Goal: Task Accomplishment & Management: Use online tool/utility

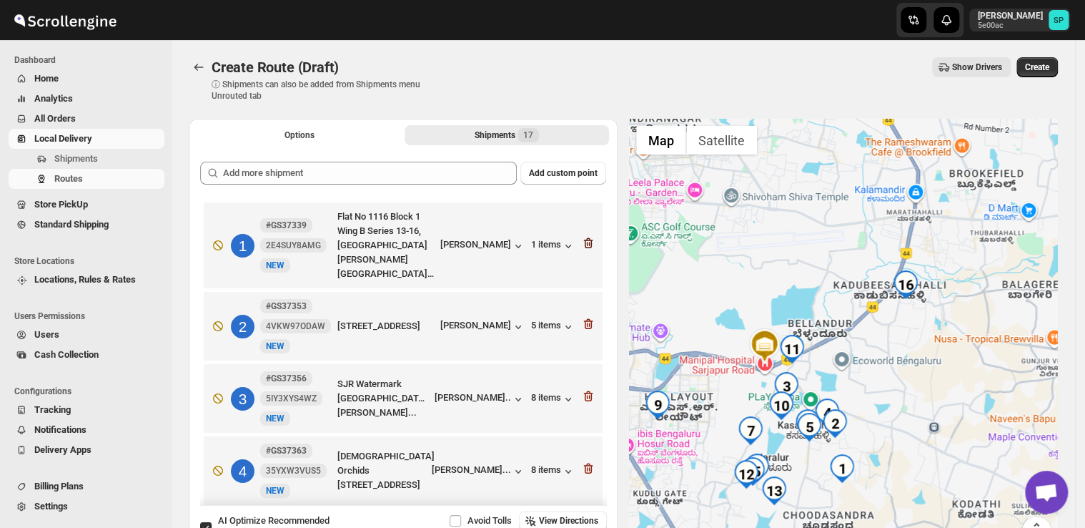
click at [582, 242] on icon "button" at bounding box center [588, 243] width 14 height 14
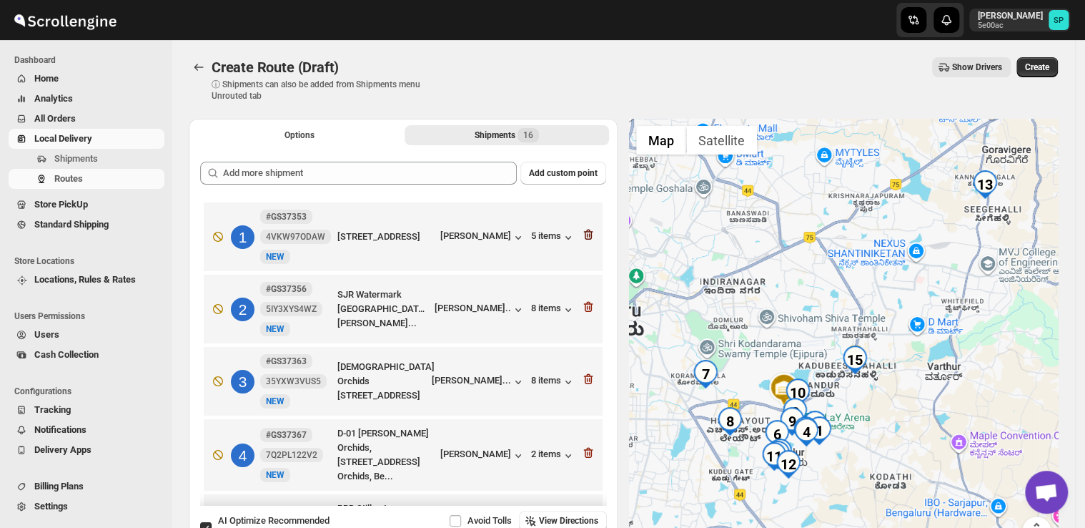
click at [583, 239] on icon "button" at bounding box center [588, 234] width 14 height 14
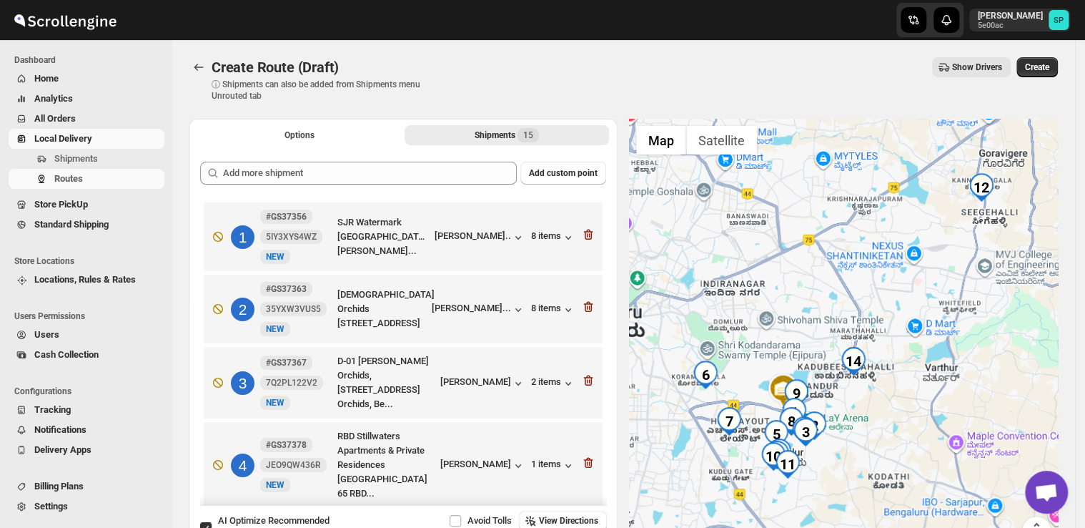
click at [583, 239] on icon "button" at bounding box center [588, 234] width 14 height 14
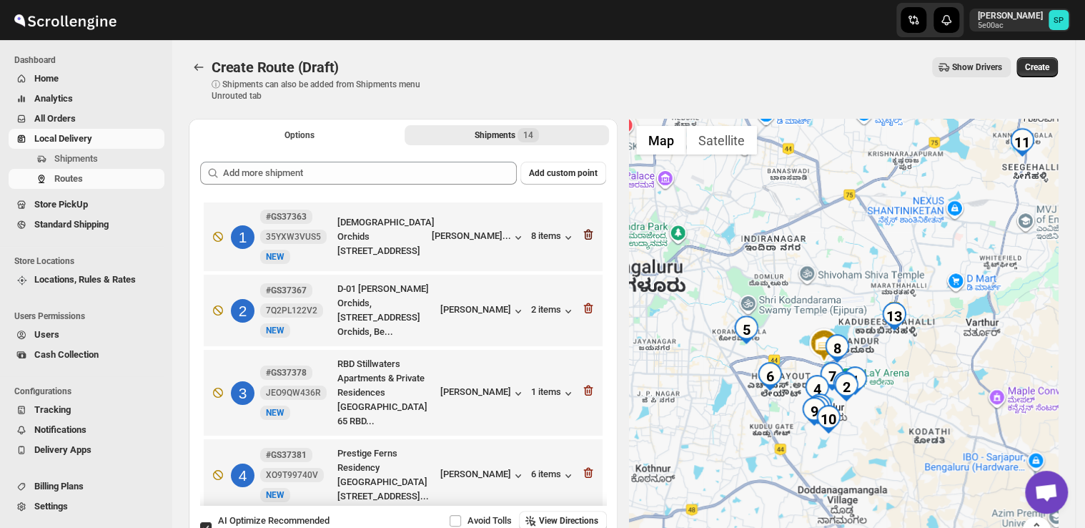
click at [584, 239] on icon "button" at bounding box center [588, 234] width 14 height 14
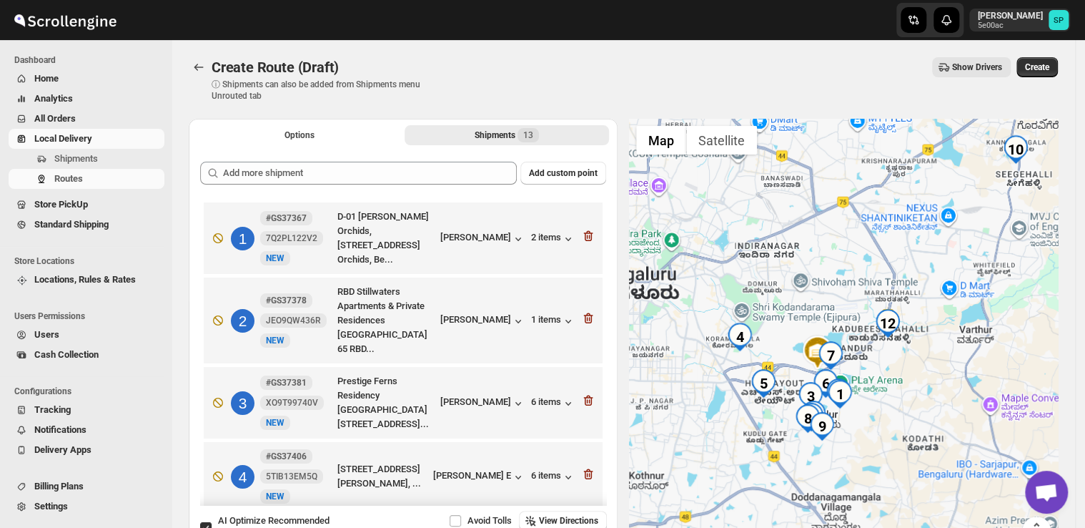
click at [584, 239] on icon "button" at bounding box center [588, 236] width 14 height 14
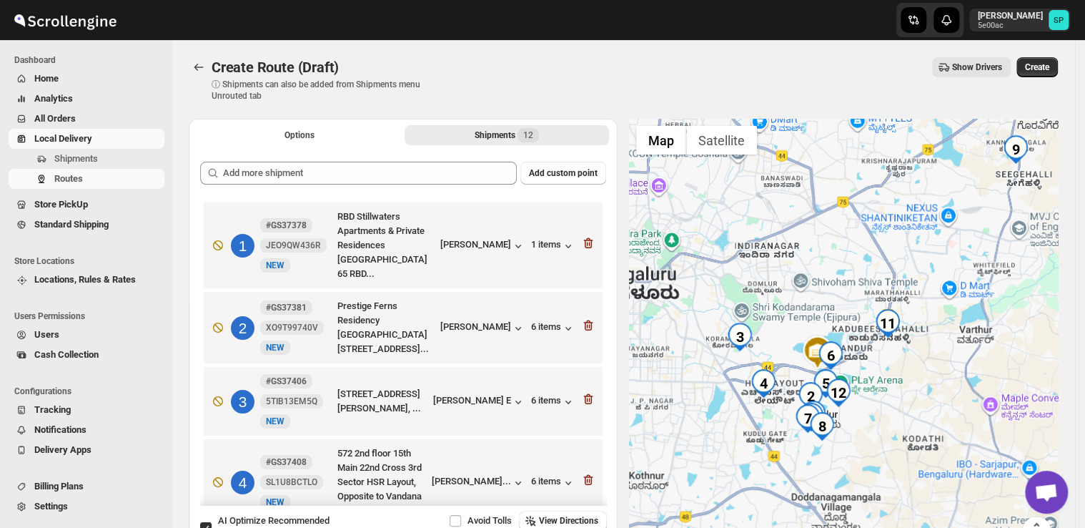
click at [584, 239] on icon "button" at bounding box center [588, 243] width 14 height 14
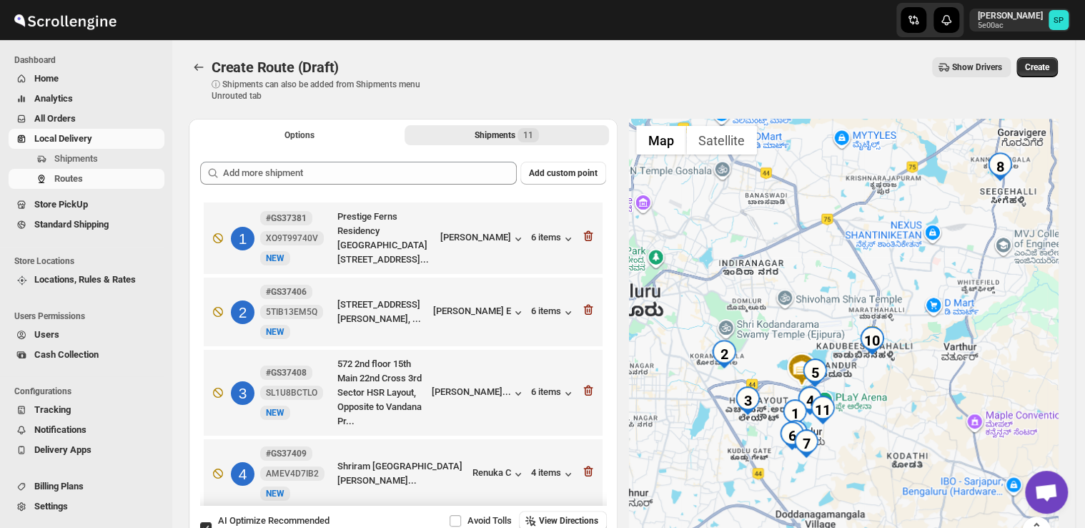
click at [584, 239] on icon "button" at bounding box center [588, 236] width 14 height 14
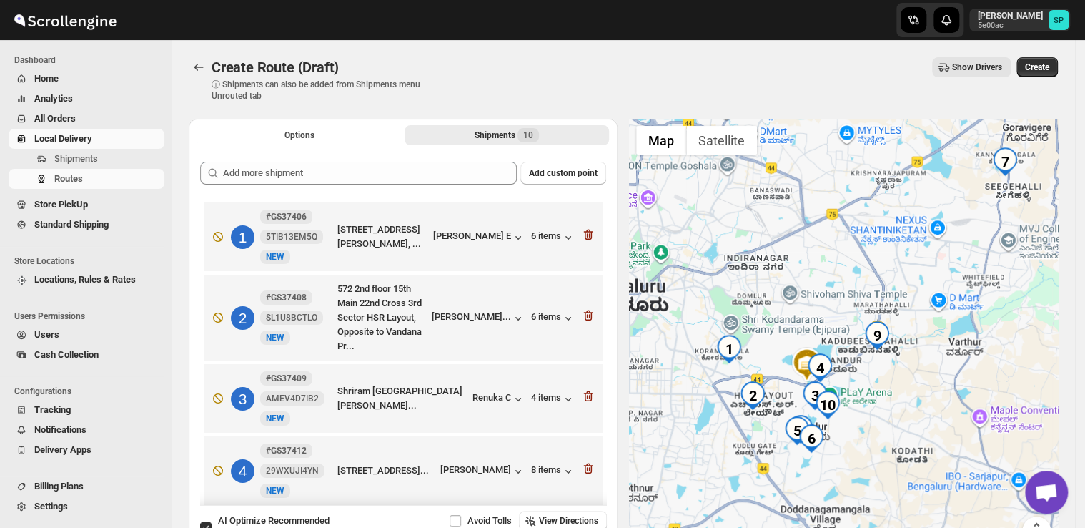
click at [584, 239] on icon "button" at bounding box center [588, 234] width 9 height 11
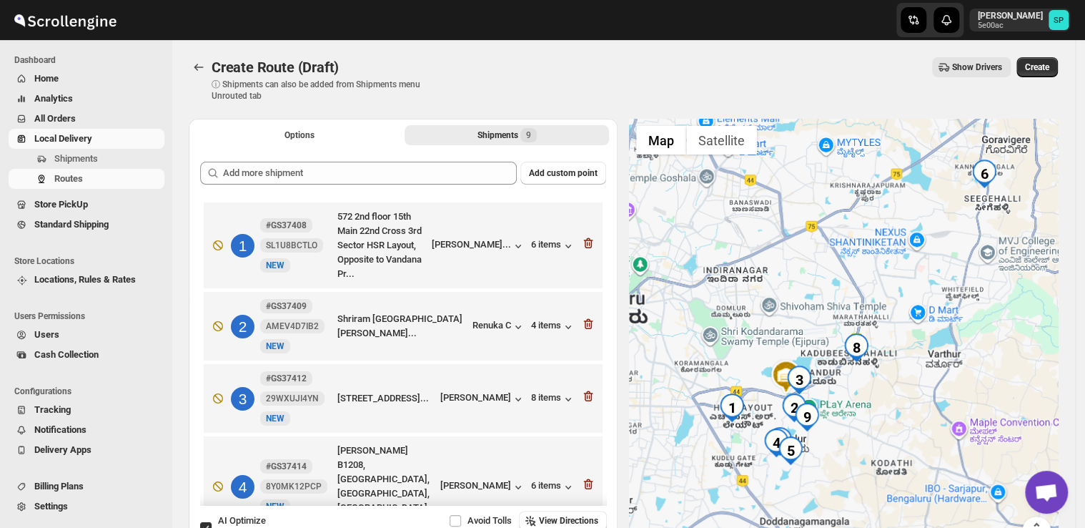
click at [584, 239] on icon "button" at bounding box center [588, 243] width 14 height 14
click at [584, 317] on icon "button" at bounding box center [588, 324] width 14 height 14
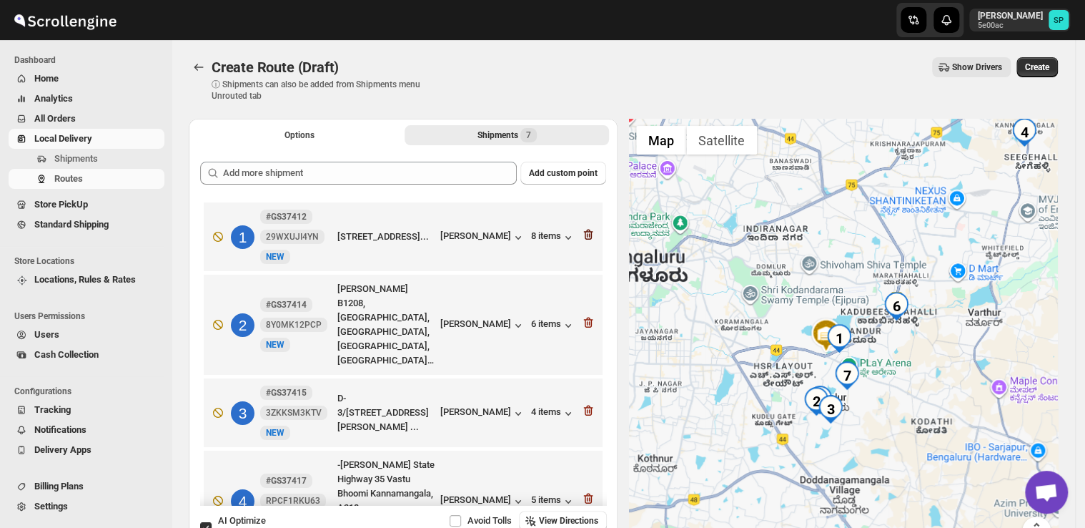
click at [584, 239] on icon "button" at bounding box center [588, 234] width 14 height 14
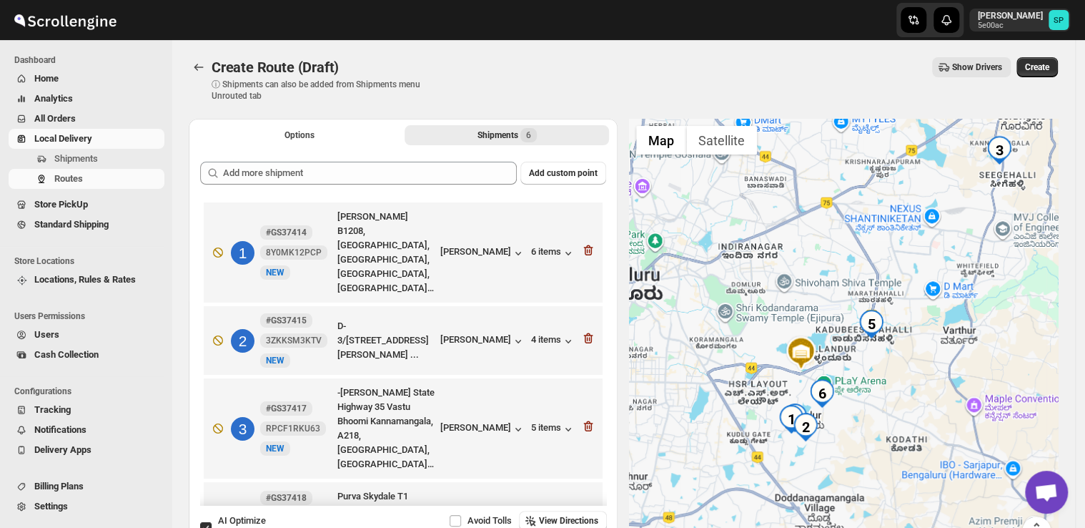
click at [584, 243] on icon "button" at bounding box center [588, 250] width 14 height 14
click at [584, 331] on icon "button" at bounding box center [588, 338] width 14 height 14
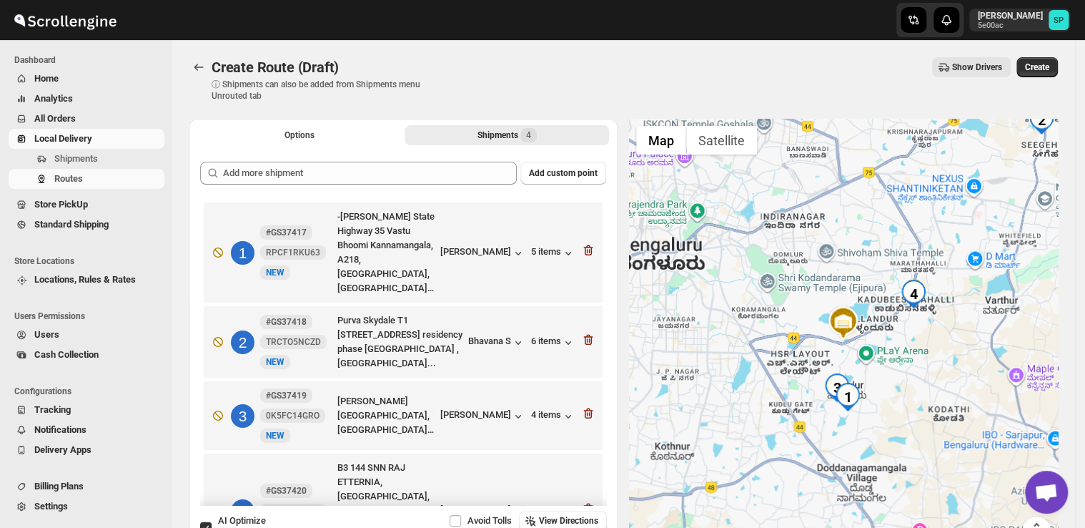
click at [584, 243] on icon "button" at bounding box center [588, 250] width 14 height 14
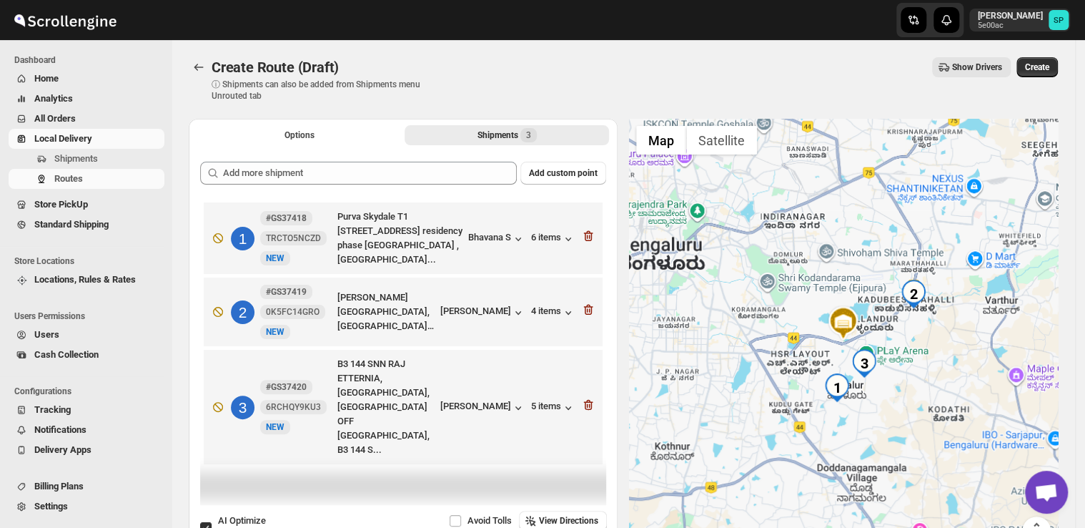
click at [585, 239] on icon "button" at bounding box center [588, 236] width 14 height 14
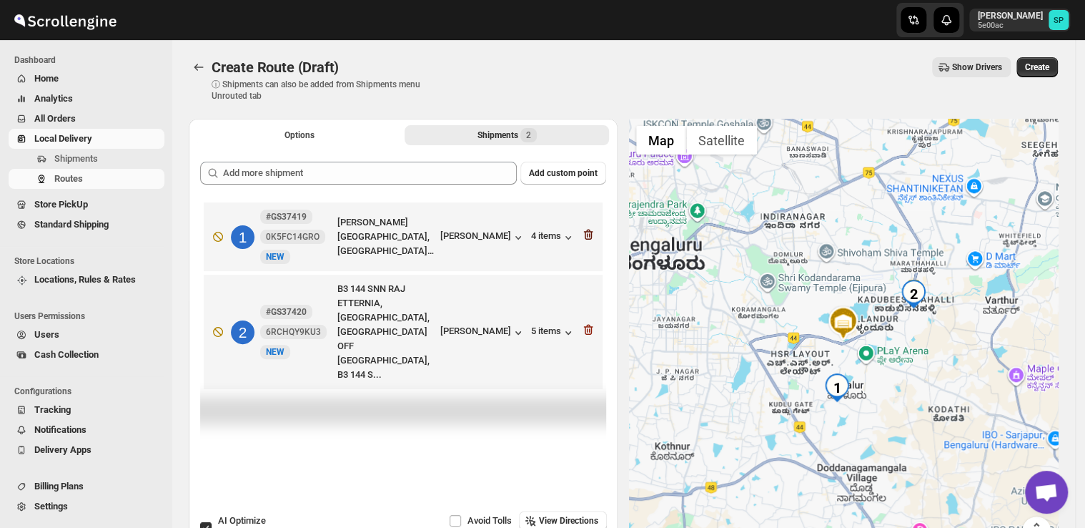
click at [585, 239] on icon "button" at bounding box center [588, 234] width 14 height 14
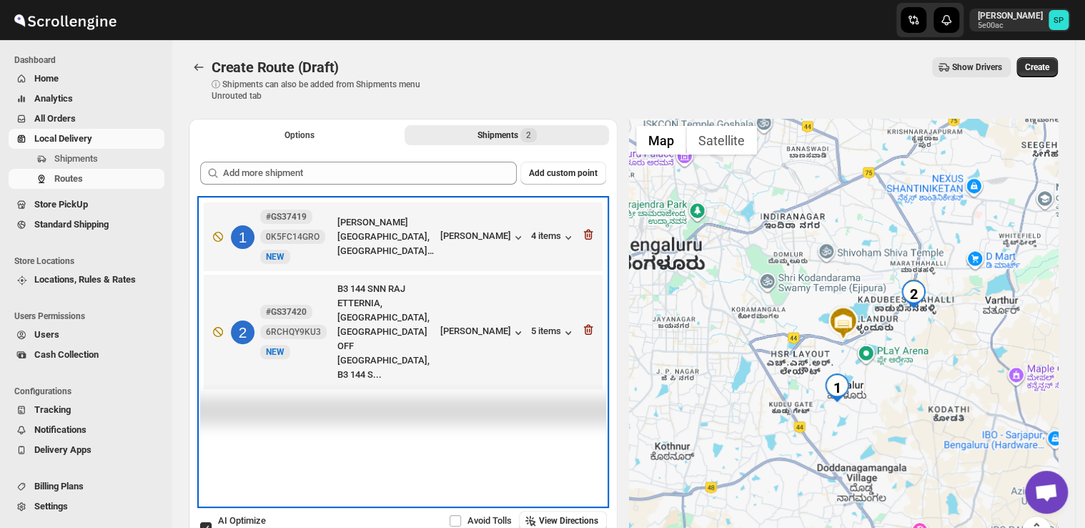
click at [585, 276] on div "2 #GS37420 6RCHQY9KU3 New NEW B3 [STREET_ADDRESS] OFF [GEOGRAPHIC_DATA], B3 144…" at bounding box center [400, 329] width 390 height 106
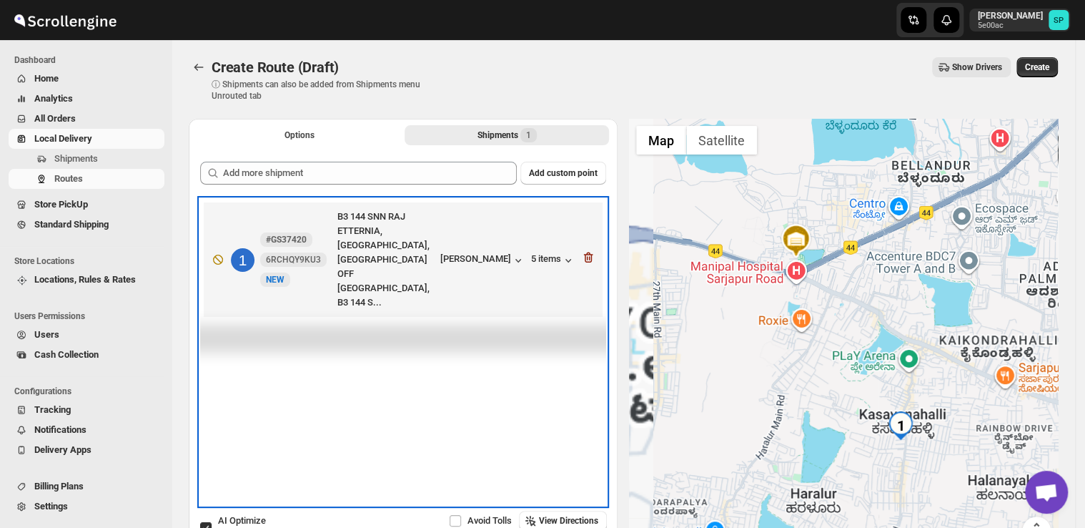
click at [585, 239] on div "1 #GS37420 6RCHQY9KU3 New NEW B3 [STREET_ADDRESS] [GEOGRAPHIC_DATA], B3 144 S..…" at bounding box center [400, 257] width 390 height 106
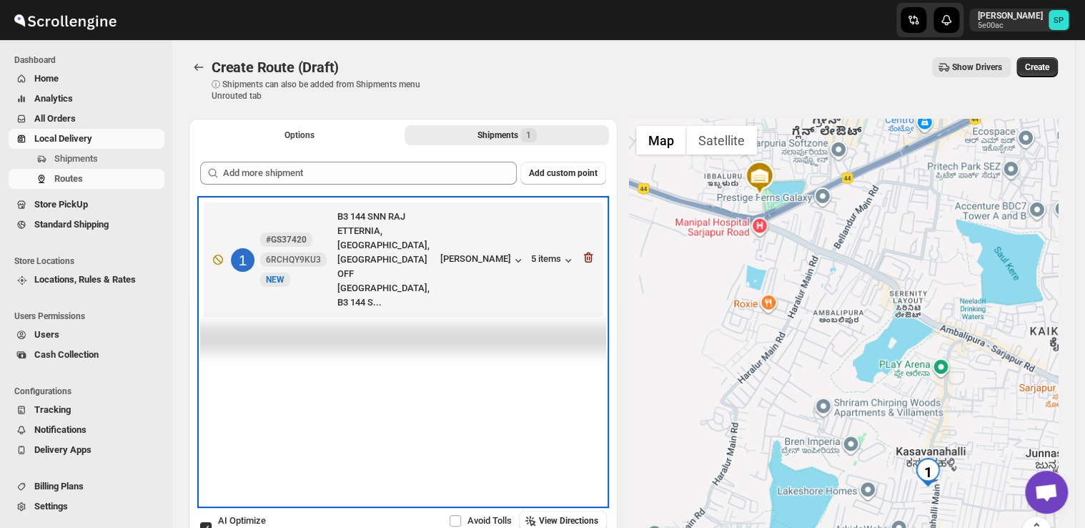
click at [585, 241] on div "1 #GS37420 6RCHQY9KU3 New NEW B3 [STREET_ADDRESS] [GEOGRAPHIC_DATA], B3 144 S..…" at bounding box center [400, 257] width 390 height 106
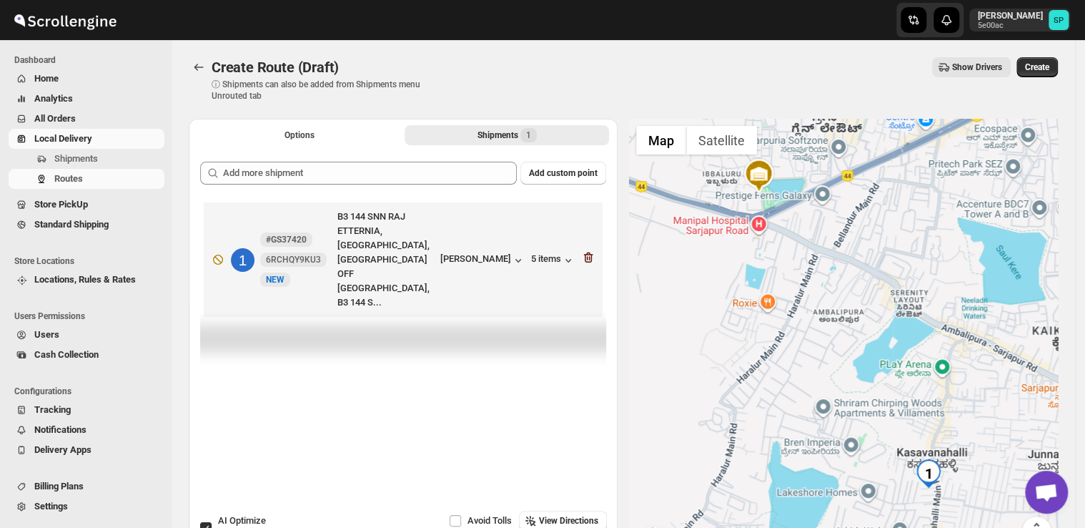
click at [588, 252] on icon "button" at bounding box center [588, 257] width 9 height 11
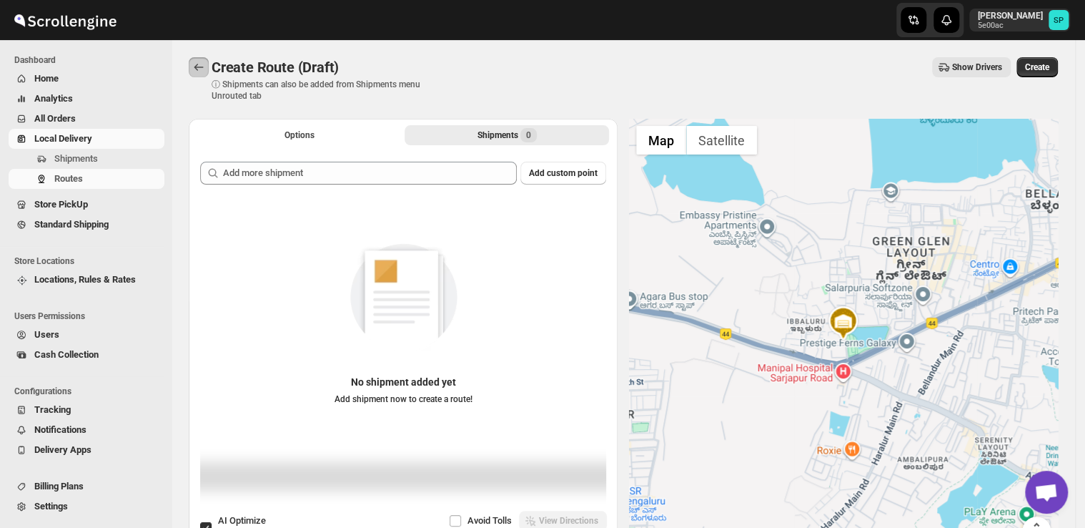
click at [192, 67] on icon "Routes" at bounding box center [199, 67] width 14 height 14
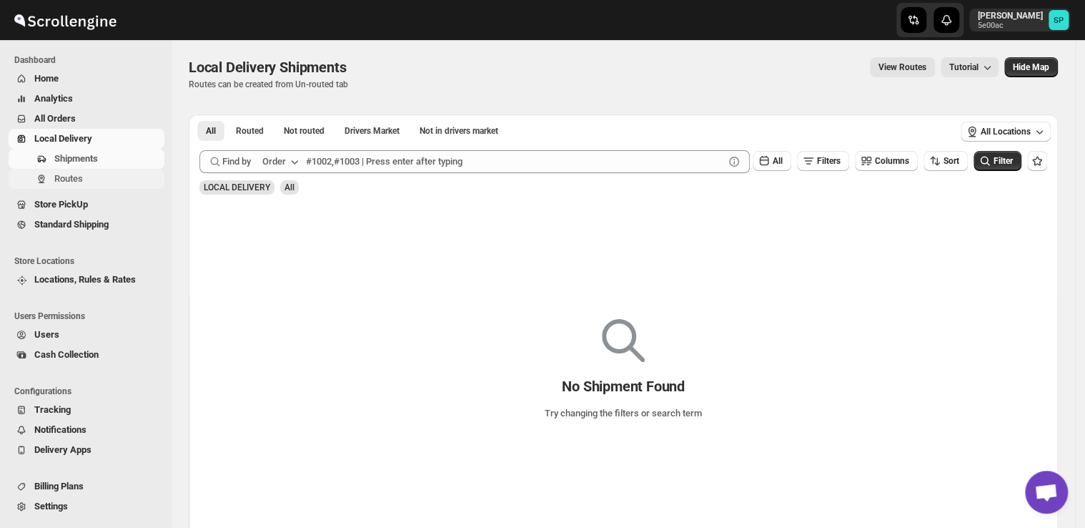
click at [74, 184] on span "Routes" at bounding box center [68, 178] width 29 height 11
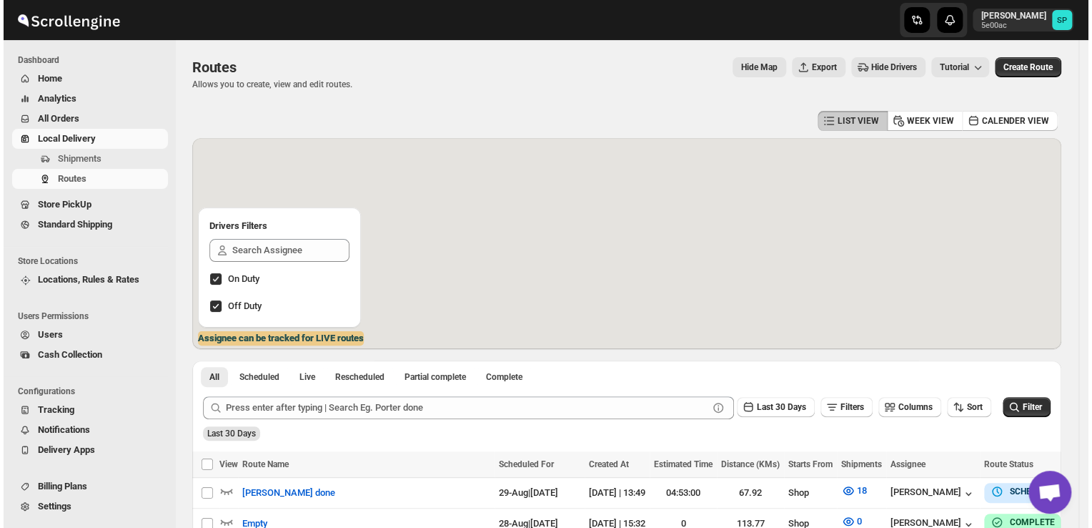
scroll to position [214, 0]
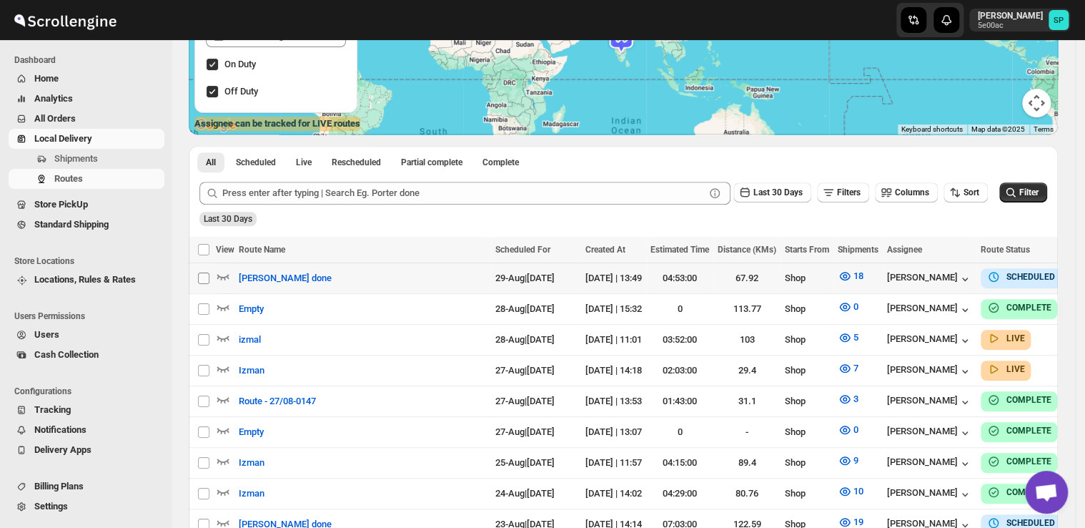
click at [200, 279] on input "Select route" at bounding box center [203, 277] width 11 height 11
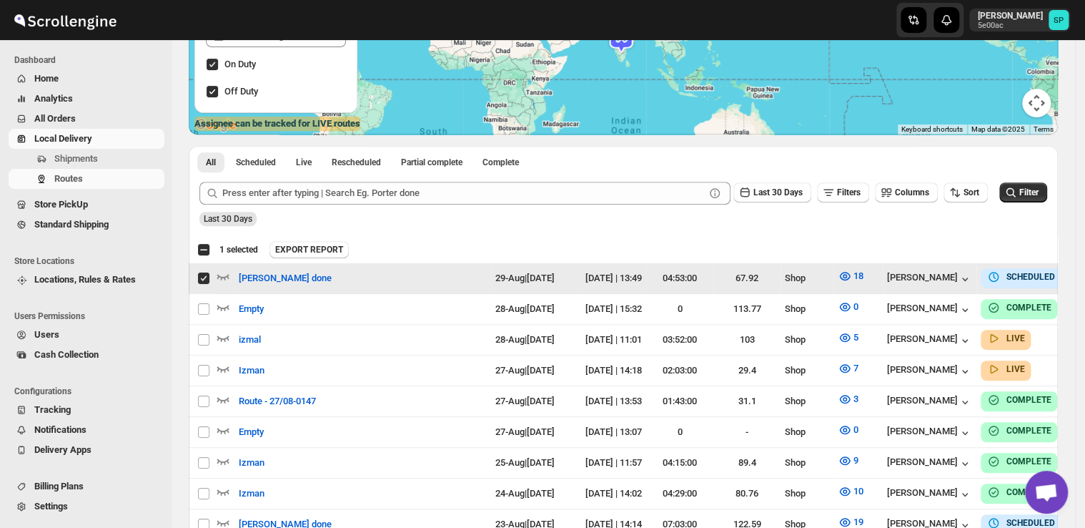
click at [200, 279] on input "Select route" at bounding box center [203, 277] width 11 height 11
checkbox input "false"
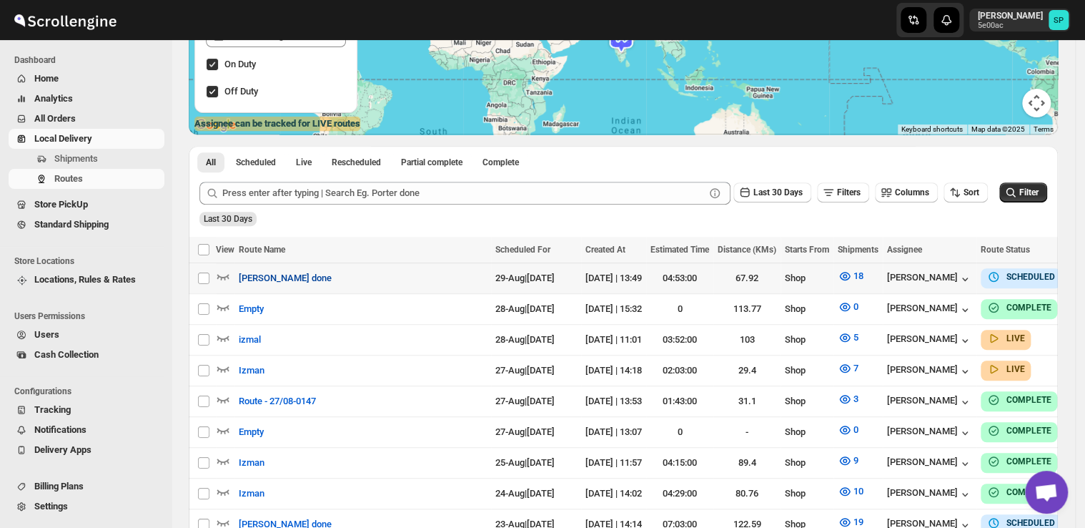
click at [250, 279] on span "[PERSON_NAME] done" at bounding box center [285, 278] width 93 height 14
click at [274, 280] on span "[PERSON_NAME] done" at bounding box center [285, 278] width 93 height 14
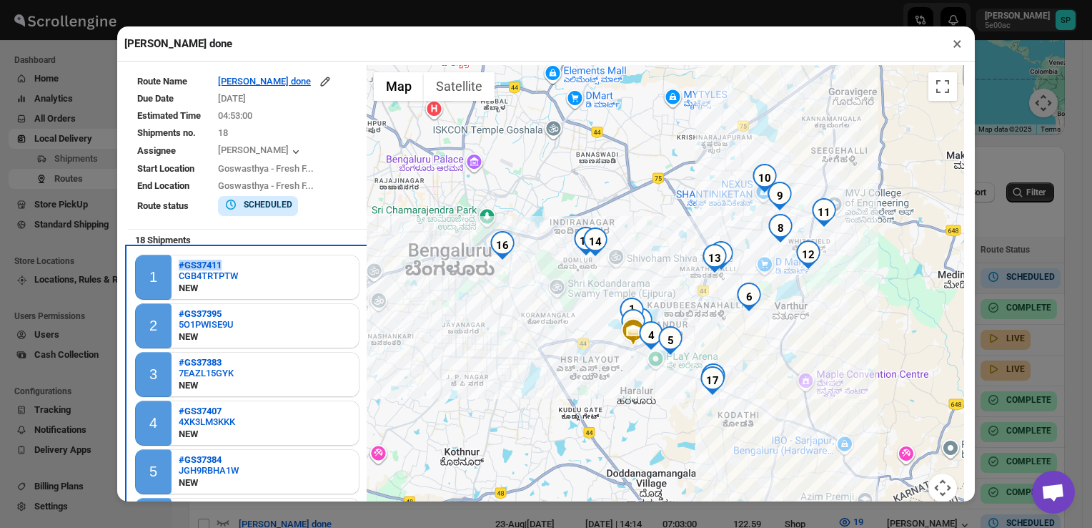
drag, startPoint x: 217, startPoint y: 261, endPoint x: 175, endPoint y: 263, distance: 42.2
click at [175, 263] on div "1 #GS37411 CGB4TRTPTW NEW" at bounding box center [247, 276] width 224 height 45
copy b "#GS37411"
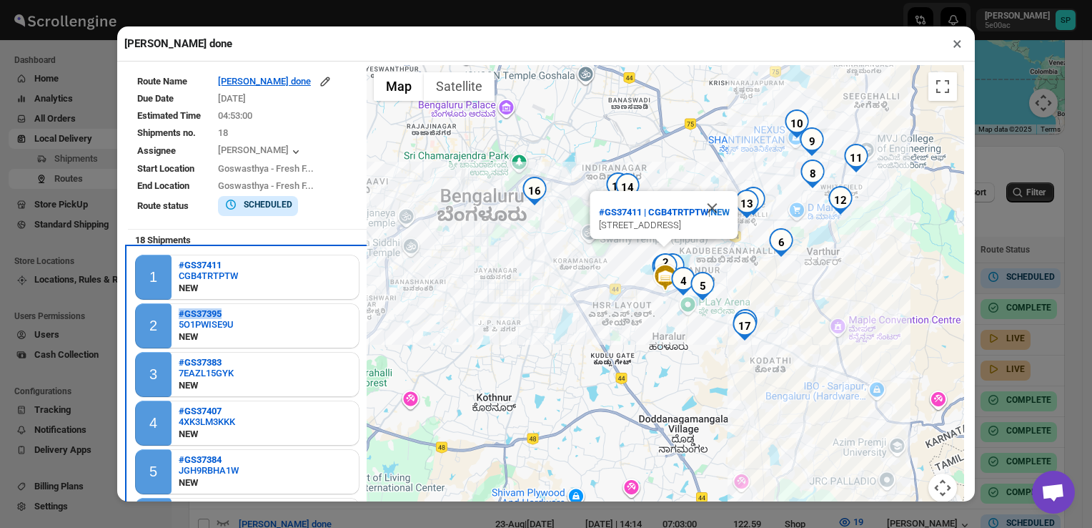
drag, startPoint x: 239, startPoint y: 307, endPoint x: 175, endPoint y: 310, distance: 63.7
click at [175, 310] on div "2 #GS37395 5O1PWISE9U NEW" at bounding box center [247, 325] width 224 height 45
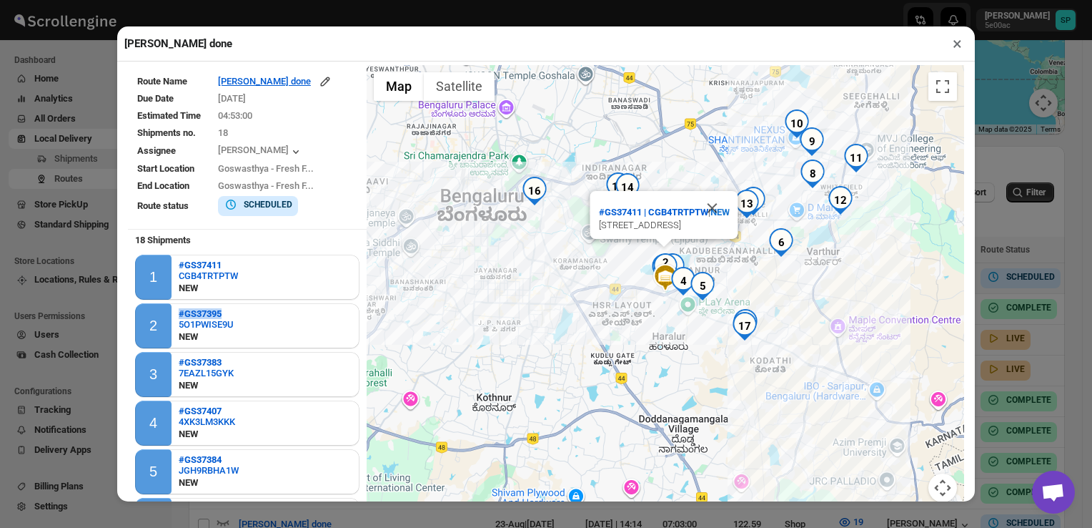
copy b "#GS37395"
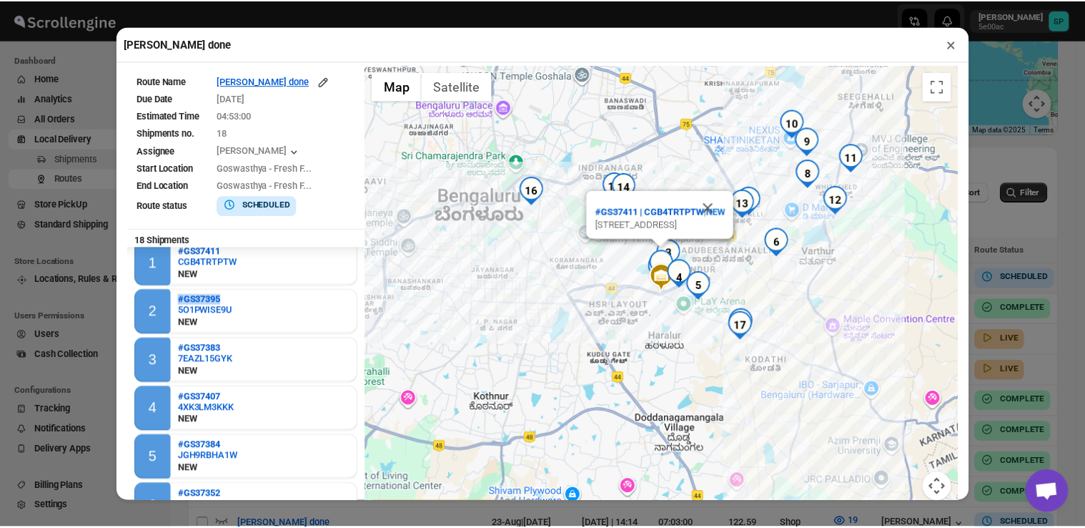
scroll to position [0, 0]
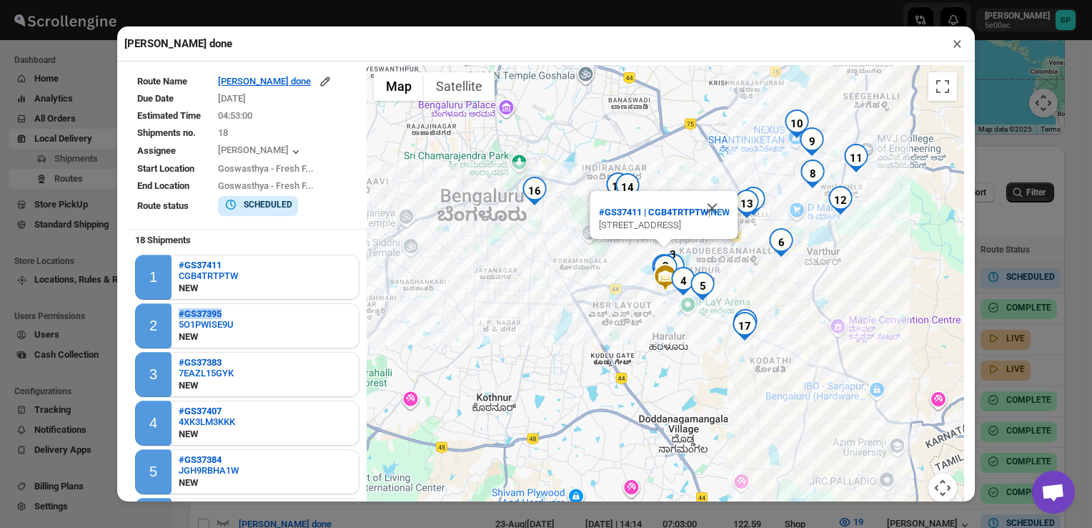
click at [954, 44] on button "×" at bounding box center [957, 44] width 21 height 20
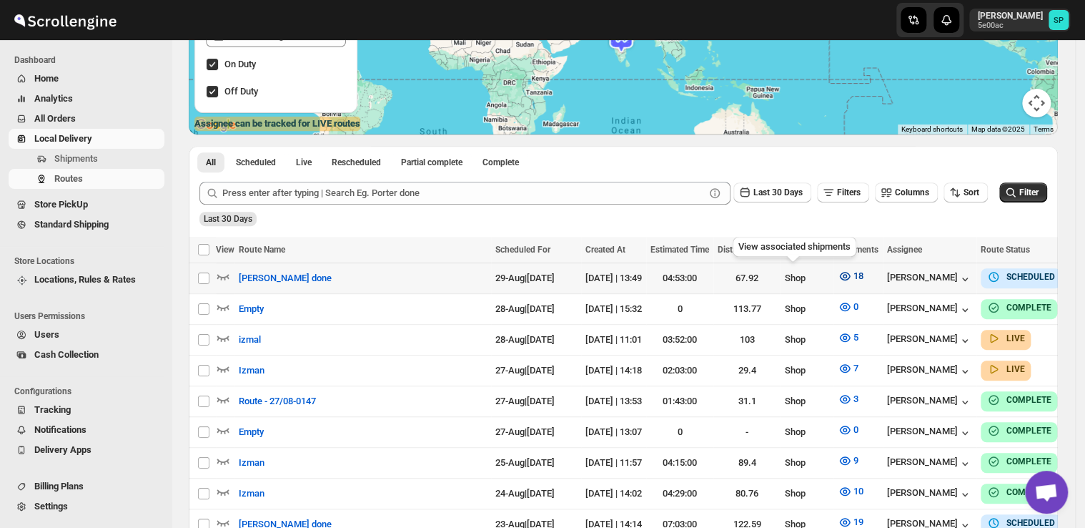
click at [838, 271] on icon "button" at bounding box center [845, 276] width 14 height 14
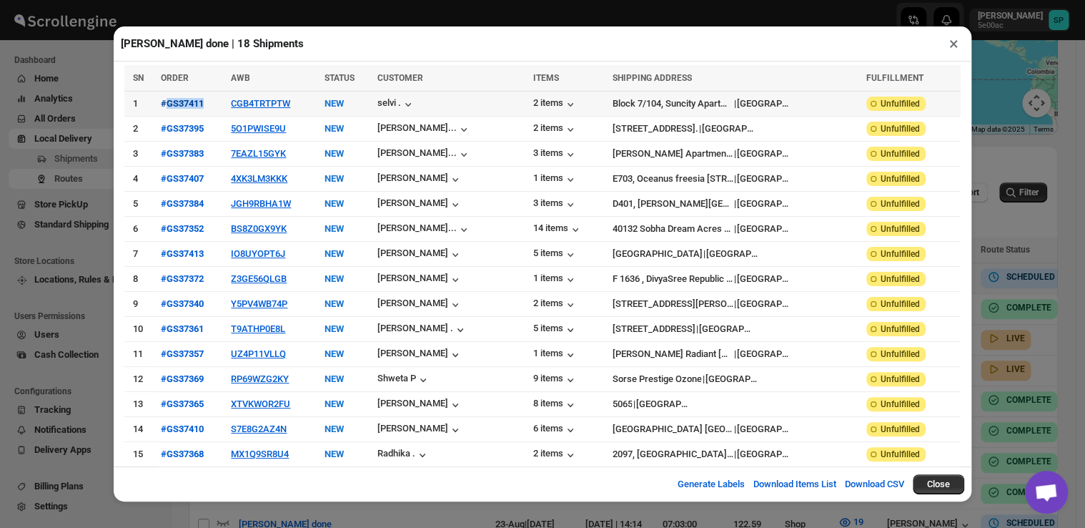
drag, startPoint x: 212, startPoint y: 105, endPoint x: 166, endPoint y: 105, distance: 45.7
click at [166, 105] on div "#GS37411" at bounding box center [191, 103] width 61 height 14
copy div "GS37411"
drag, startPoint x: 213, startPoint y: 155, endPoint x: 167, endPoint y: 157, distance: 46.5
click at [167, 157] on div "#GS37383" at bounding box center [191, 154] width 61 height 14
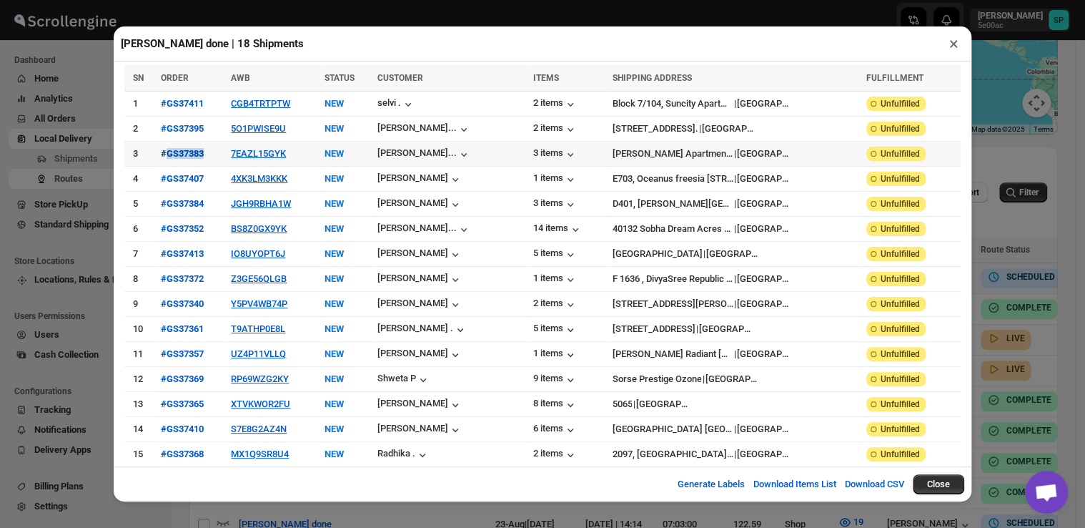
copy div "GS37383"
drag, startPoint x: 214, startPoint y: 180, endPoint x: 167, endPoint y: 180, distance: 47.9
click at [167, 180] on div "#GS37407" at bounding box center [191, 179] width 61 height 14
copy div "GS37407"
drag, startPoint x: 213, startPoint y: 207, endPoint x: 167, endPoint y: 207, distance: 46.5
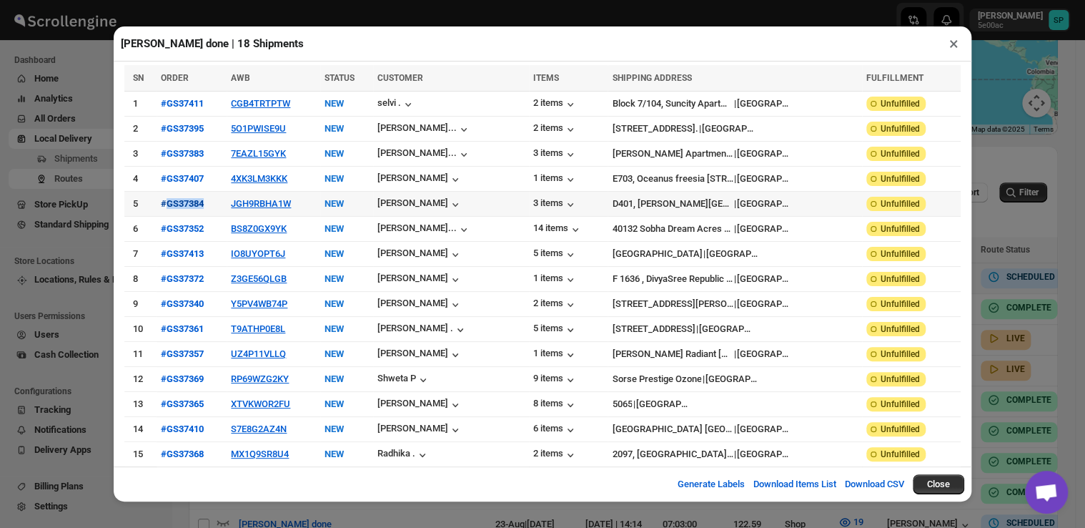
click at [167, 207] on div "#GS37384" at bounding box center [191, 204] width 61 height 14
copy div "GS37384"
drag, startPoint x: 215, startPoint y: 228, endPoint x: 169, endPoint y: 230, distance: 45.8
click at [169, 230] on div "#GS37352" at bounding box center [191, 229] width 61 height 14
copy div "GS37352"
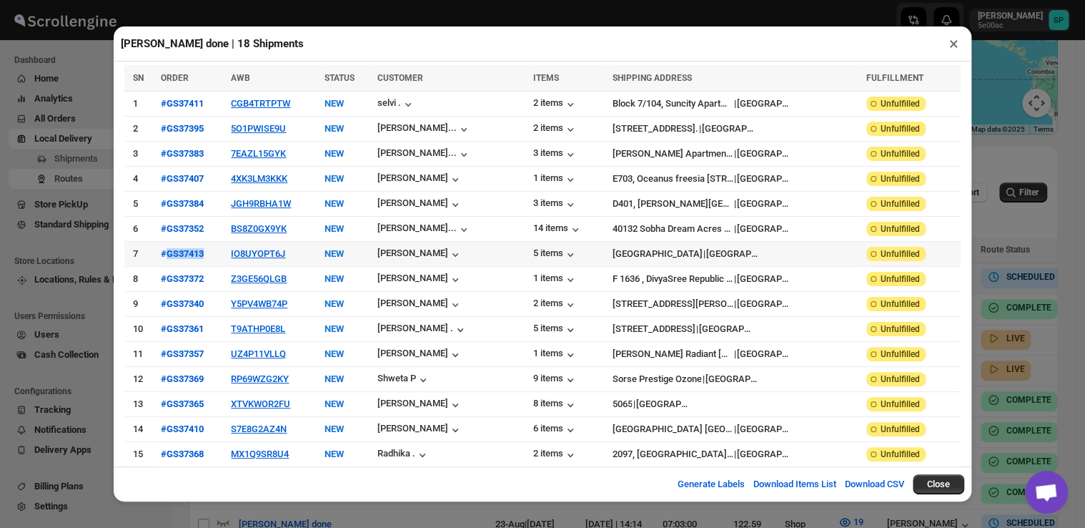
drag, startPoint x: 210, startPoint y: 249, endPoint x: 215, endPoint y: 258, distance: 10.6
click at [215, 258] on td "#GS37413" at bounding box center [192, 253] width 70 height 25
copy div "GS37413"
drag, startPoint x: 211, startPoint y: 276, endPoint x: 169, endPoint y: 279, distance: 41.6
click at [169, 279] on div "#GS37372" at bounding box center [191, 279] width 61 height 14
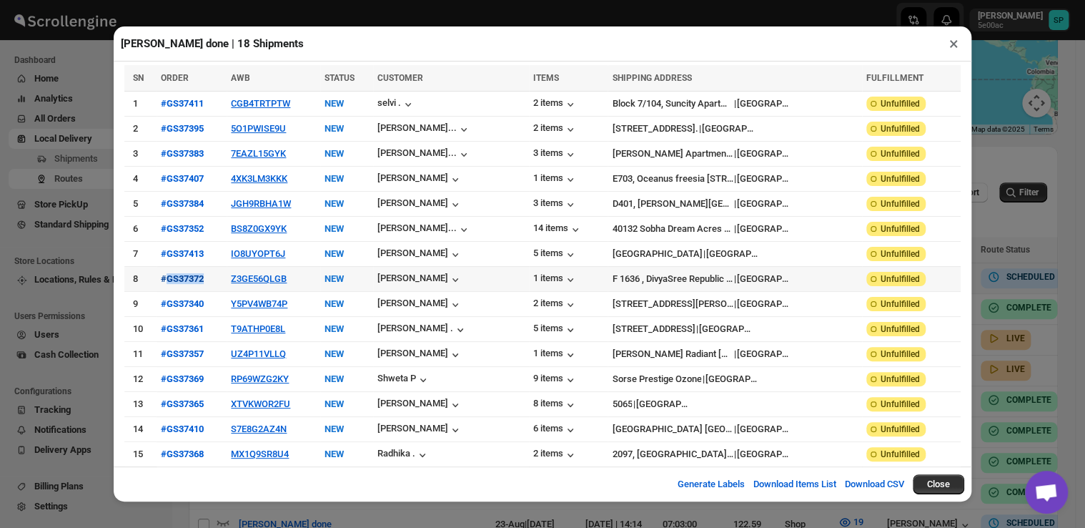
copy div "GS37372"
drag, startPoint x: 217, startPoint y: 301, endPoint x: 168, endPoint y: 302, distance: 49.3
click at [168, 302] on div "#GS37340" at bounding box center [191, 304] width 61 height 14
copy div "GS37340"
drag, startPoint x: 209, startPoint y: 322, endPoint x: 166, endPoint y: 325, distance: 43.7
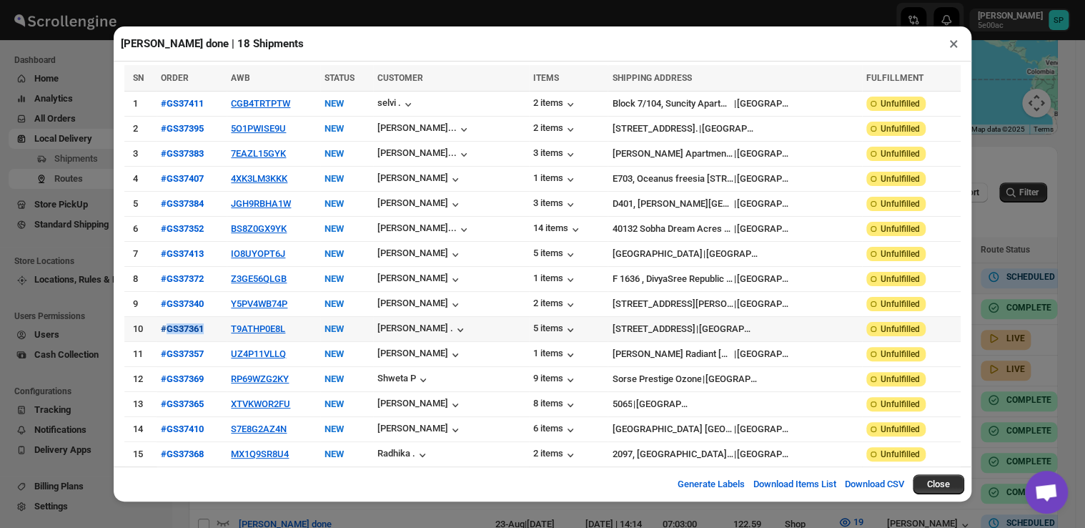
click at [166, 325] on div "#GS37361" at bounding box center [191, 329] width 61 height 14
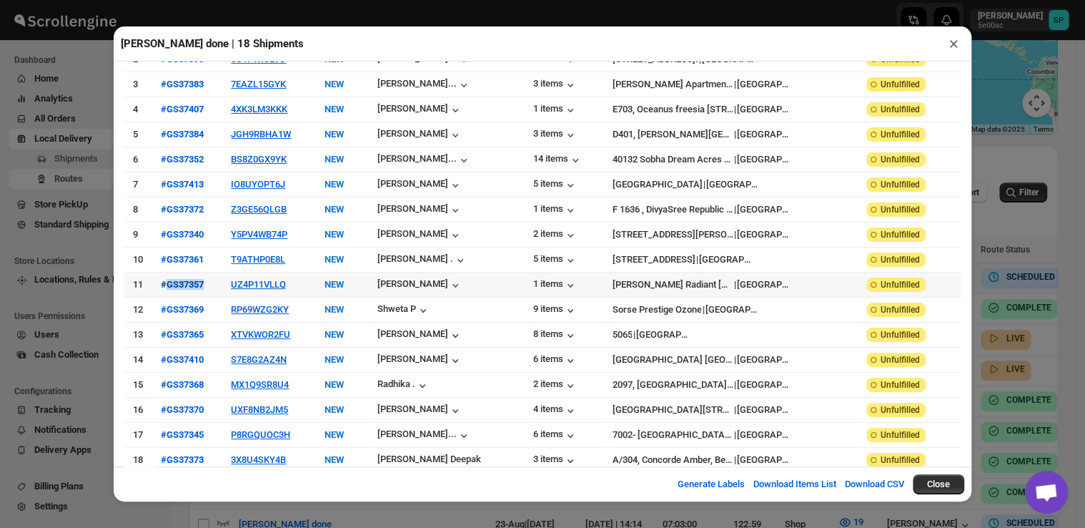
drag, startPoint x: 211, startPoint y: 279, endPoint x: 167, endPoint y: 280, distance: 43.6
click at [167, 280] on div "#GS37357" at bounding box center [191, 284] width 61 height 14
drag, startPoint x: 209, startPoint y: 303, endPoint x: 170, endPoint y: 303, distance: 39.3
click at [170, 303] on div "#GS37369" at bounding box center [191, 309] width 61 height 14
drag, startPoint x: 207, startPoint y: 328, endPoint x: 168, endPoint y: 330, distance: 38.6
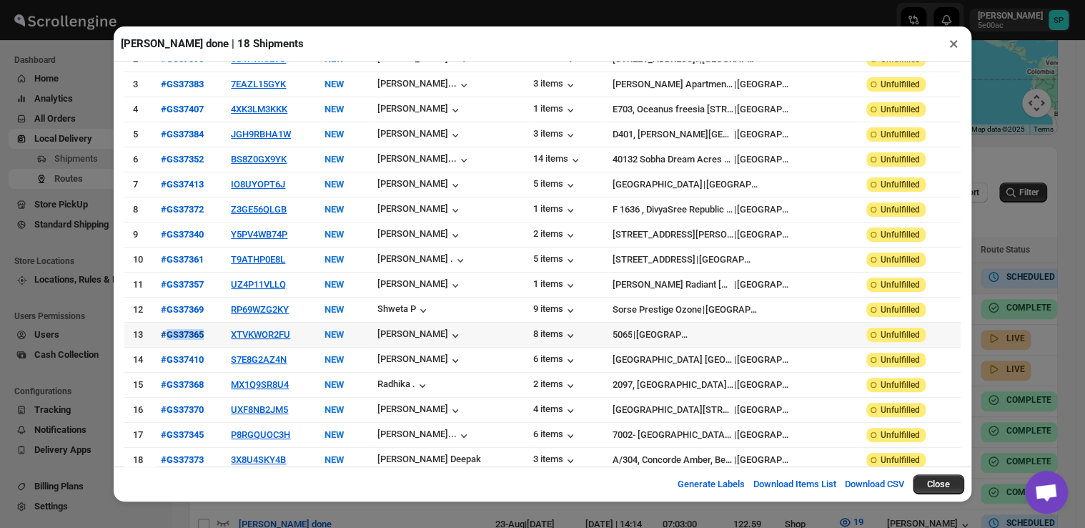
click at [168, 330] on div "#GS37365" at bounding box center [191, 334] width 61 height 14
drag, startPoint x: 197, startPoint y: 353, endPoint x: 169, endPoint y: 353, distance: 28.6
click at [169, 353] on div "#GS37410" at bounding box center [191, 359] width 61 height 14
drag, startPoint x: 211, startPoint y: 373, endPoint x: 168, endPoint y: 370, distance: 43.0
click at [168, 377] on div "#GS37368" at bounding box center [191, 384] width 61 height 14
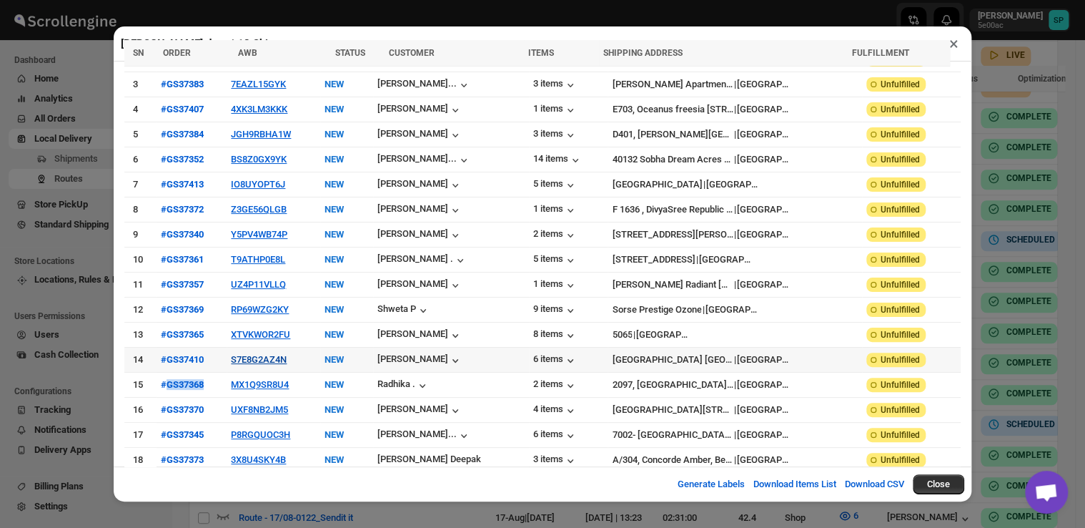
scroll to position [500, 0]
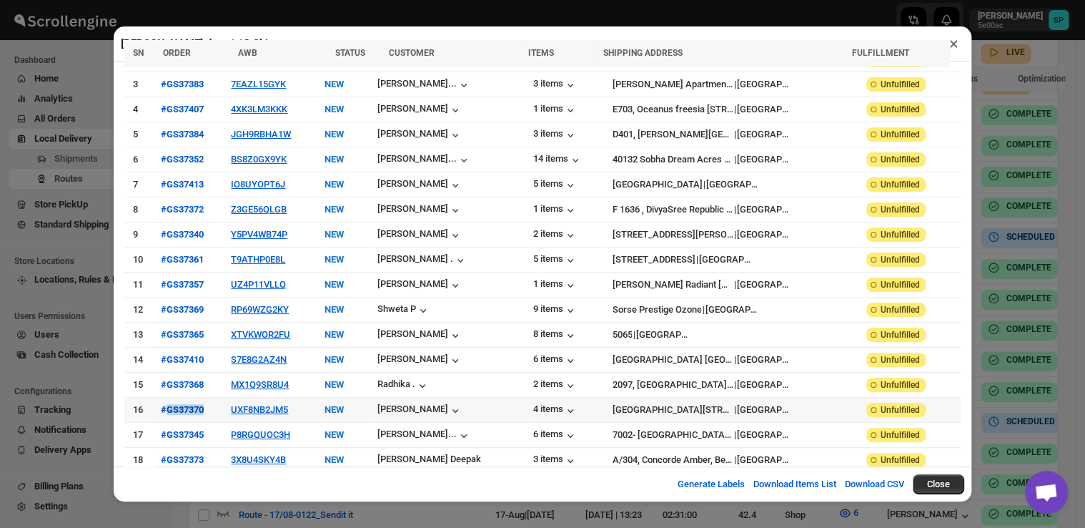
drag, startPoint x: 200, startPoint y: 402, endPoint x: 171, endPoint y: 400, distance: 29.3
click at [171, 402] on div "#GS37370" at bounding box center [191, 409] width 61 height 14
drag, startPoint x: 214, startPoint y: 422, endPoint x: 168, endPoint y: 425, distance: 46.5
click at [168, 427] on div "#GS37345" at bounding box center [191, 434] width 61 height 14
drag, startPoint x: 210, startPoint y: 442, endPoint x: 170, endPoint y: 449, distance: 40.5
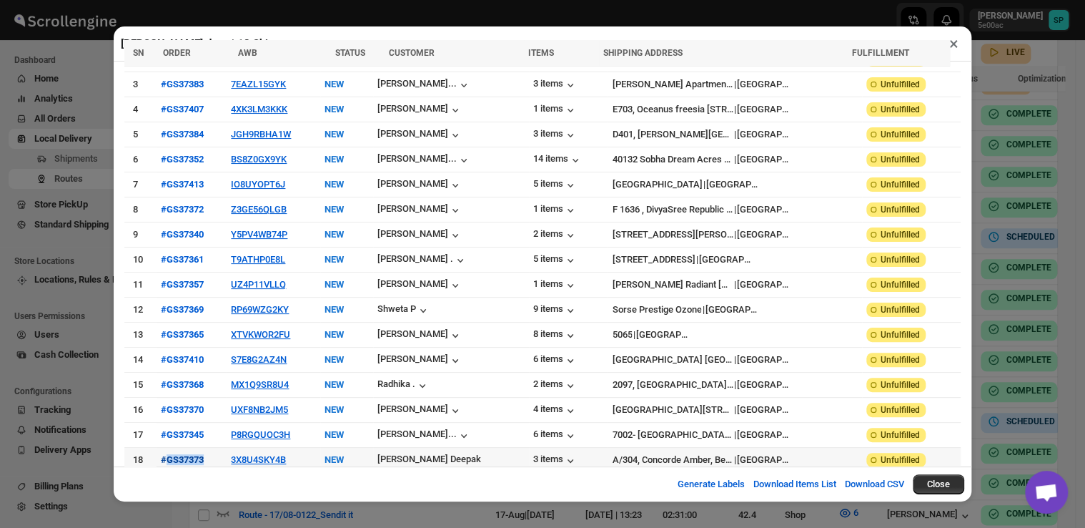
click at [170, 452] on div "#GS37373" at bounding box center [191, 459] width 61 height 14
click at [956, 44] on button "×" at bounding box center [954, 44] width 21 height 20
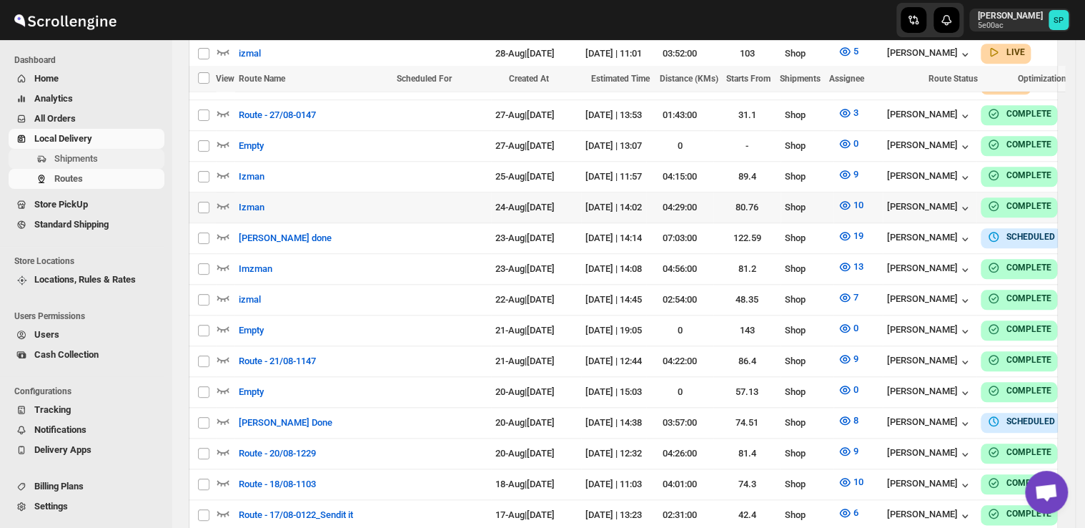
click at [86, 164] on span "Shipments" at bounding box center [107, 159] width 107 height 14
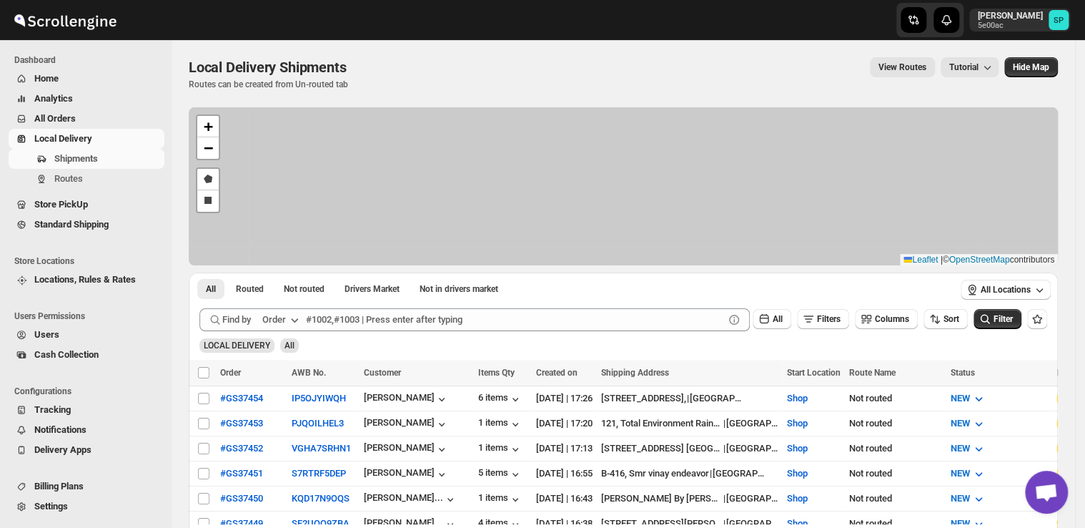
click at [306, 287] on span "Not routed" at bounding box center [304, 288] width 41 height 11
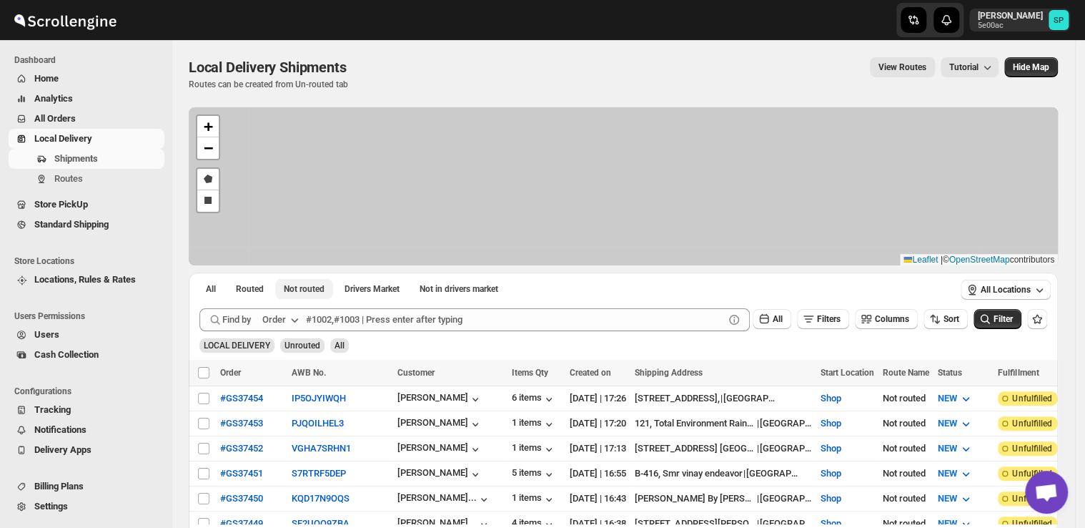
click at [317, 287] on span "Not routed" at bounding box center [304, 288] width 41 height 11
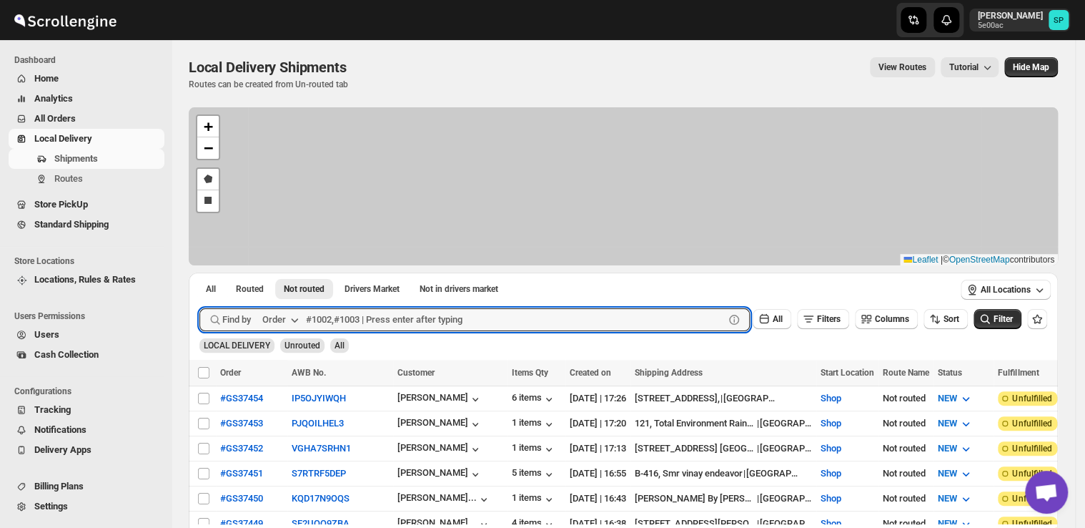
click at [297, 324] on icon "button" at bounding box center [294, 319] width 14 height 14
click at [362, 323] on input "text" at bounding box center [515, 319] width 418 height 23
type input "ready for del"
click at [739, 320] on icon "button" at bounding box center [734, 320] width 10 height 10
click at [302, 287] on span "Not routed" at bounding box center [304, 288] width 41 height 11
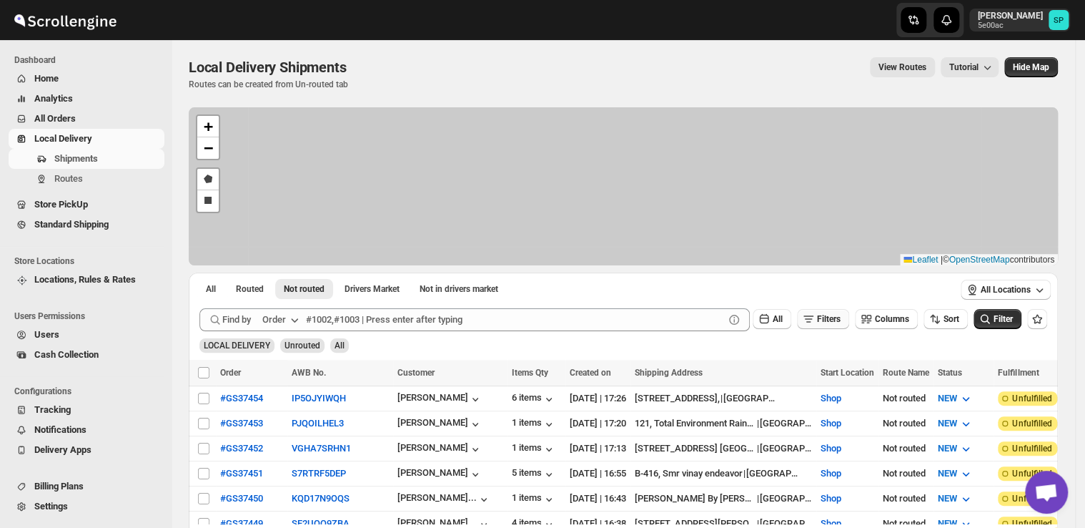
click at [841, 325] on button "Filters" at bounding box center [823, 319] width 52 height 20
click at [842, 370] on span "Add Filter" at bounding box center [835, 375] width 37 height 11
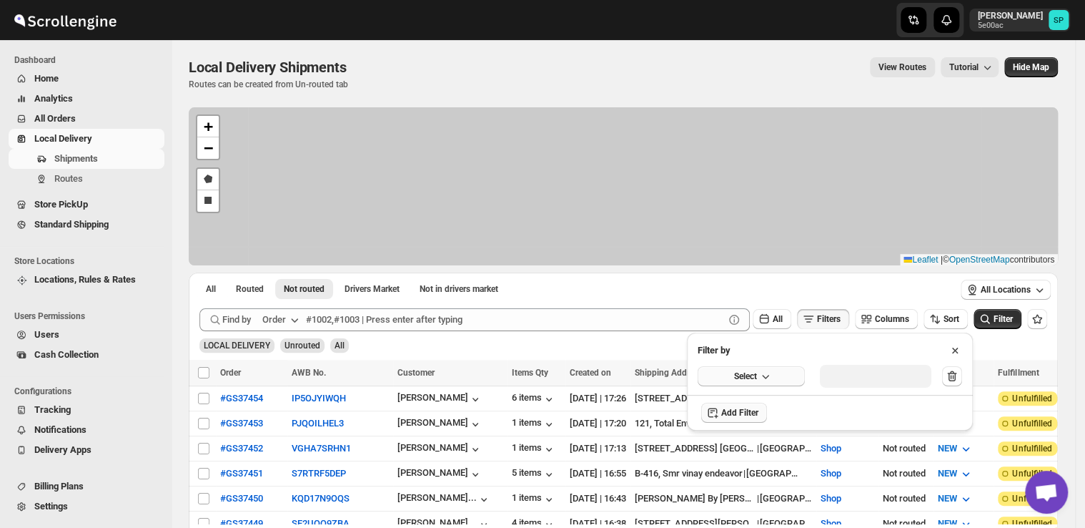
click at [731, 384] on button "Select" at bounding box center [751, 376] width 107 height 20
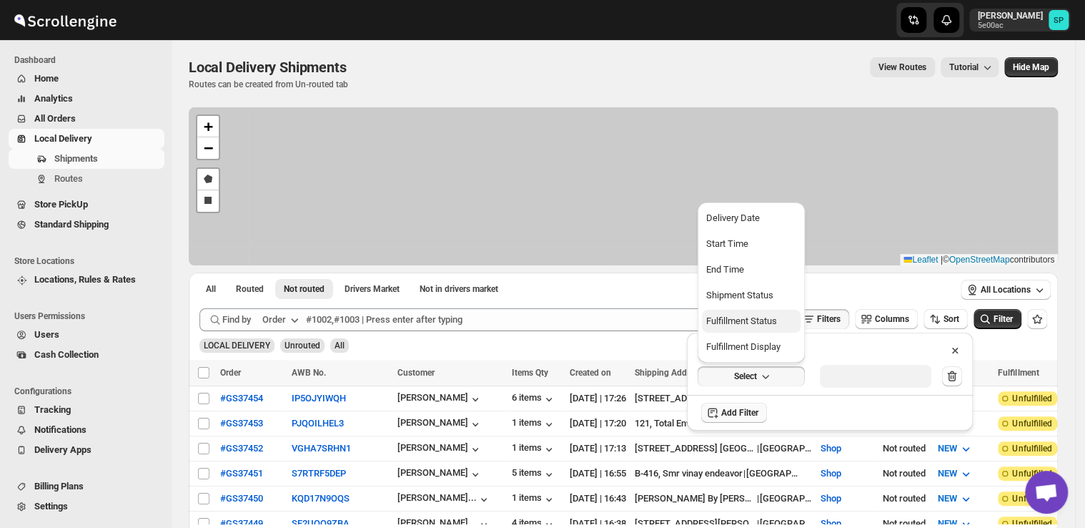
click at [743, 325] on div "Fulfillment Status" at bounding box center [741, 321] width 71 height 14
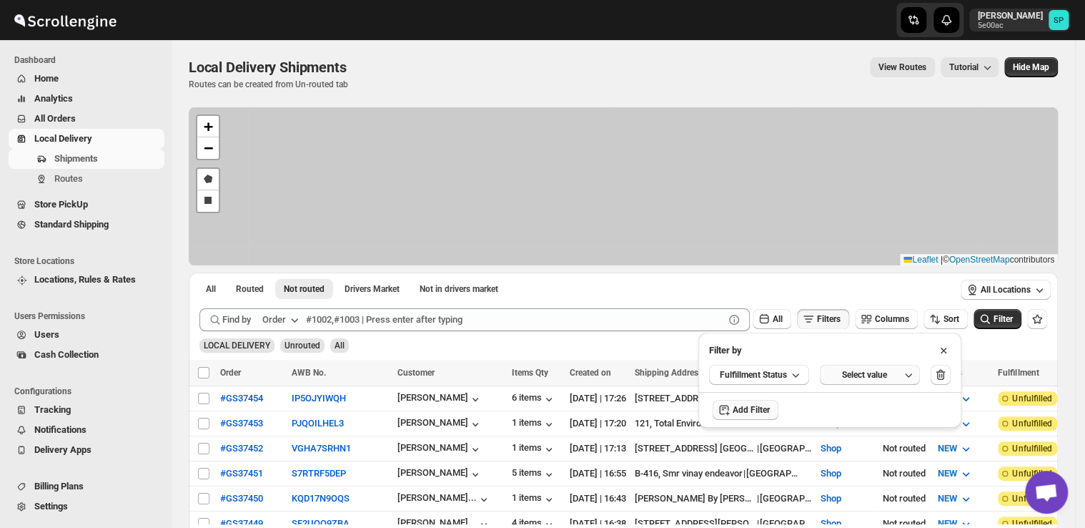
click at [871, 372] on div "Select value" at bounding box center [863, 374] width 71 height 11
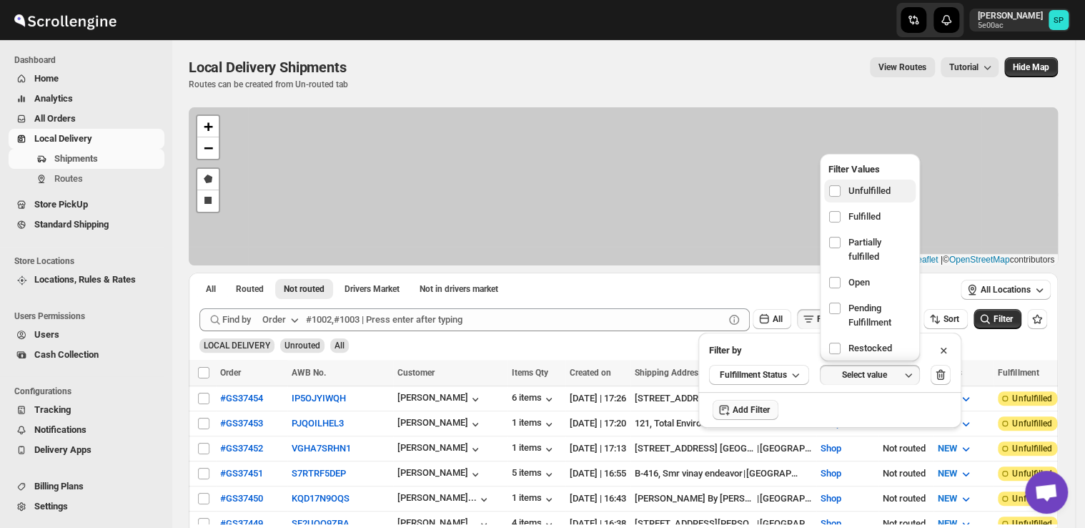
click at [861, 187] on span "Unfulfilled" at bounding box center [869, 191] width 42 height 14
click at [841, 187] on input "checkbox" at bounding box center [834, 190] width 11 height 11
checkbox input "true"
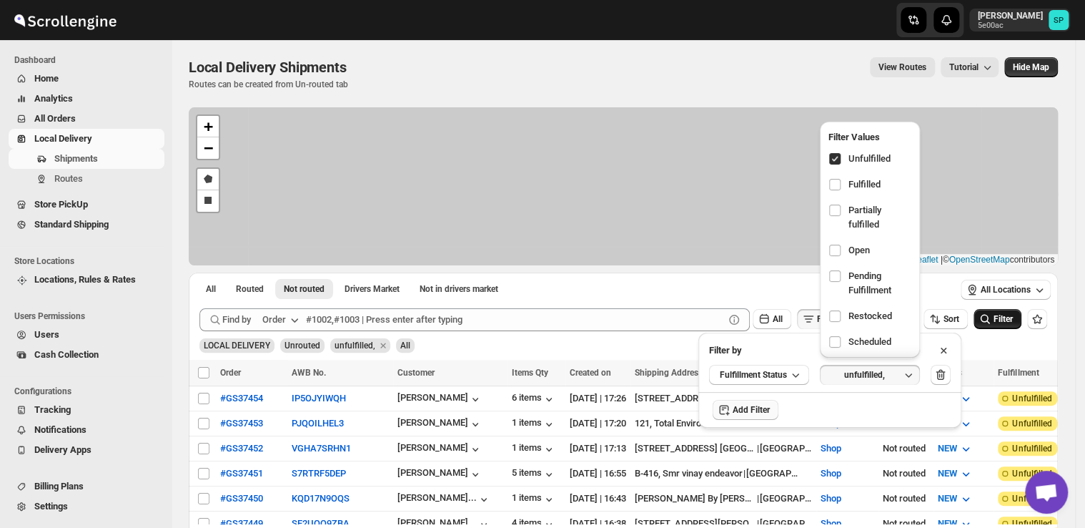
click at [1009, 323] on span "Filter" at bounding box center [1003, 319] width 19 height 10
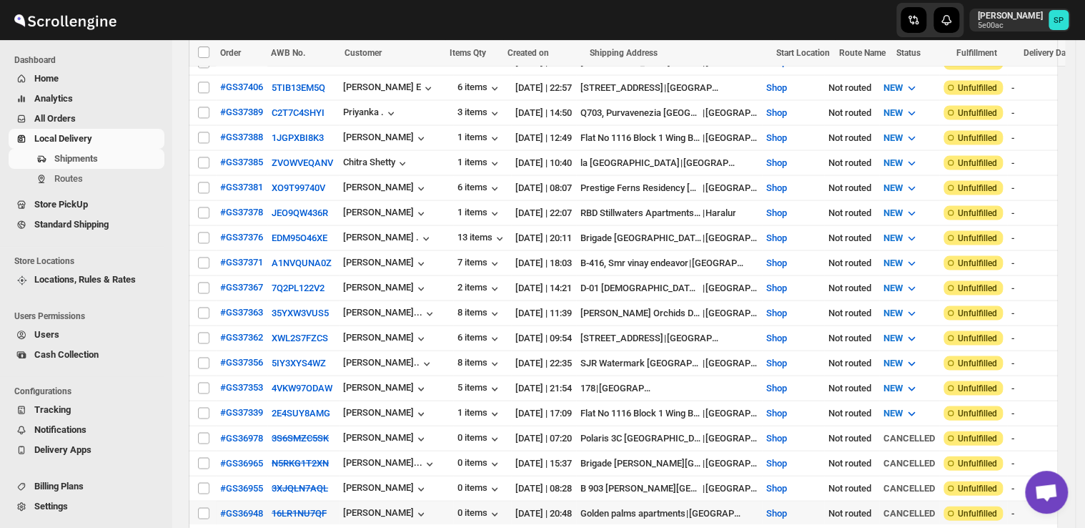
scroll to position [1358, 0]
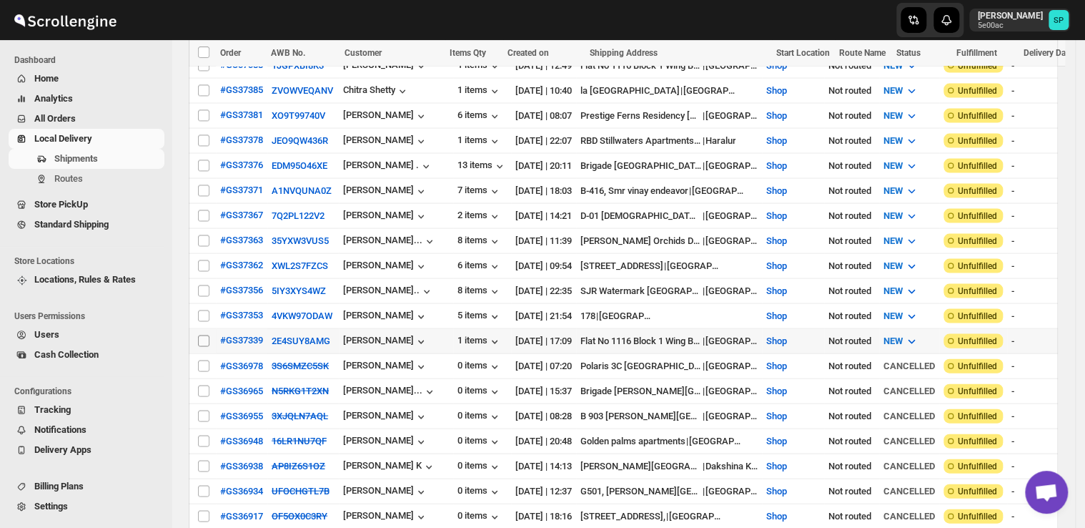
click at [200, 335] on input "Select shipment" at bounding box center [203, 340] width 11 height 11
checkbox input "true"
click at [199, 310] on input "Select shipment" at bounding box center [203, 315] width 11 height 11
checkbox input "true"
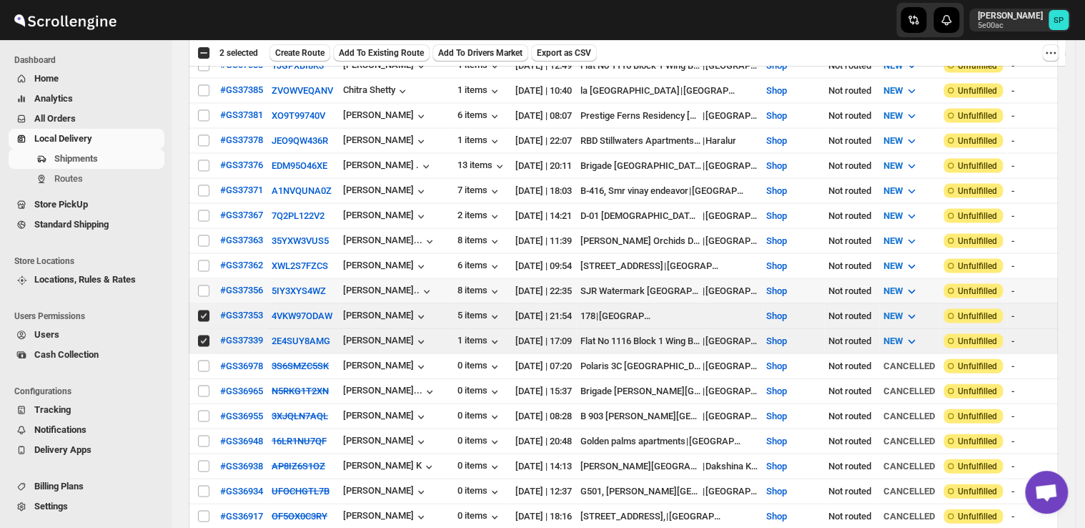
click at [202, 285] on input "Select shipment" at bounding box center [203, 290] width 11 height 11
checkbox input "true"
click at [206, 260] on input "Select shipment" at bounding box center [203, 265] width 11 height 11
checkbox input "true"
click at [205, 235] on input "Select shipment" at bounding box center [203, 240] width 11 height 11
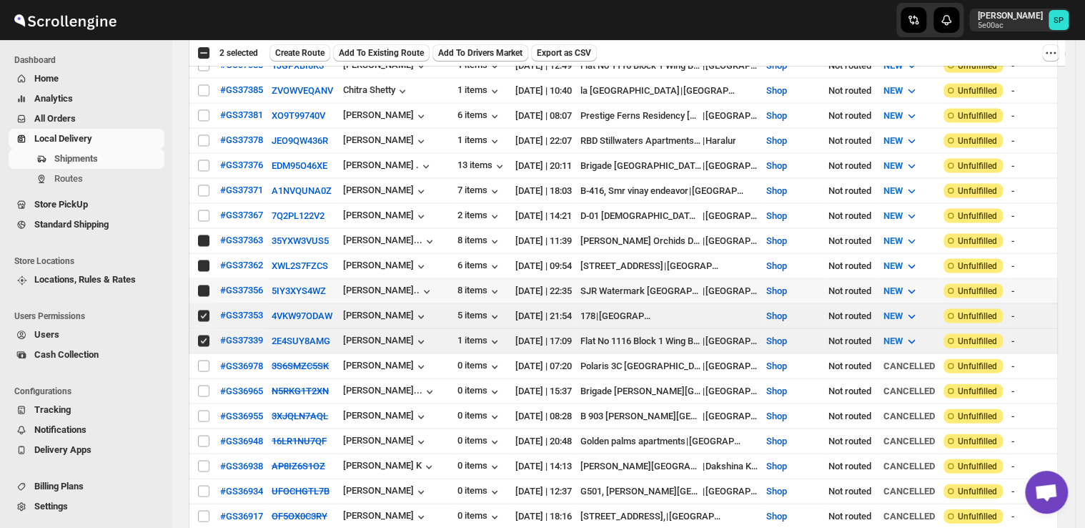
checkbox input "true"
click at [204, 210] on input "Select shipment" at bounding box center [203, 215] width 11 height 11
checkbox input "true"
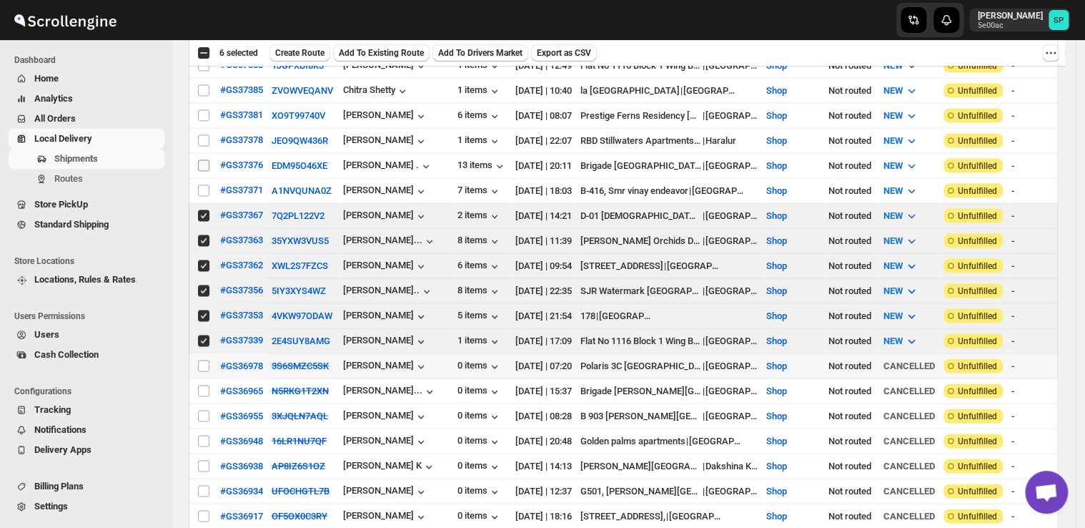
scroll to position [1215, 0]
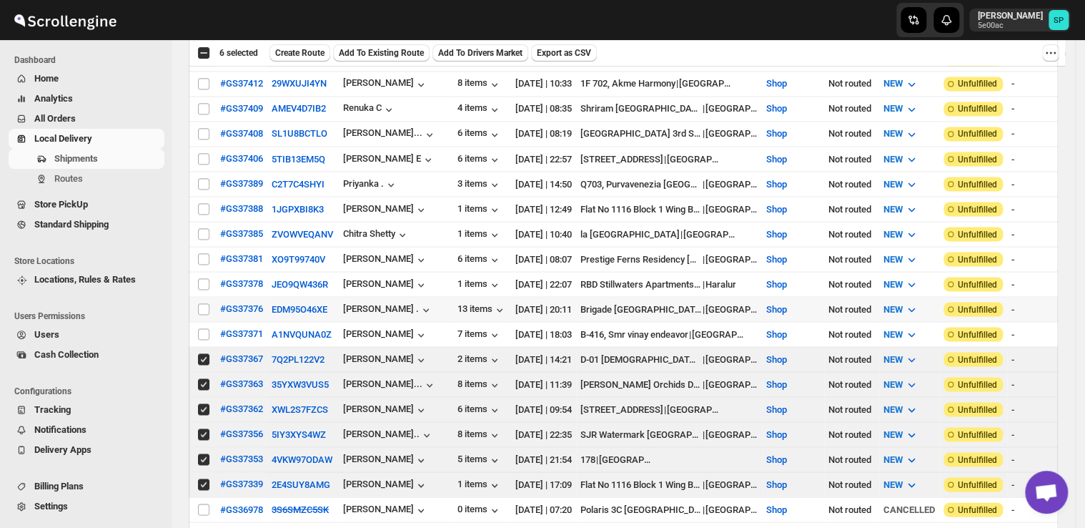
click at [203, 328] on input "Select shipment" at bounding box center [203, 333] width 11 height 11
checkbox input "true"
click at [202, 303] on input "Select shipment" at bounding box center [203, 308] width 11 height 11
checkbox input "true"
click at [198, 278] on input "Select shipment" at bounding box center [203, 283] width 11 height 11
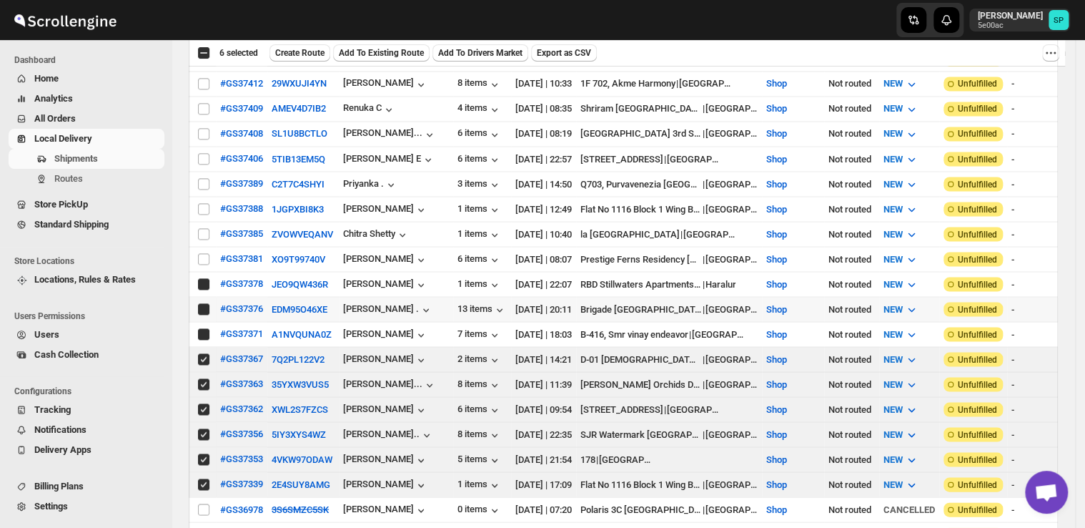
checkbox input "true"
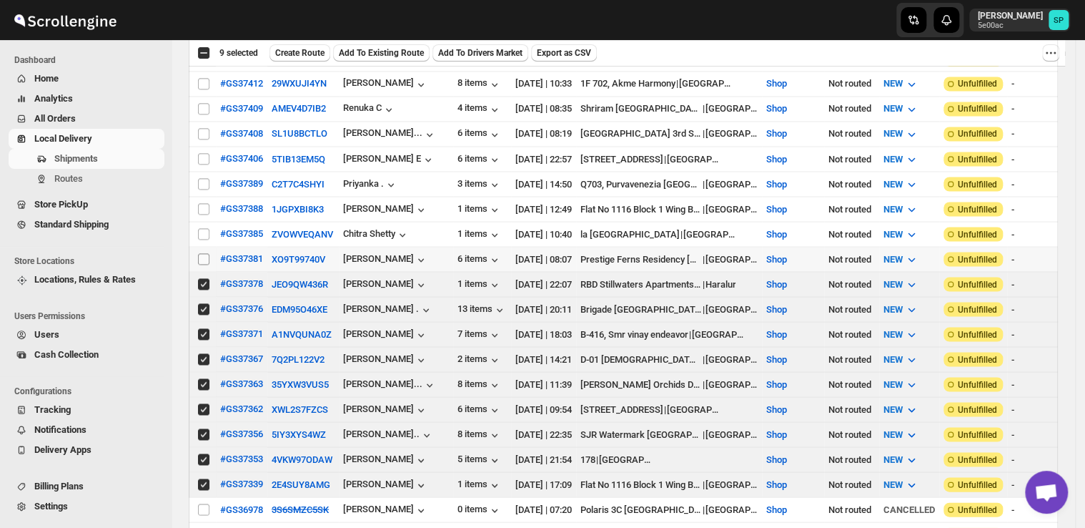
click at [200, 253] on input "Select shipment" at bounding box center [203, 258] width 11 height 11
checkbox input "true"
click at [203, 228] on input "Select shipment" at bounding box center [203, 233] width 11 height 11
checkbox input "true"
click at [206, 203] on input "Select shipment" at bounding box center [203, 208] width 11 height 11
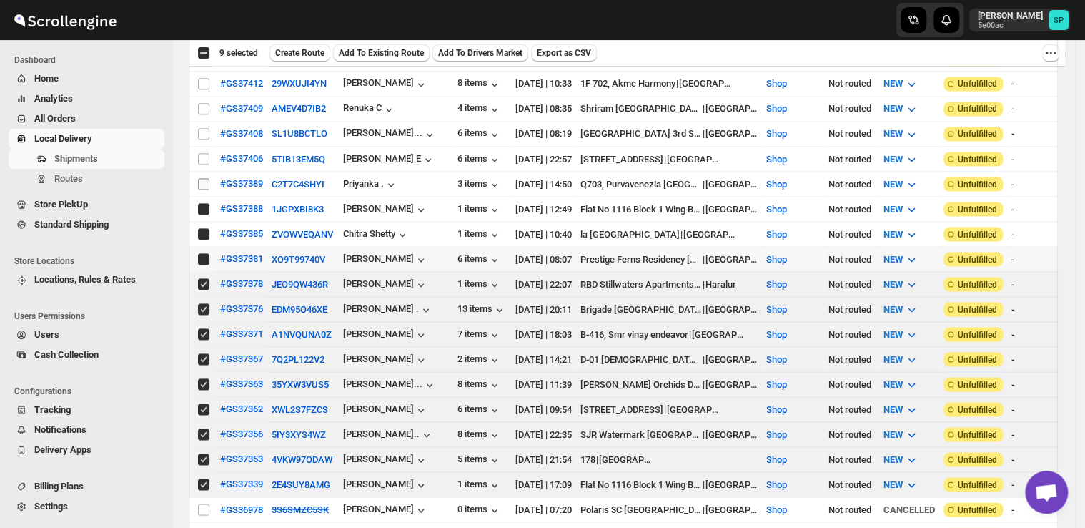
checkbox input "true"
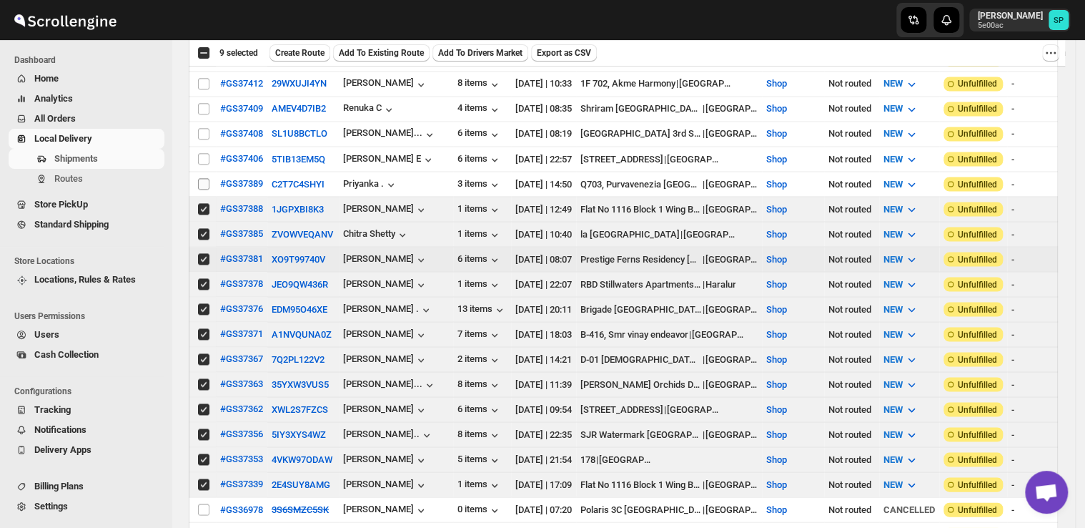
click at [203, 178] on input "Select shipment" at bounding box center [203, 183] width 11 height 11
checkbox input "true"
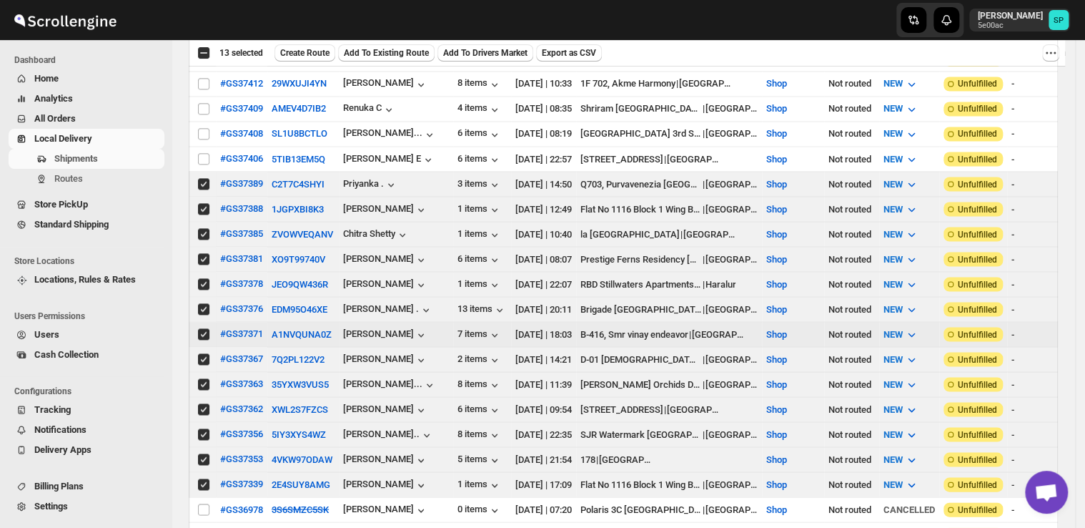
scroll to position [1072, 0]
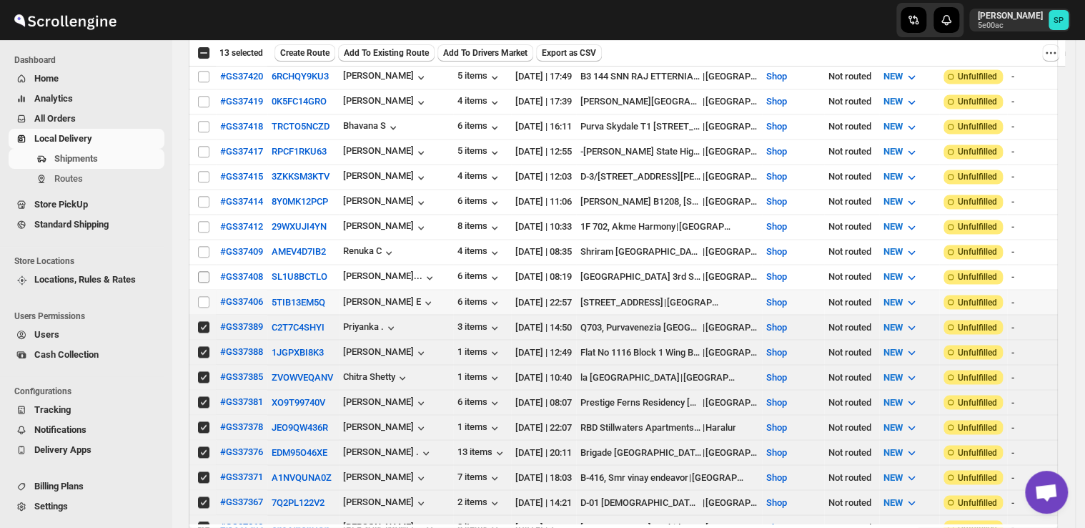
drag, startPoint x: 199, startPoint y: 259, endPoint x: 197, endPoint y: 235, distance: 24.4
click at [201, 296] on input "Select shipment" at bounding box center [203, 301] width 11 height 11
checkbox input "true"
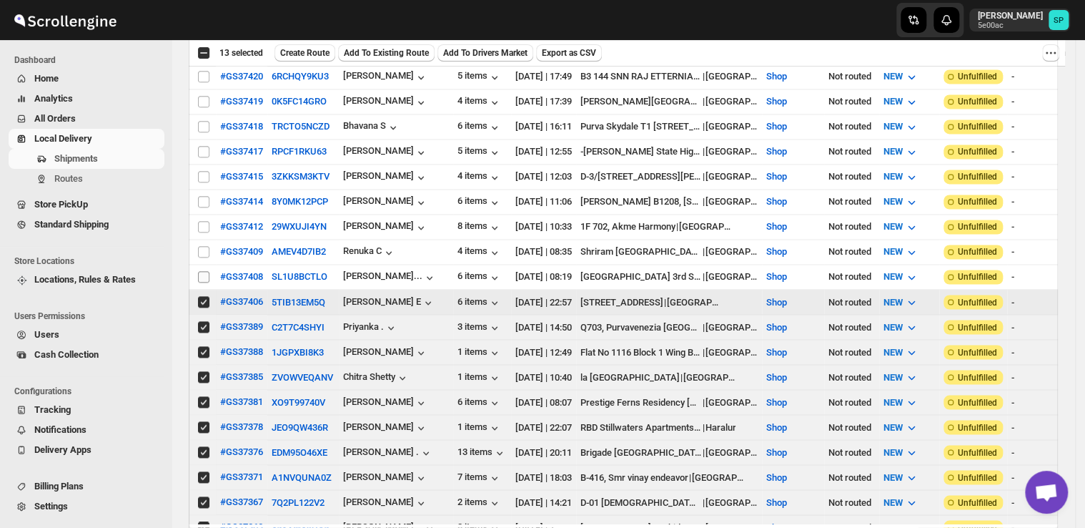
click at [198, 271] on input "Select shipment" at bounding box center [203, 276] width 11 height 11
checkbox input "true"
click at [202, 246] on input "Select shipment" at bounding box center [203, 251] width 11 height 11
checkbox input "true"
click at [202, 221] on input "Select shipment" at bounding box center [203, 226] width 11 height 11
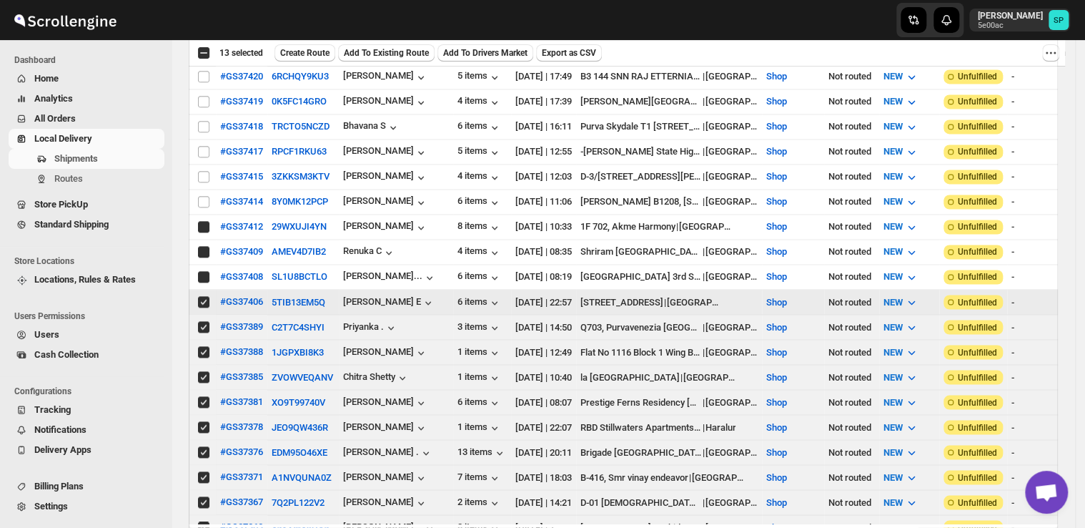
checkbox input "true"
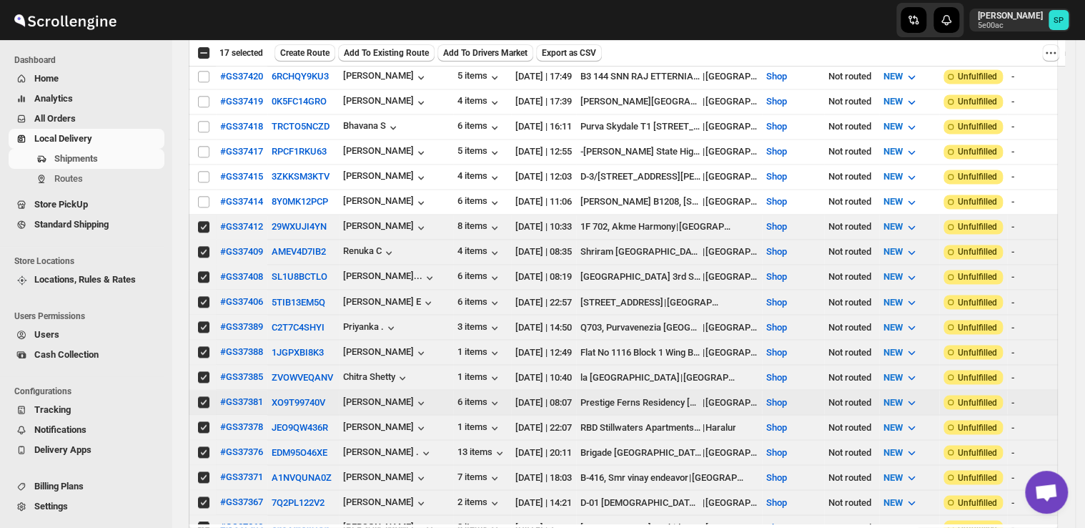
scroll to position [929, 0]
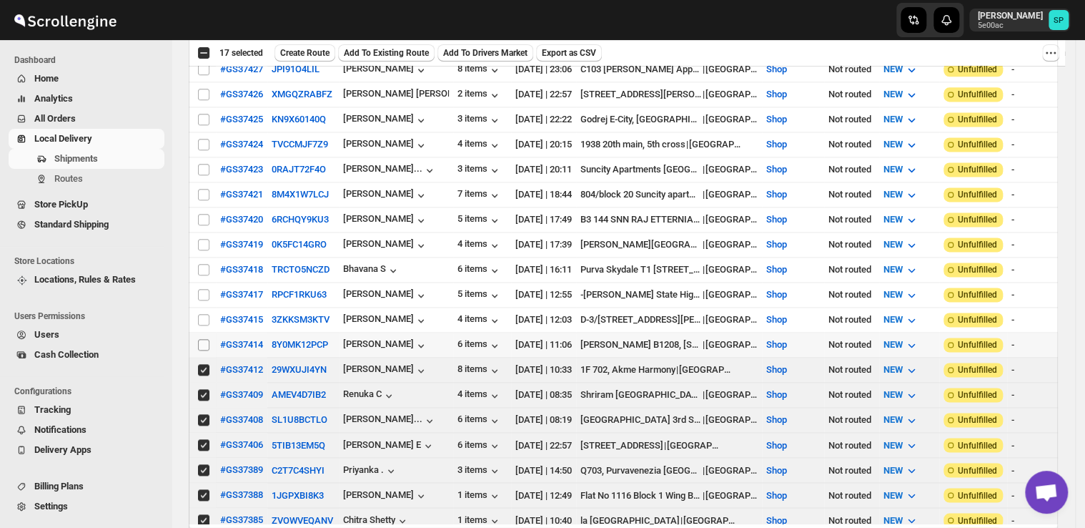
scroll to position [929, 0]
click at [206, 339] on input "Select shipment" at bounding box center [203, 344] width 11 height 11
checkbox input "true"
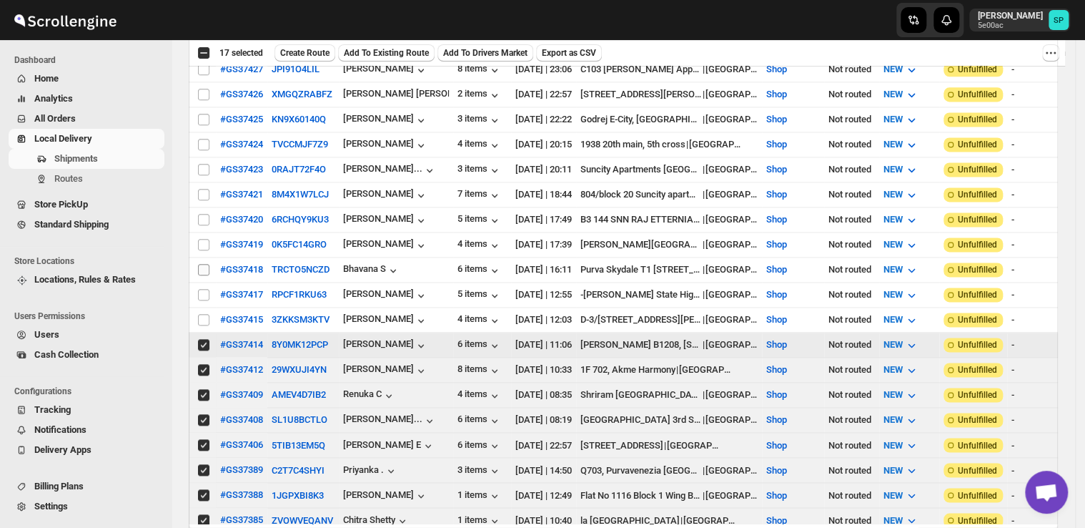
click at [202, 307] on td "Select shipment" at bounding box center [202, 319] width 27 height 25
click at [202, 289] on input "Select shipment" at bounding box center [203, 294] width 11 height 11
checkbox input "true"
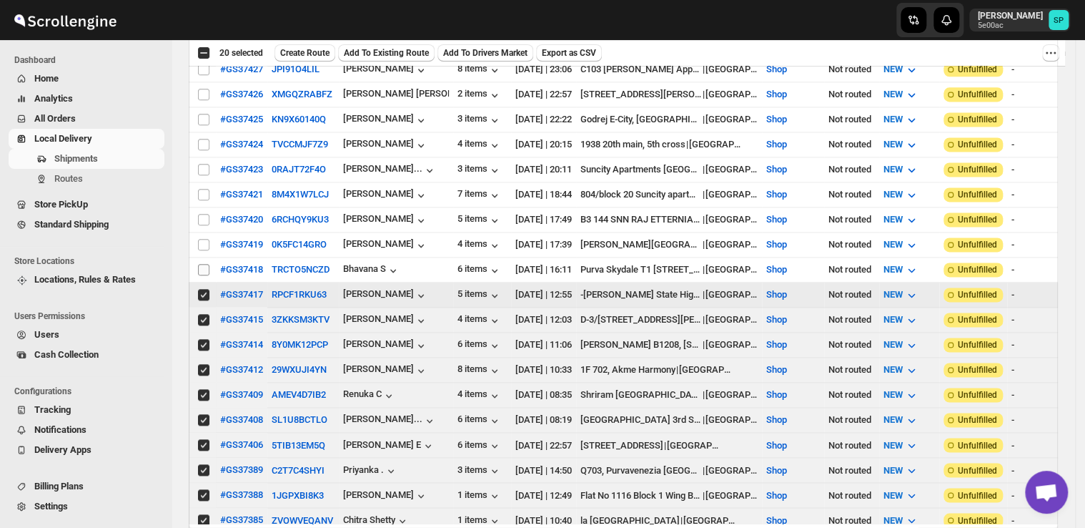
click at [202, 264] on input "Select shipment" at bounding box center [203, 269] width 11 height 11
checkbox input "true"
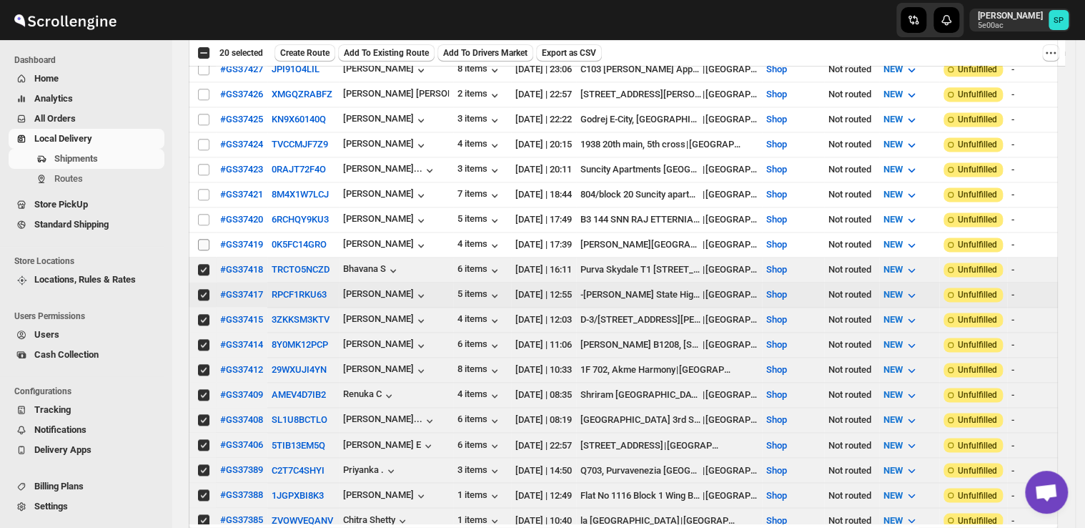
click at [209, 239] on input "Select shipment" at bounding box center [203, 244] width 11 height 11
checkbox input "true"
click at [204, 214] on input "Select shipment" at bounding box center [203, 219] width 11 height 11
checkbox input "true"
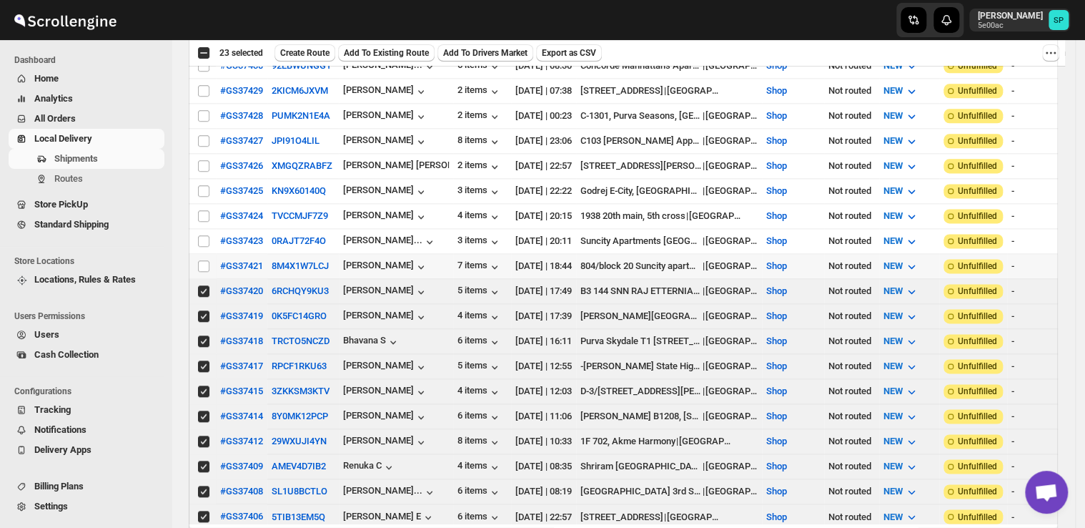
scroll to position [643, 0]
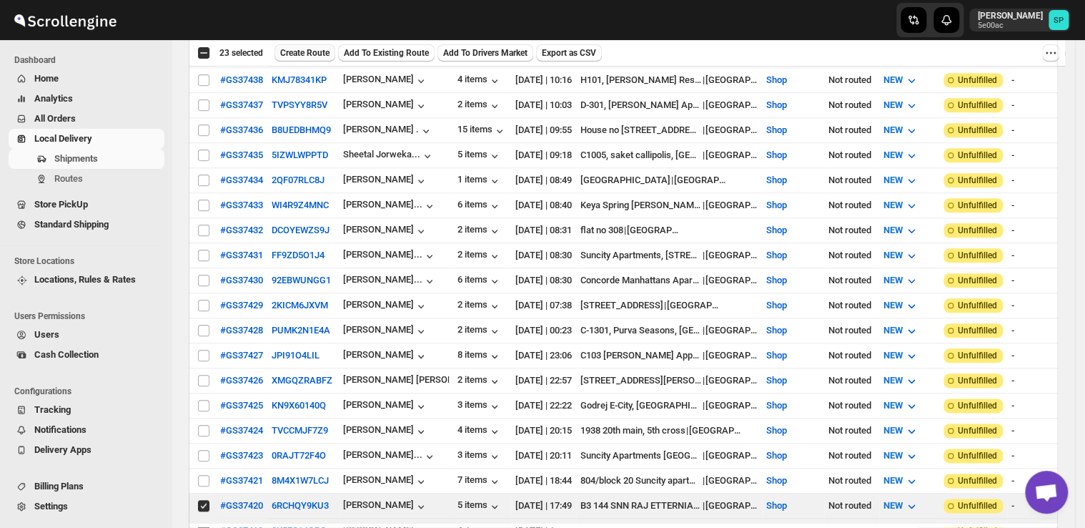
click at [300, 54] on span "Create Route" at bounding box center [304, 52] width 49 height 11
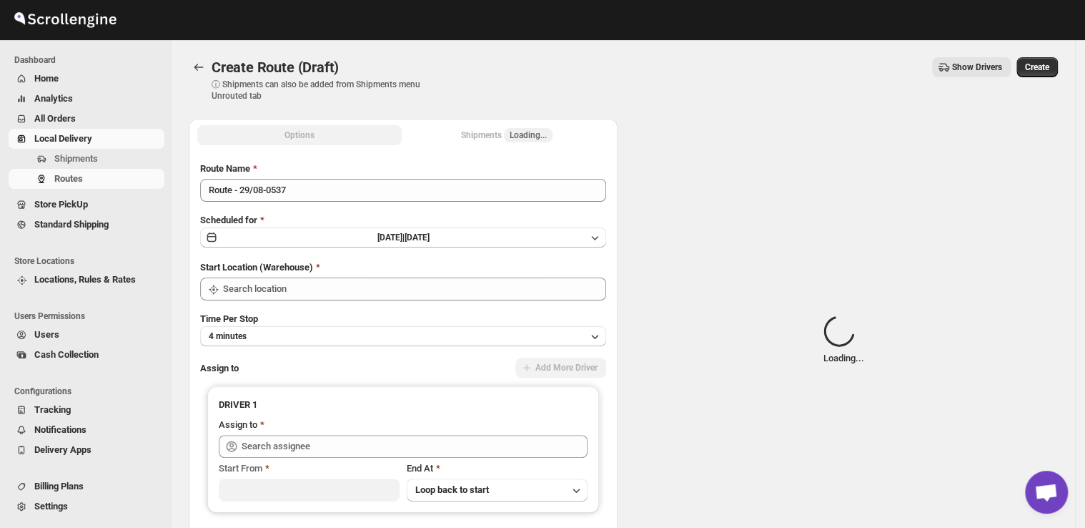
type input "Shop"
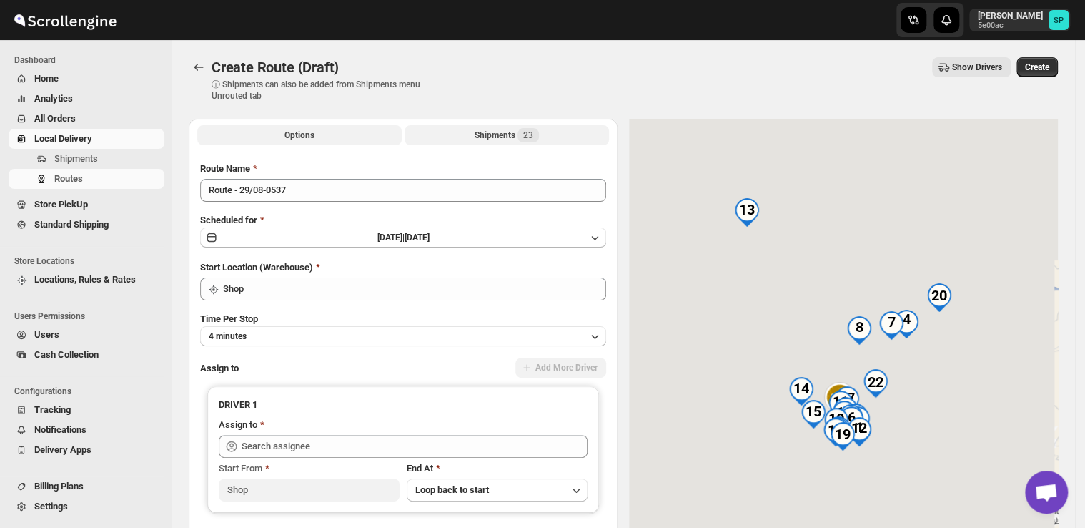
click at [518, 134] on div "Shipments 23" at bounding box center [507, 135] width 64 height 14
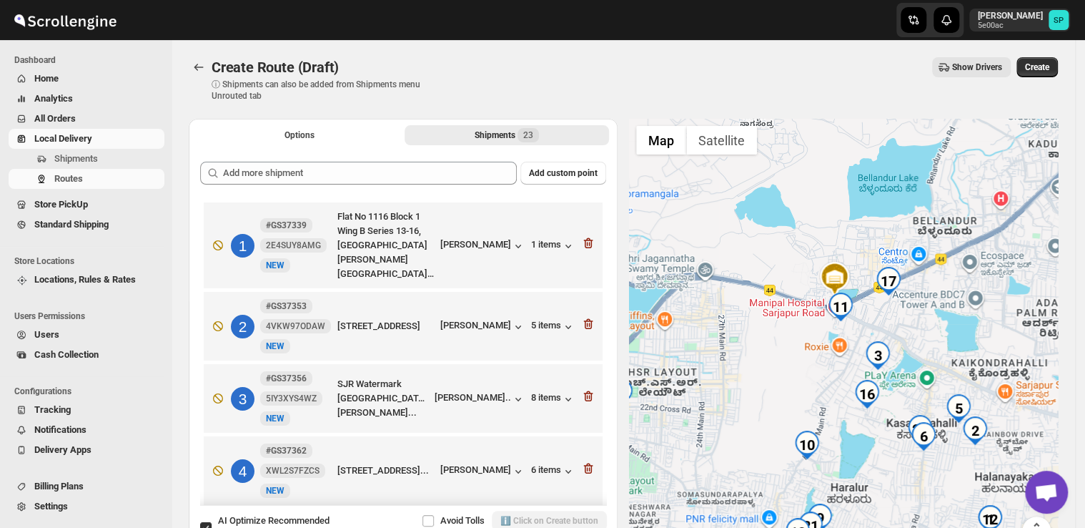
drag, startPoint x: 802, startPoint y: 325, endPoint x: 1046, endPoint y: 348, distance: 244.9
click at [1046, 348] on div at bounding box center [843, 340] width 429 height 443
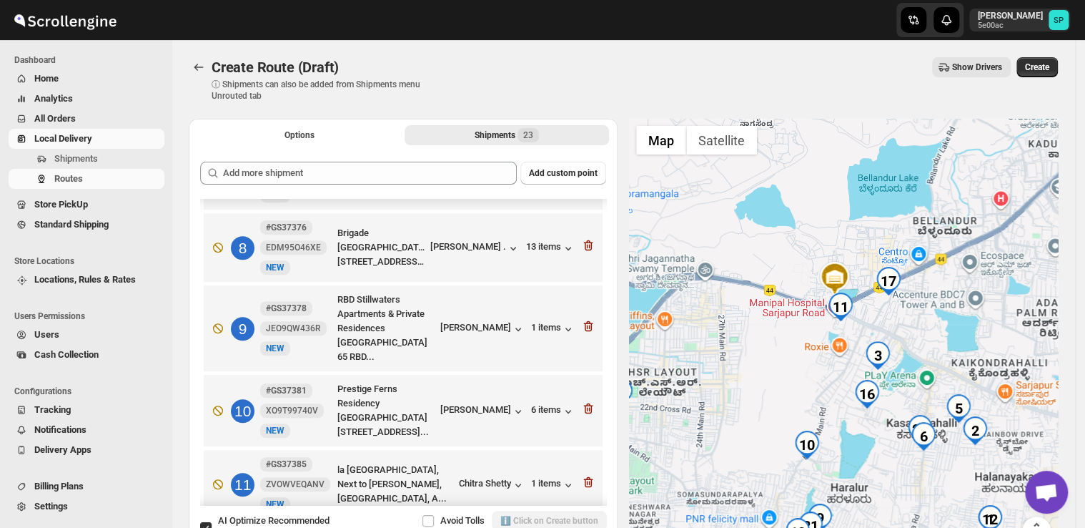
scroll to position [643, 0]
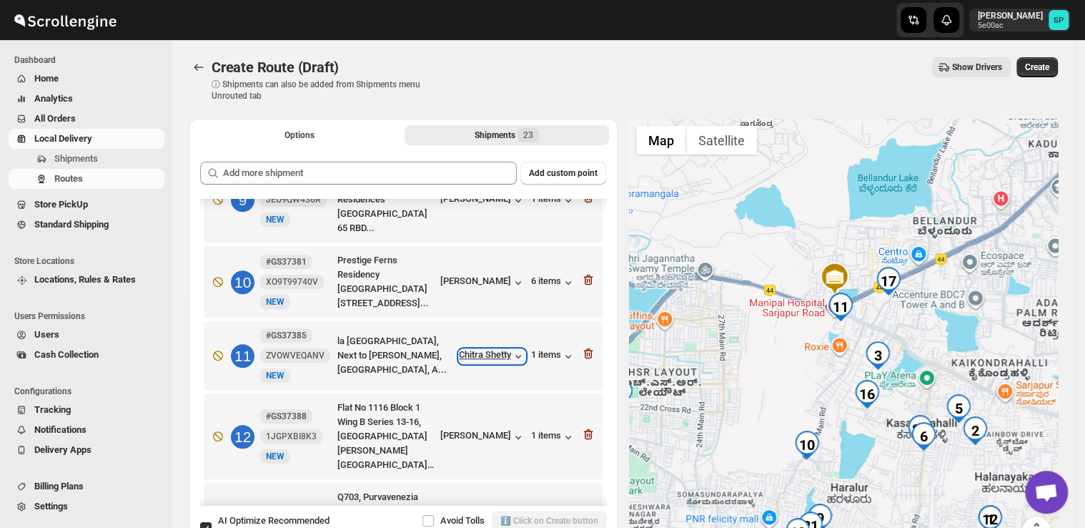
click at [511, 363] on icon "button" at bounding box center [518, 356] width 14 height 14
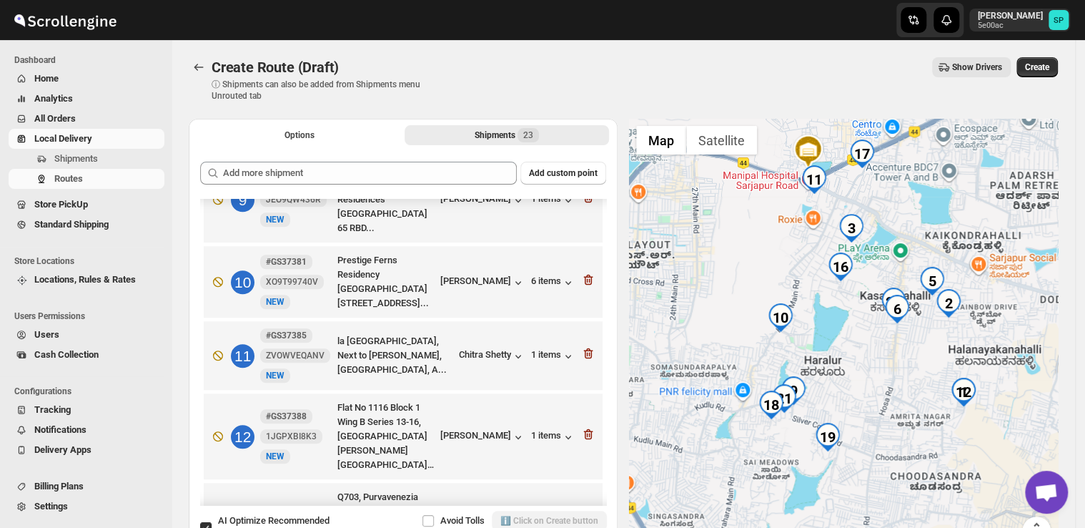
drag, startPoint x: 969, startPoint y: 380, endPoint x: 940, endPoint y: 249, distance: 134.0
click at [940, 249] on div at bounding box center [843, 340] width 429 height 443
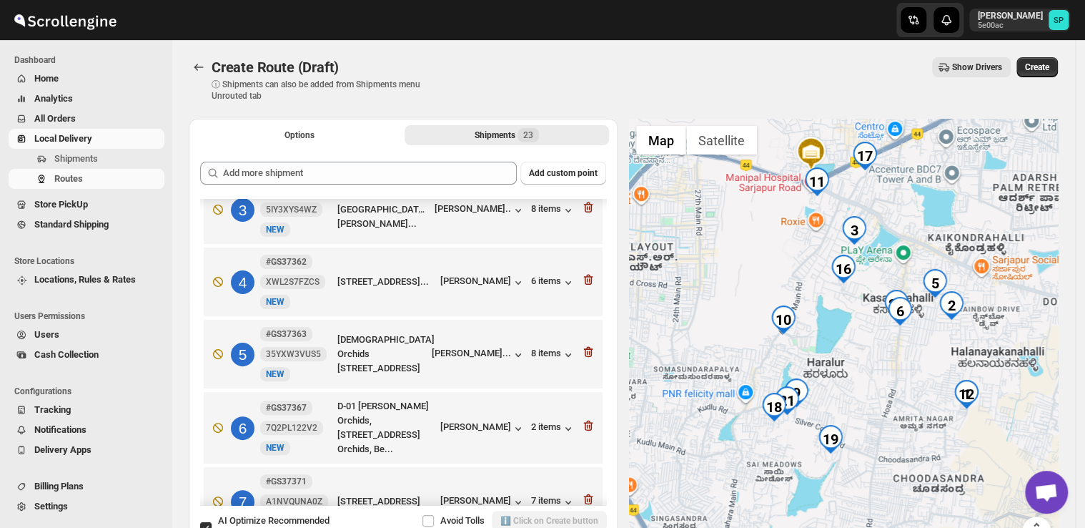
scroll to position [214, 0]
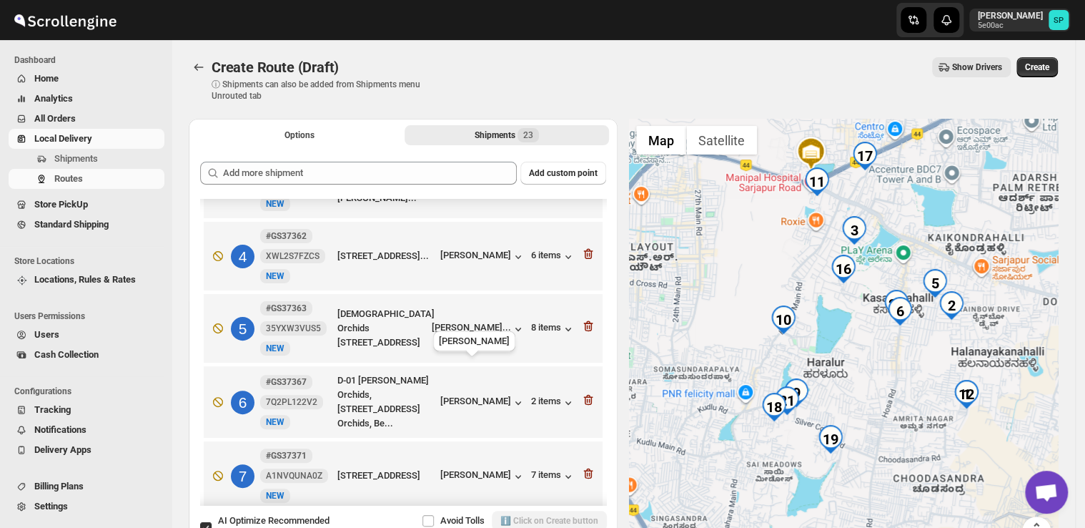
click at [455, 332] on div "[PERSON_NAME]..." at bounding box center [471, 327] width 79 height 11
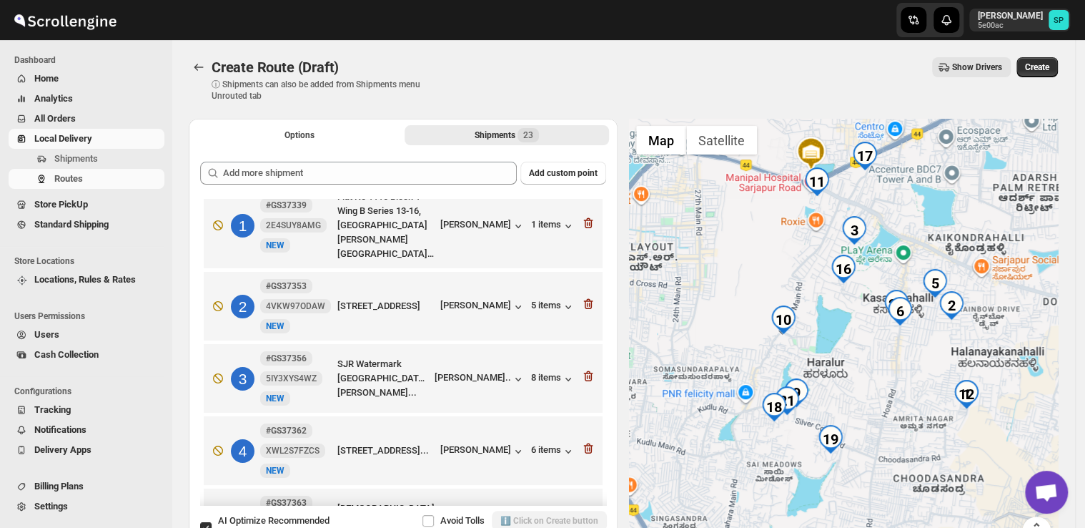
scroll to position [0, 0]
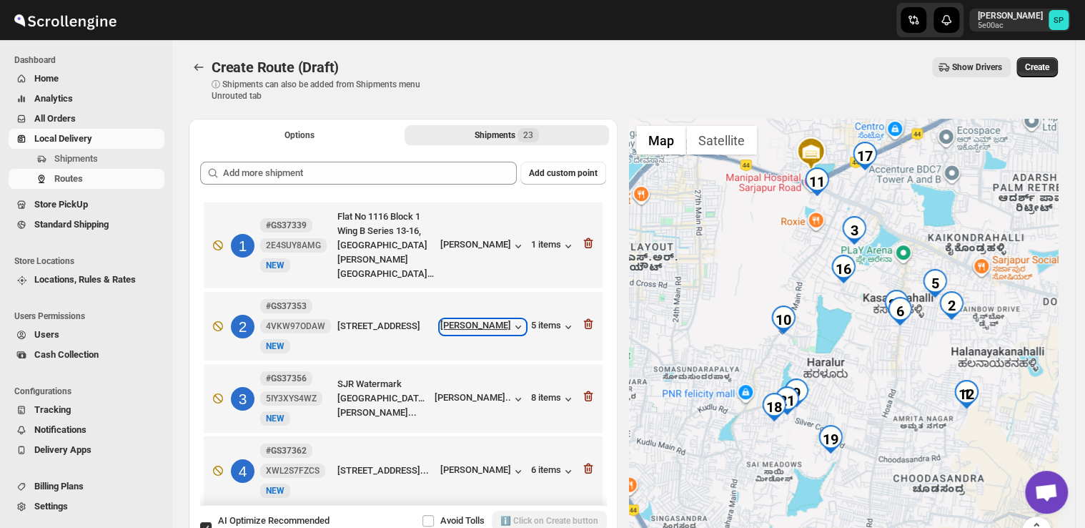
click at [480, 327] on div "[PERSON_NAME]" at bounding box center [482, 327] width 85 height 14
click at [584, 323] on icon "button" at bounding box center [588, 324] width 9 height 11
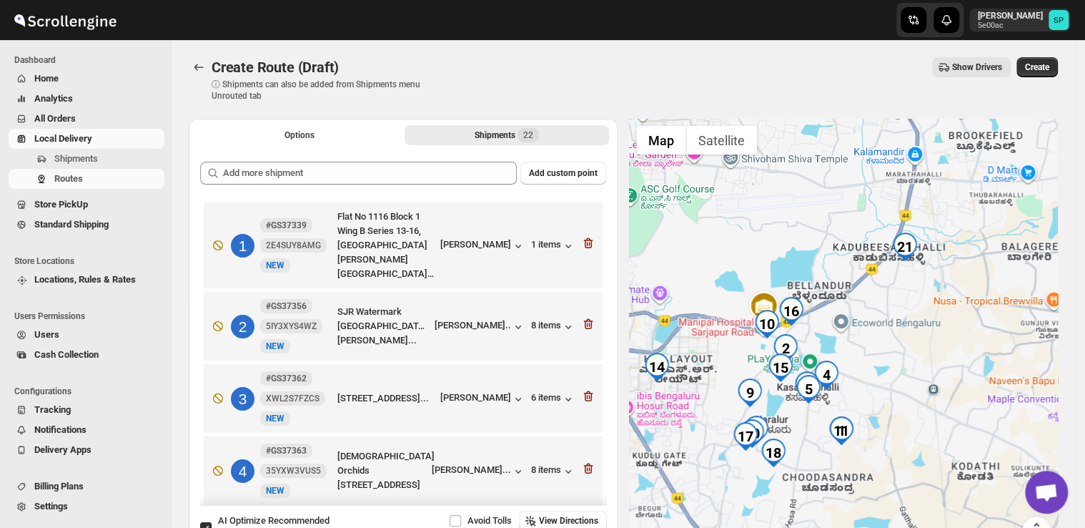
drag, startPoint x: 839, startPoint y: 447, endPoint x: 952, endPoint y: 367, distance: 138.0
click at [952, 367] on div at bounding box center [843, 340] width 429 height 443
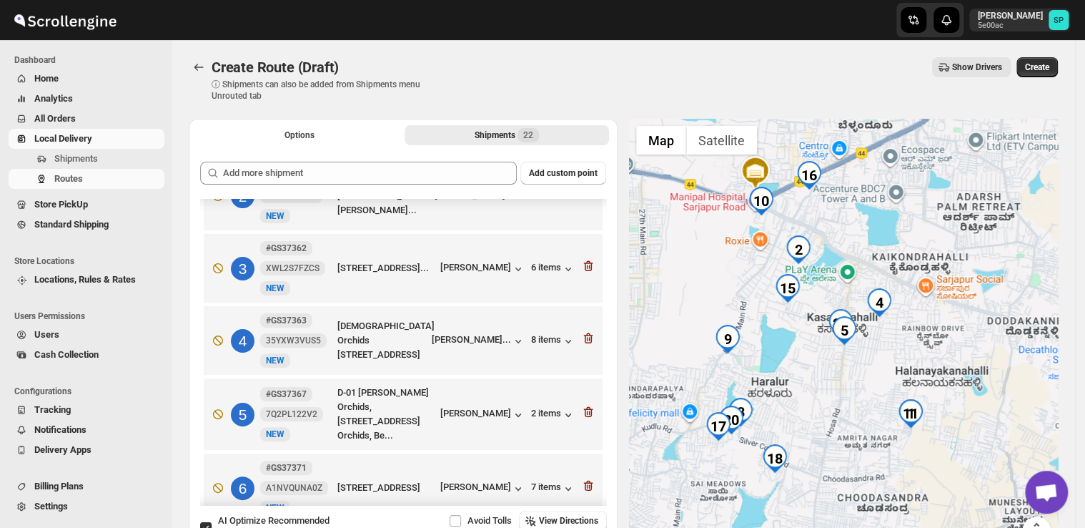
scroll to position [143, 0]
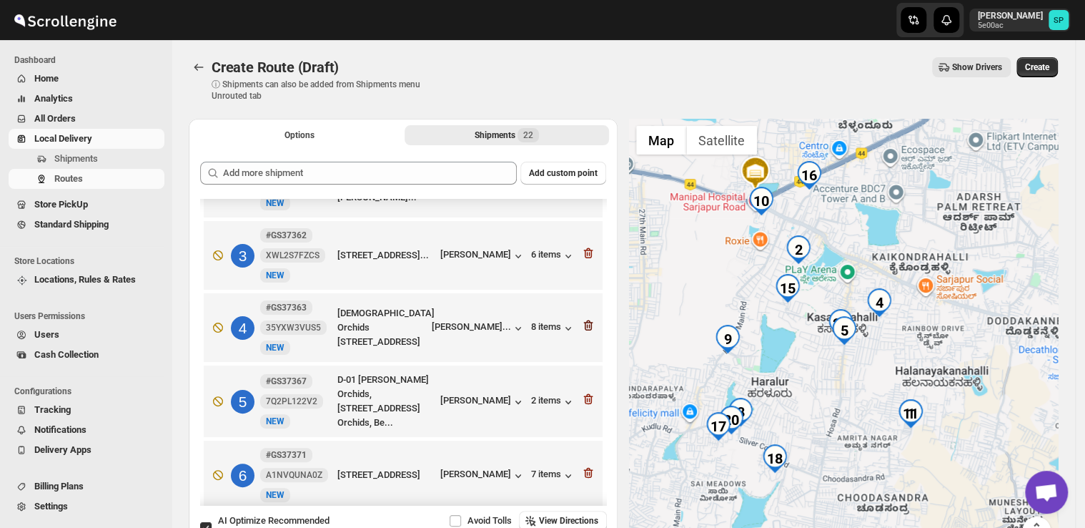
click at [581, 332] on icon "button" at bounding box center [588, 325] width 14 height 14
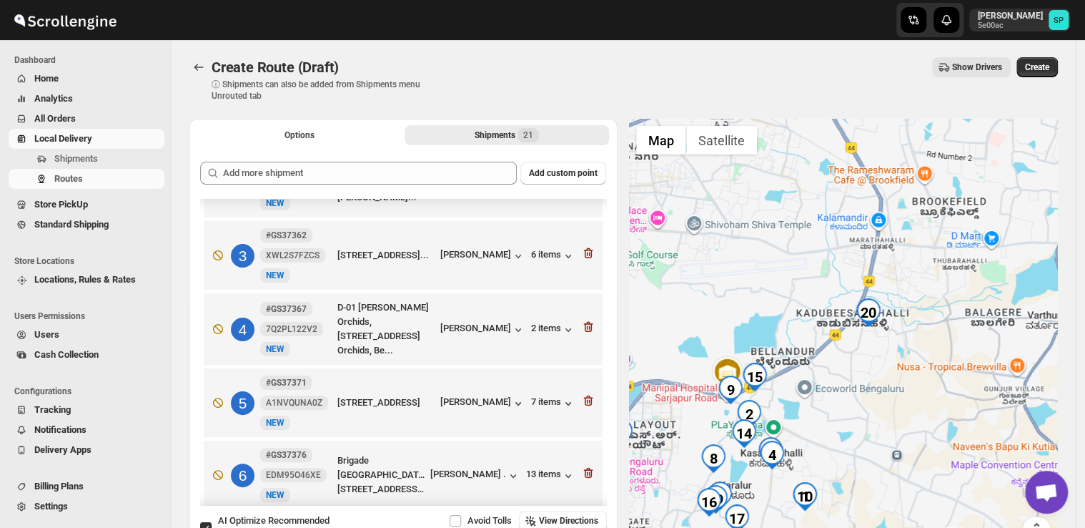
drag, startPoint x: 851, startPoint y: 452, endPoint x: 893, endPoint y: 400, distance: 67.0
click at [893, 400] on div at bounding box center [843, 340] width 429 height 443
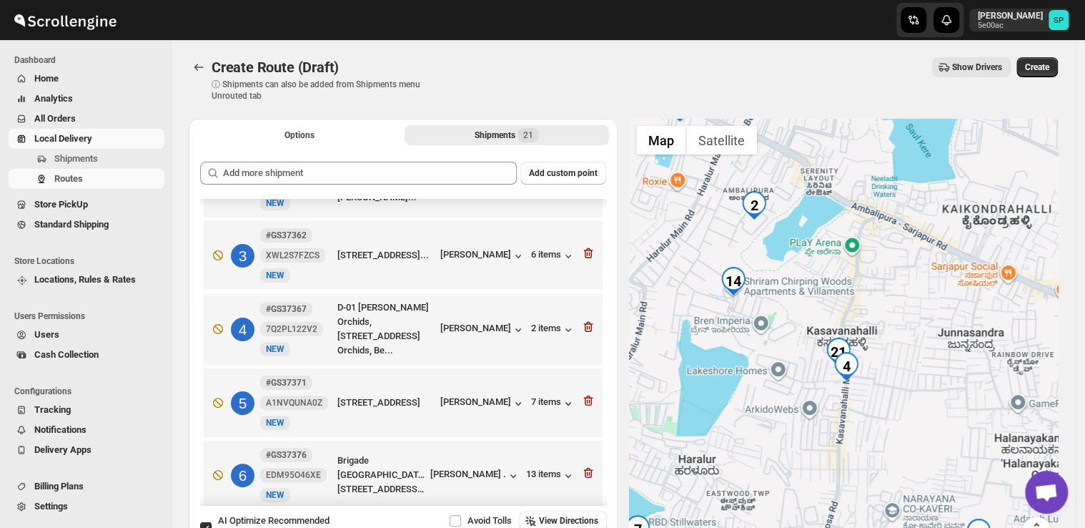
drag, startPoint x: 854, startPoint y: 422, endPoint x: 899, endPoint y: 374, distance: 66.3
click at [899, 374] on div at bounding box center [843, 340] width 429 height 443
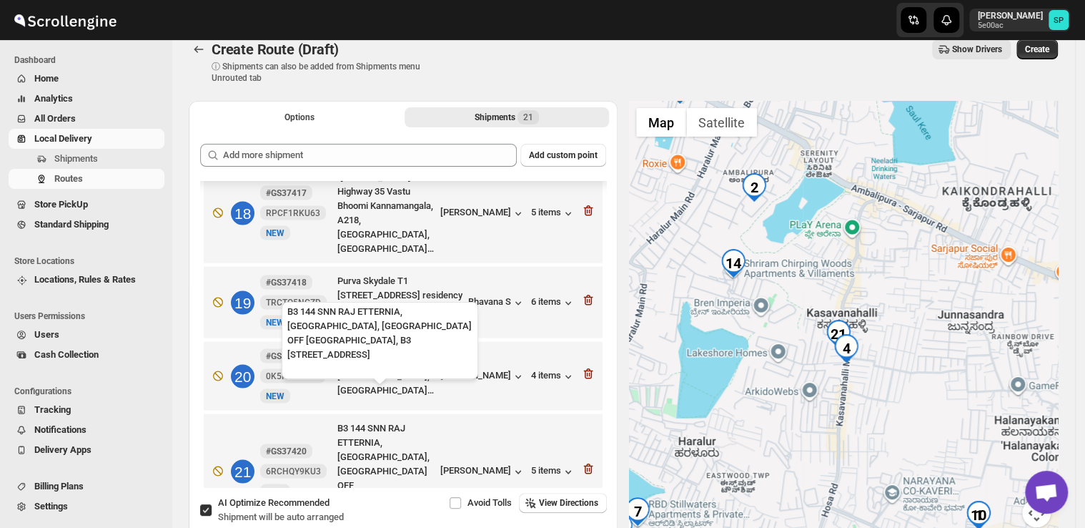
scroll to position [71, 0]
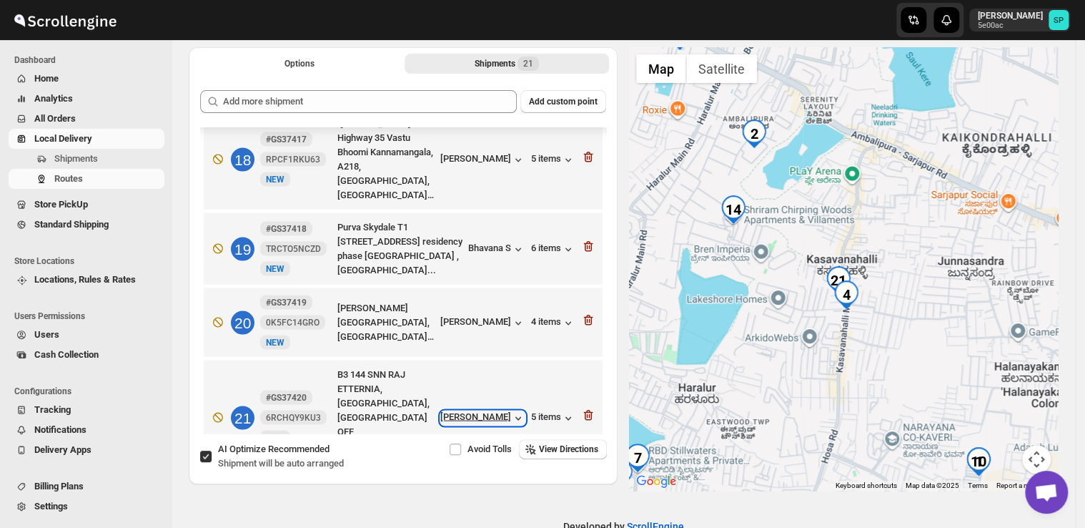
click at [461, 410] on div "[PERSON_NAME]" at bounding box center [482, 417] width 85 height 14
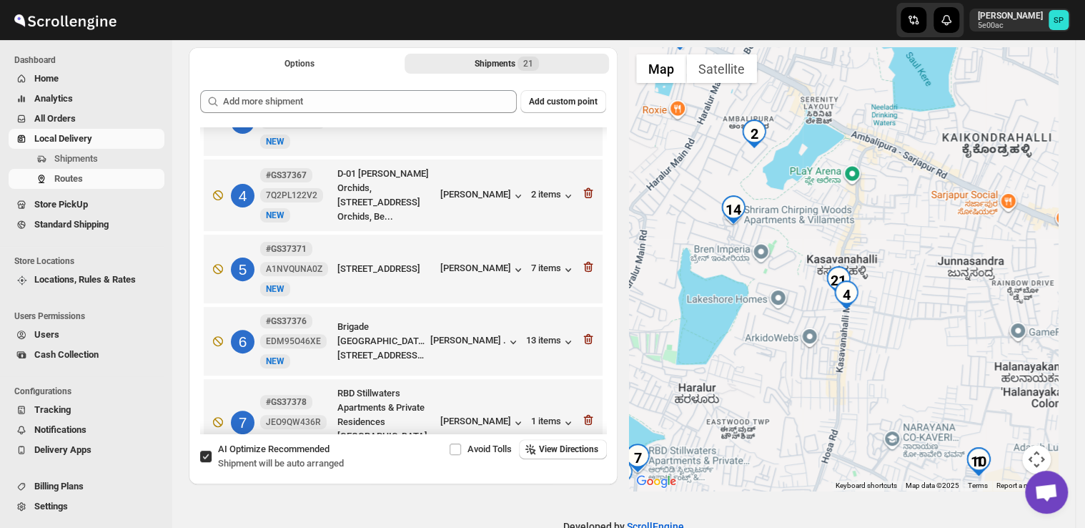
scroll to position [172, 0]
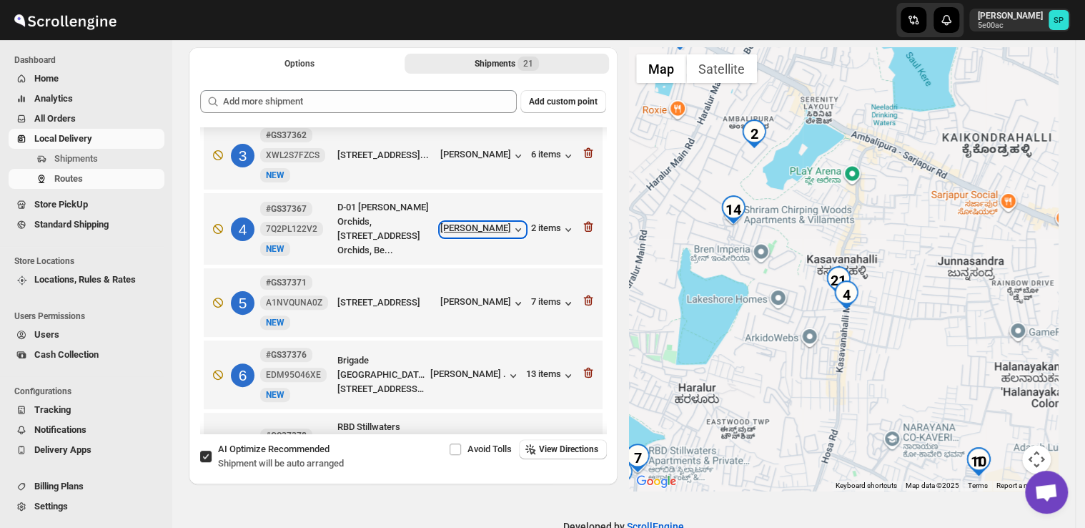
click at [472, 237] on div "[PERSON_NAME]" at bounding box center [482, 229] width 85 height 14
click at [495, 237] on div "[PERSON_NAME]" at bounding box center [482, 229] width 85 height 14
click at [587, 232] on icon "button" at bounding box center [588, 227] width 9 height 11
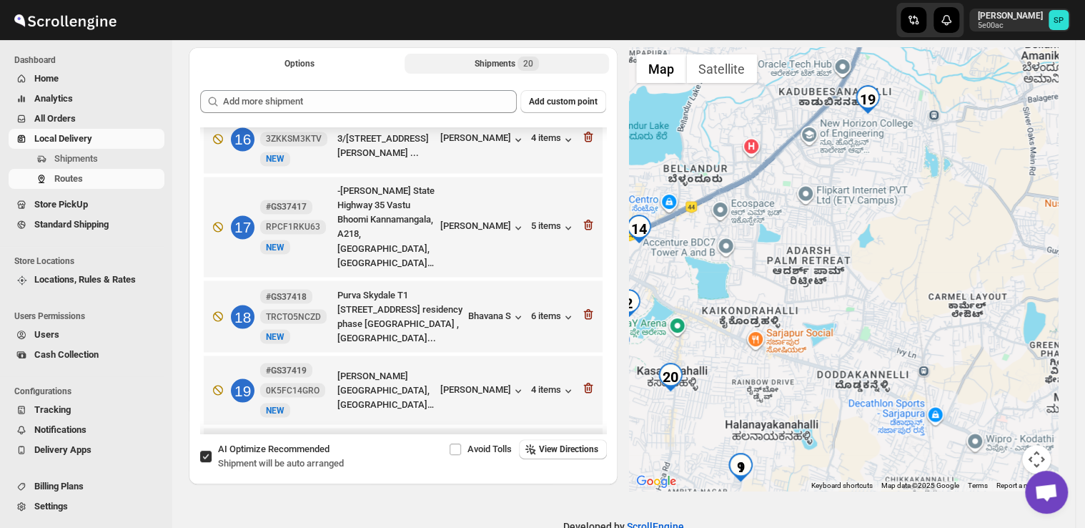
scroll to position [1312, 0]
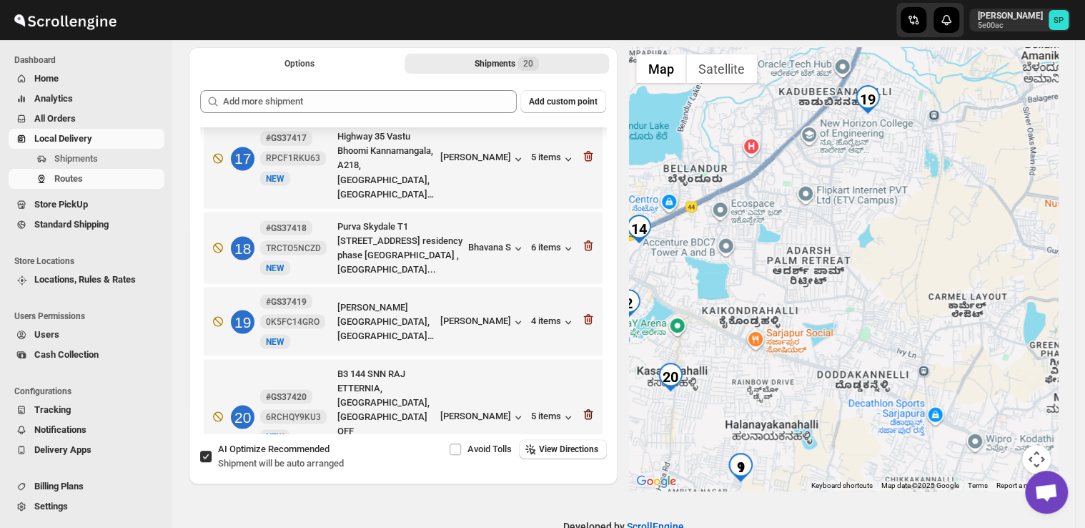
click at [583, 407] on icon "button" at bounding box center [588, 414] width 14 height 14
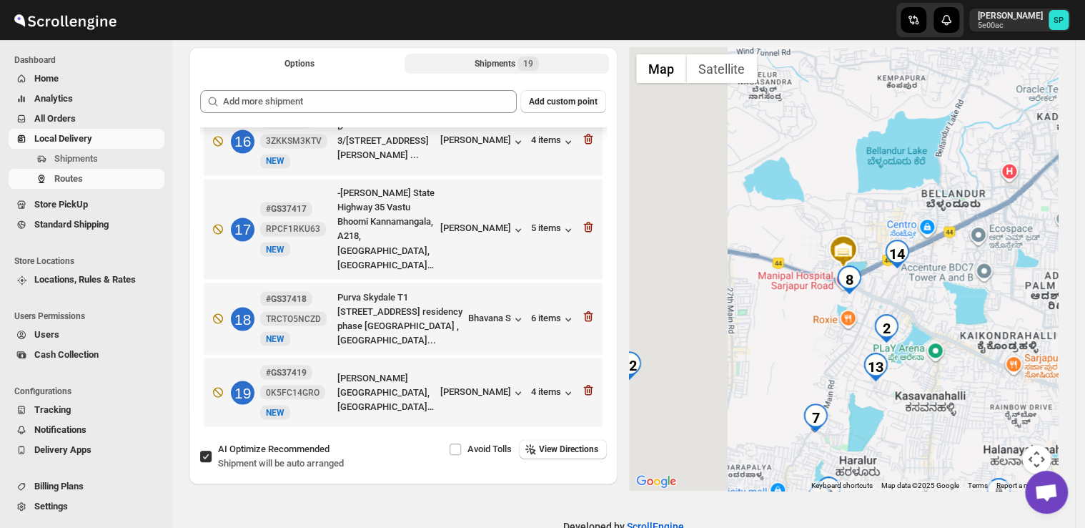
scroll to position [1209, 0]
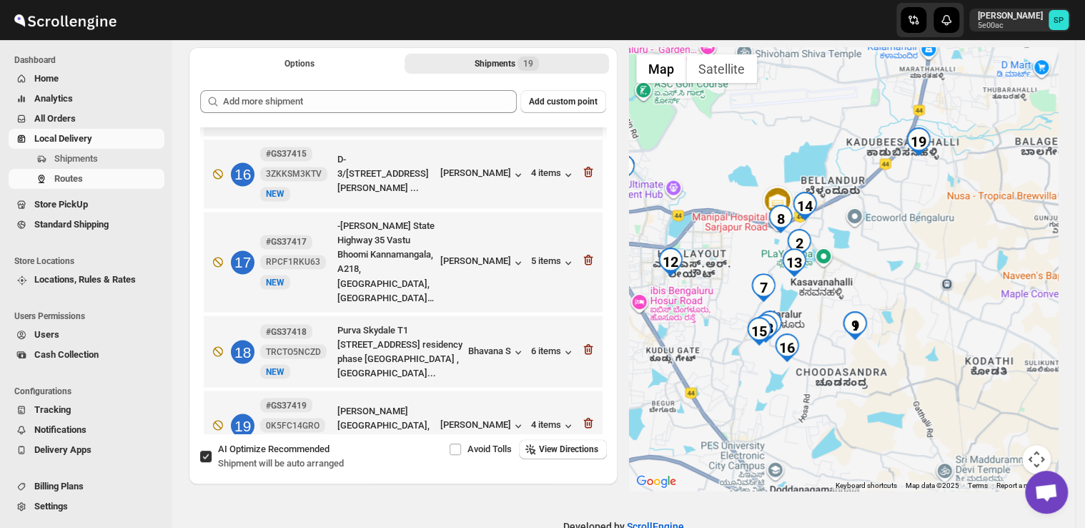
drag, startPoint x: 859, startPoint y: 393, endPoint x: 897, endPoint y: 398, distance: 38.2
click at [897, 398] on div at bounding box center [843, 268] width 429 height 443
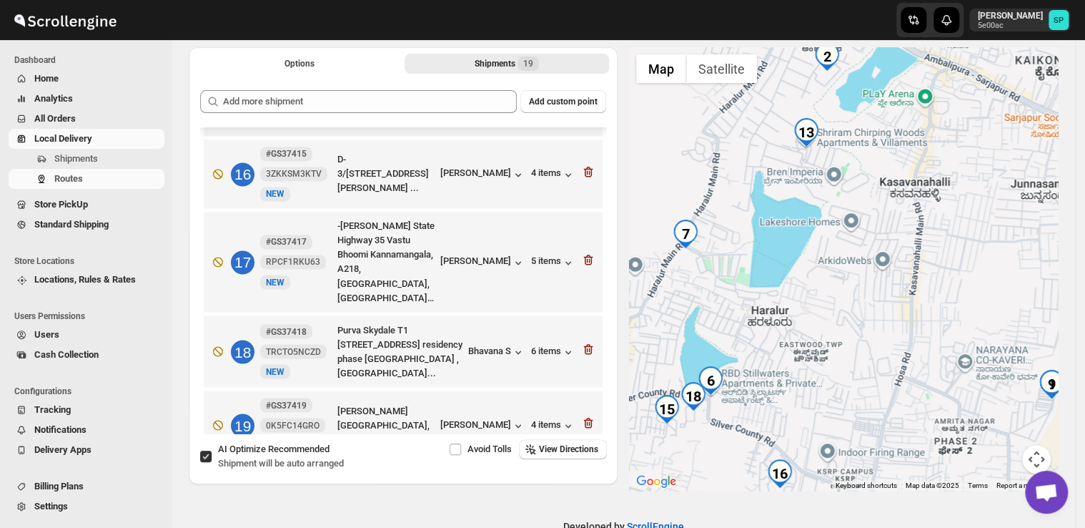
drag, startPoint x: 813, startPoint y: 317, endPoint x: 878, endPoint y: 479, distance: 174.4
click at [878, 479] on div at bounding box center [843, 268] width 429 height 443
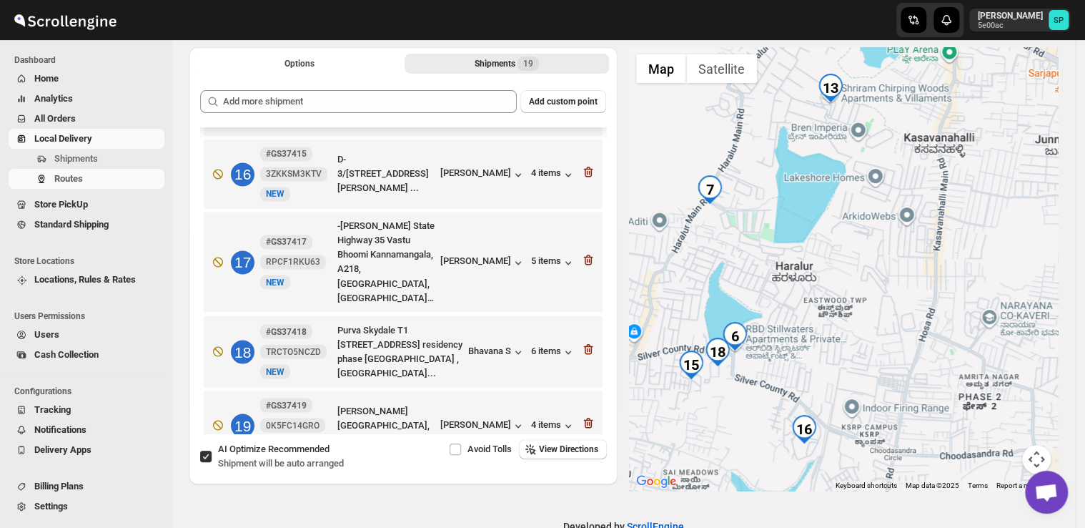
drag, startPoint x: 861, startPoint y: 375, endPoint x: 871, endPoint y: 281, distance: 95.0
click at [871, 277] on div at bounding box center [843, 268] width 429 height 443
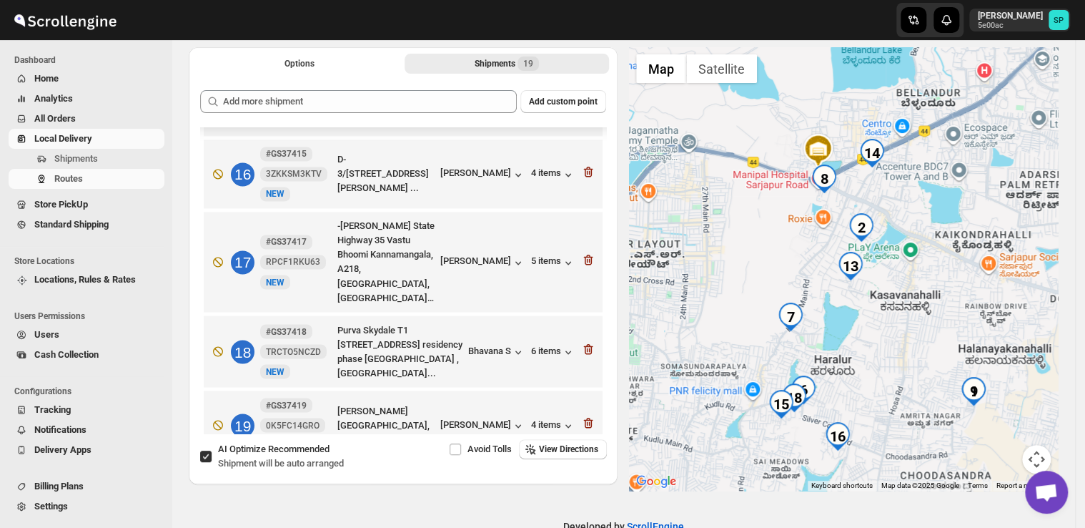
drag, startPoint x: 876, startPoint y: 200, endPoint x: 876, endPoint y: 313, distance: 112.9
click at [876, 313] on div at bounding box center [843, 268] width 429 height 443
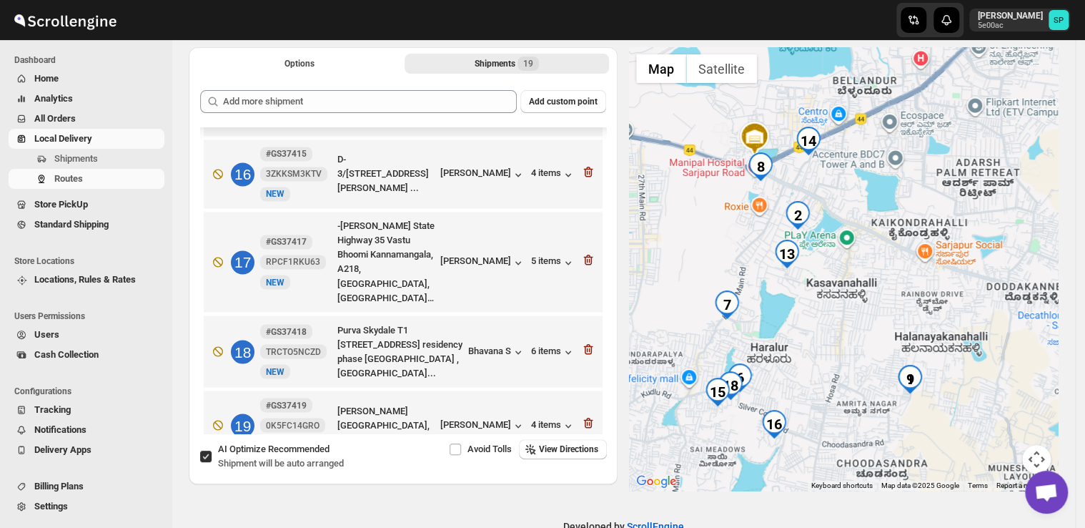
drag, startPoint x: 989, startPoint y: 417, endPoint x: 929, endPoint y: 407, distance: 60.9
click at [929, 407] on div at bounding box center [843, 268] width 429 height 443
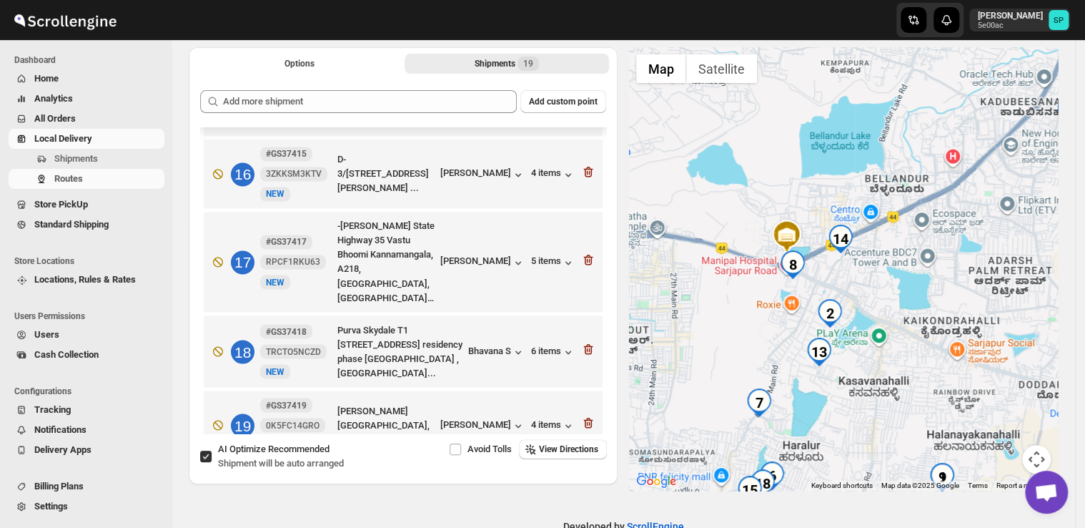
drag, startPoint x: 881, startPoint y: 273, endPoint x: 902, endPoint y: 377, distance: 106.5
click at [902, 377] on div at bounding box center [843, 268] width 429 height 443
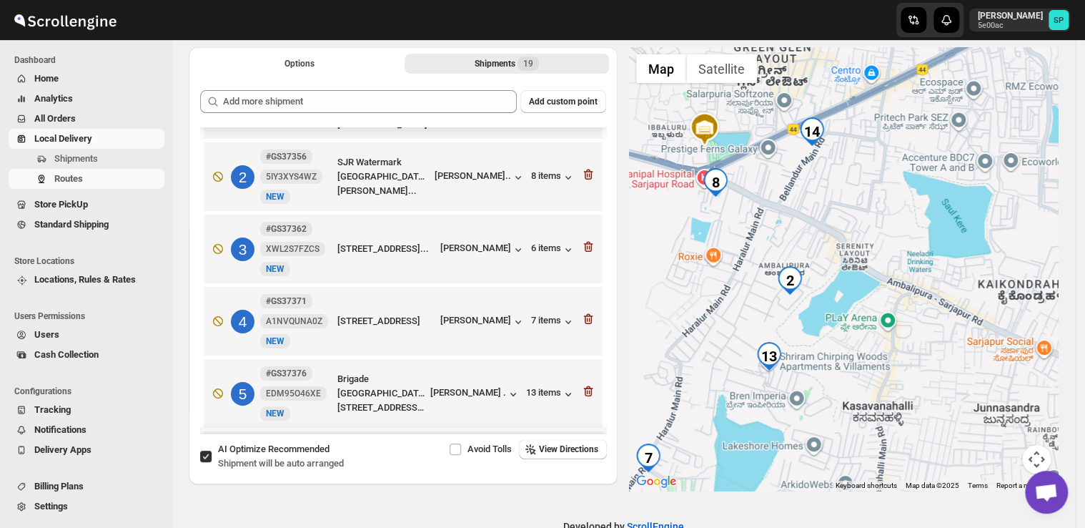
scroll to position [71, 0]
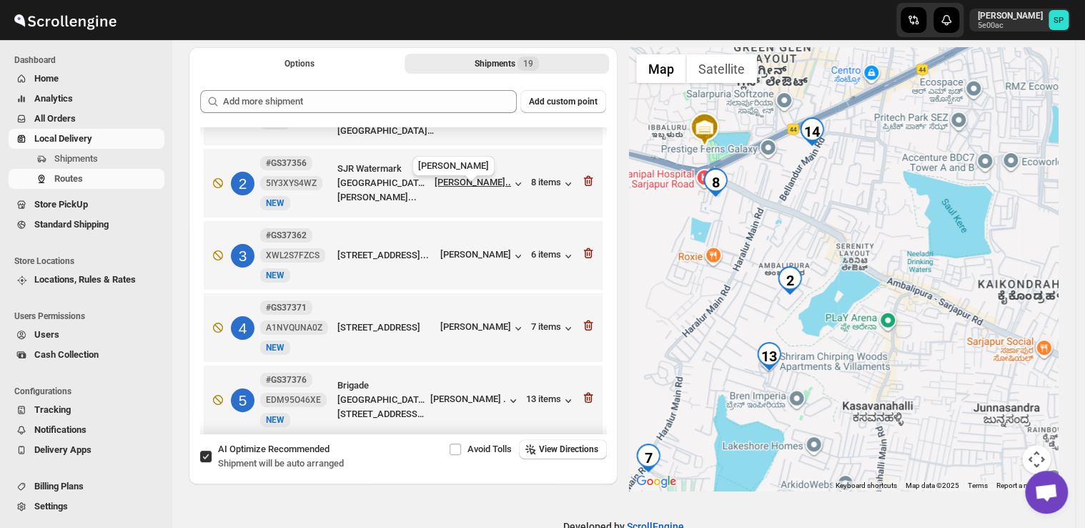
click at [492, 187] on div "[PERSON_NAME].." at bounding box center [473, 182] width 76 height 11
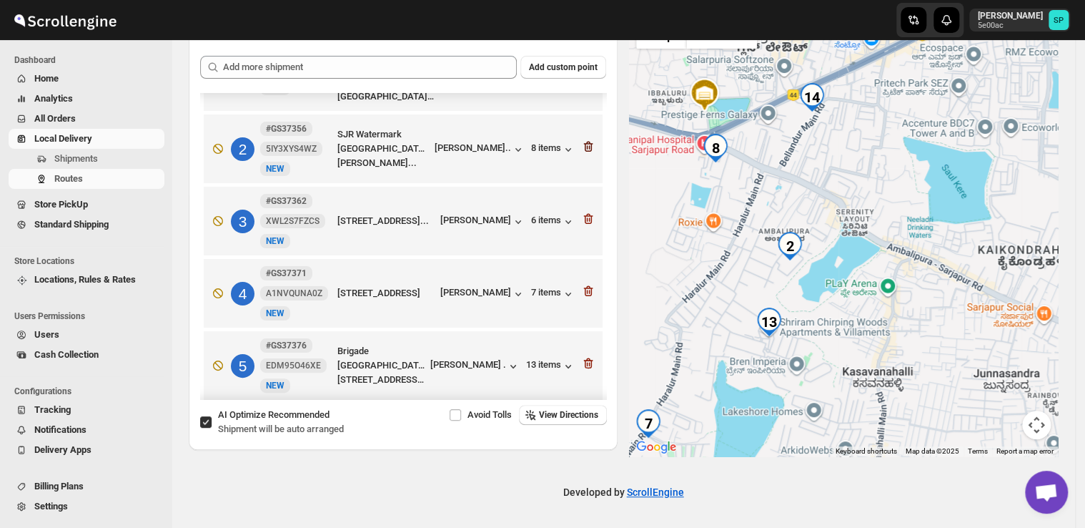
click at [585, 152] on icon "button" at bounding box center [588, 147] width 9 height 11
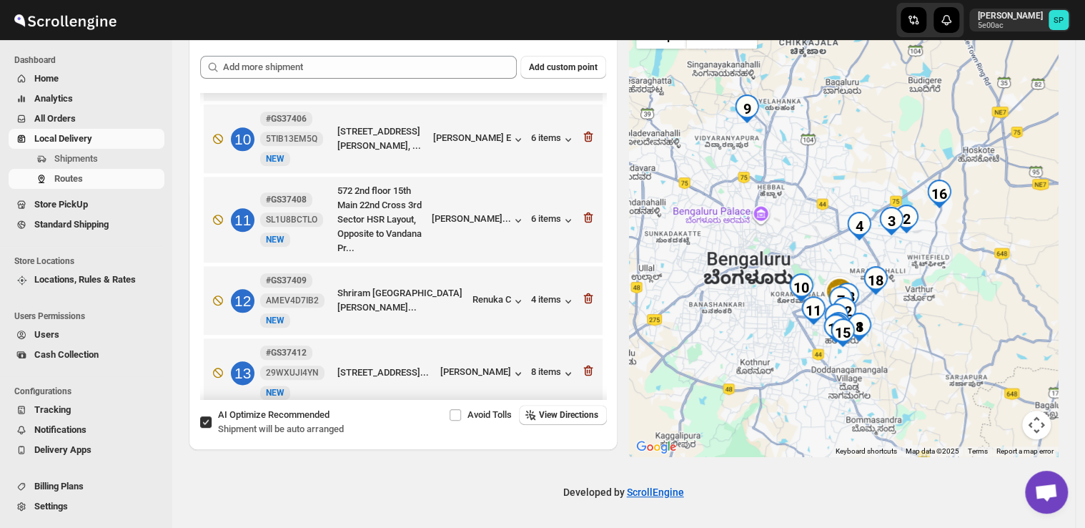
scroll to position [786, 0]
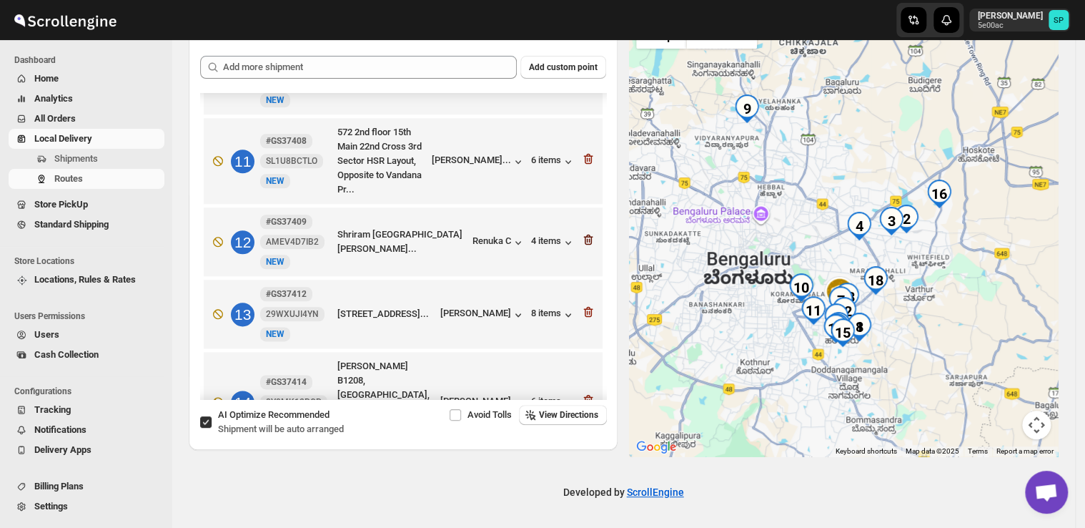
click at [584, 238] on icon "button" at bounding box center [588, 239] width 14 height 14
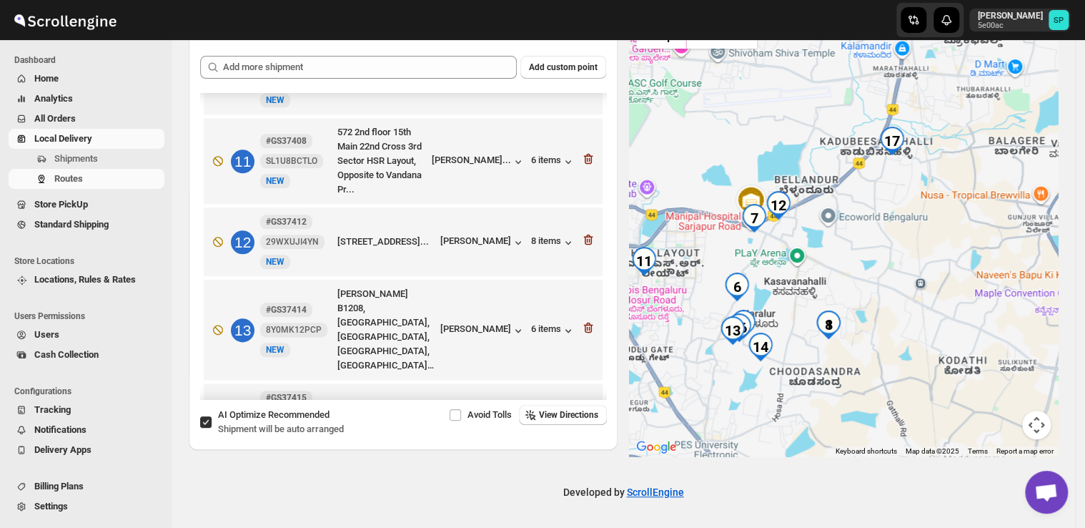
drag, startPoint x: 834, startPoint y: 327, endPoint x: 937, endPoint y: 279, distance: 113.8
click at [937, 279] on div at bounding box center [843, 234] width 429 height 443
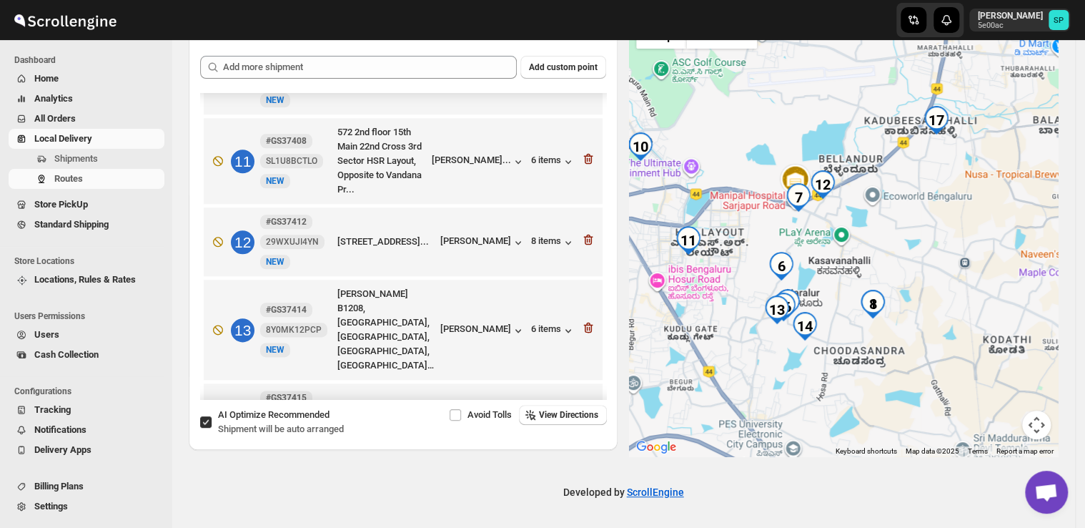
drag, startPoint x: 911, startPoint y: 302, endPoint x: 942, endPoint y: 284, distance: 36.2
click at [942, 284] on div at bounding box center [843, 234] width 429 height 443
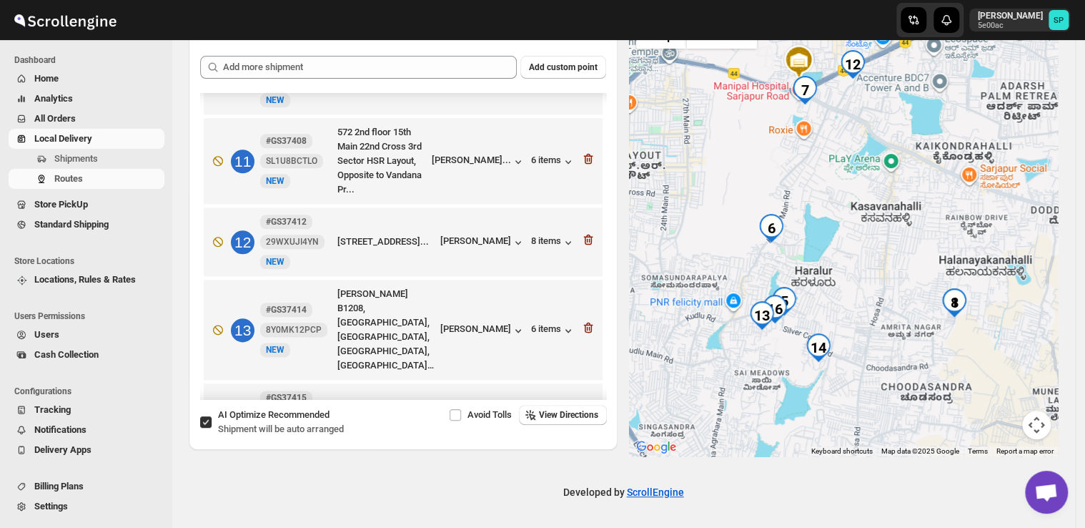
drag, startPoint x: 821, startPoint y: 330, endPoint x: 855, endPoint y: 250, distance: 87.1
click at [855, 250] on div at bounding box center [843, 234] width 429 height 443
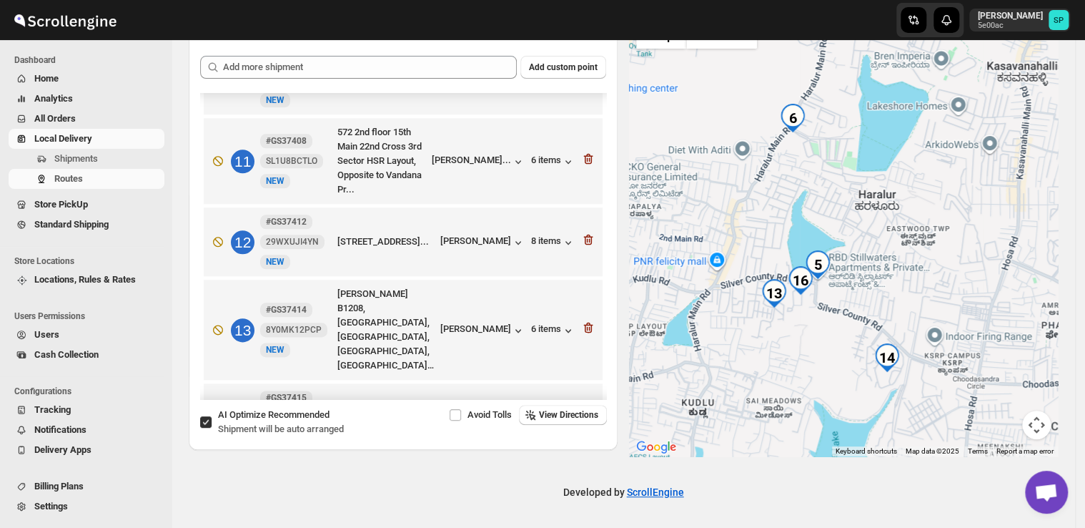
drag, startPoint x: 826, startPoint y: 293, endPoint x: 891, endPoint y: 199, distance: 113.6
click at [889, 199] on div at bounding box center [843, 234] width 429 height 443
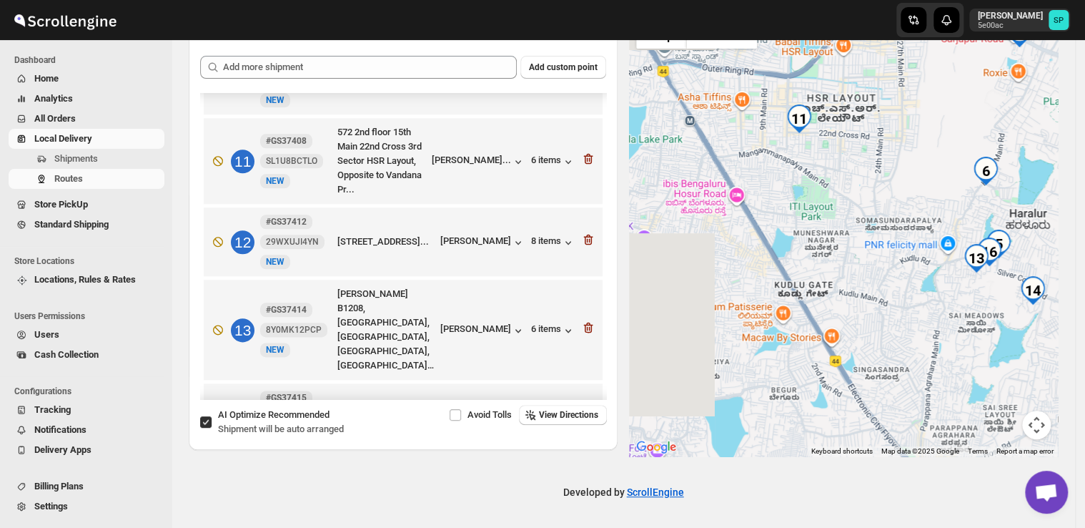
drag, startPoint x: 695, startPoint y: 213, endPoint x: 894, endPoint y: 239, distance: 201.2
click at [894, 239] on div at bounding box center [843, 234] width 429 height 443
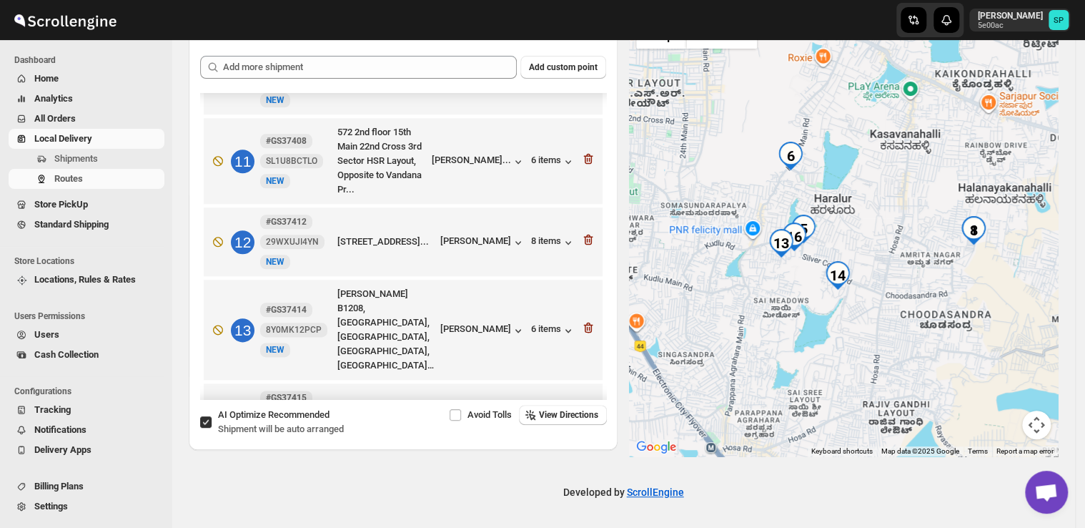
drag, startPoint x: 926, startPoint y: 302, endPoint x: 743, endPoint y: 291, distance: 183.3
click at [743, 292] on div at bounding box center [843, 234] width 429 height 443
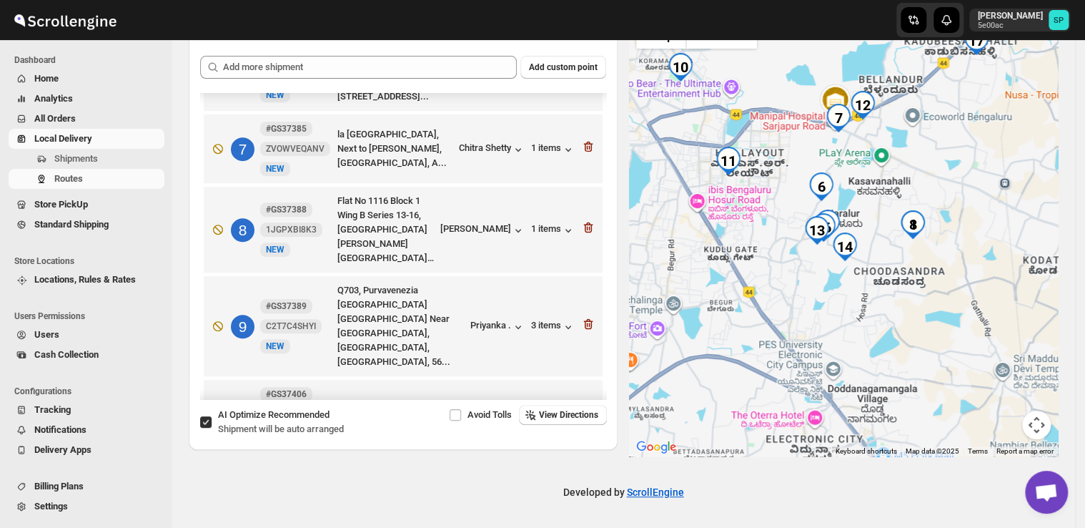
scroll to position [429, 0]
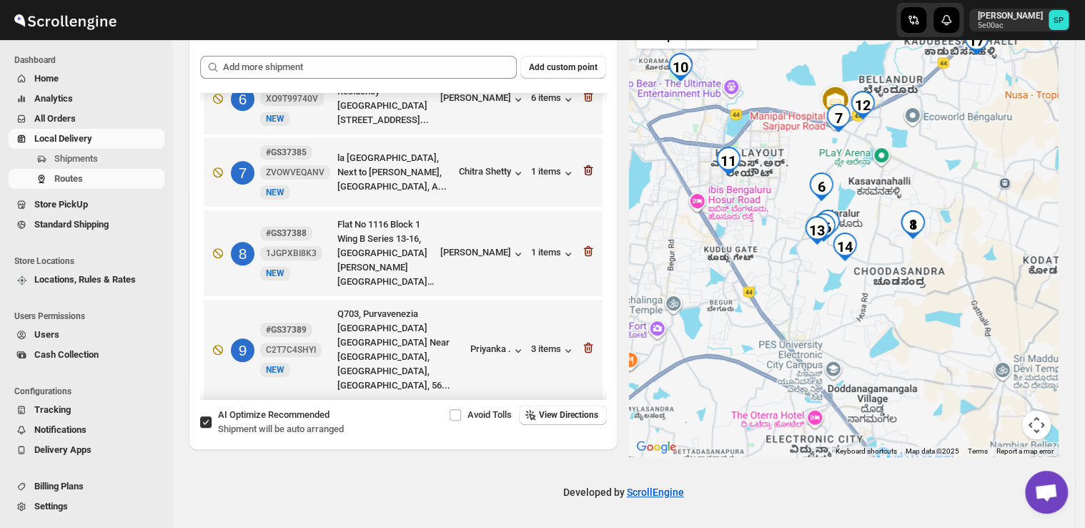
click at [587, 176] on icon "button" at bounding box center [588, 170] width 9 height 11
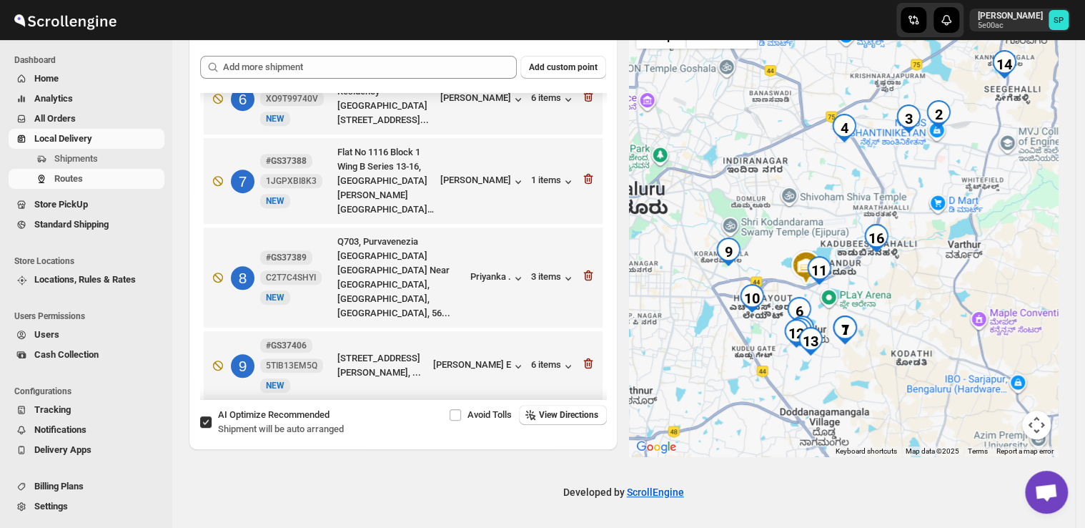
drag, startPoint x: 852, startPoint y: 334, endPoint x: 852, endPoint y: 282, distance: 52.2
click at [855, 282] on div at bounding box center [843, 234] width 429 height 443
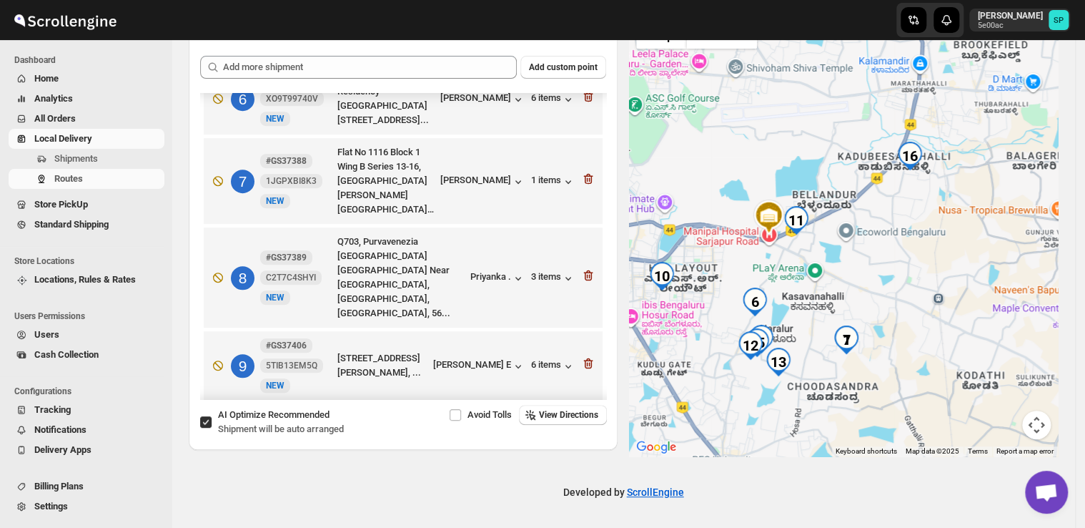
drag, startPoint x: 879, startPoint y: 339, endPoint x: 911, endPoint y: 234, distance: 109.0
click at [911, 234] on div at bounding box center [843, 234] width 429 height 443
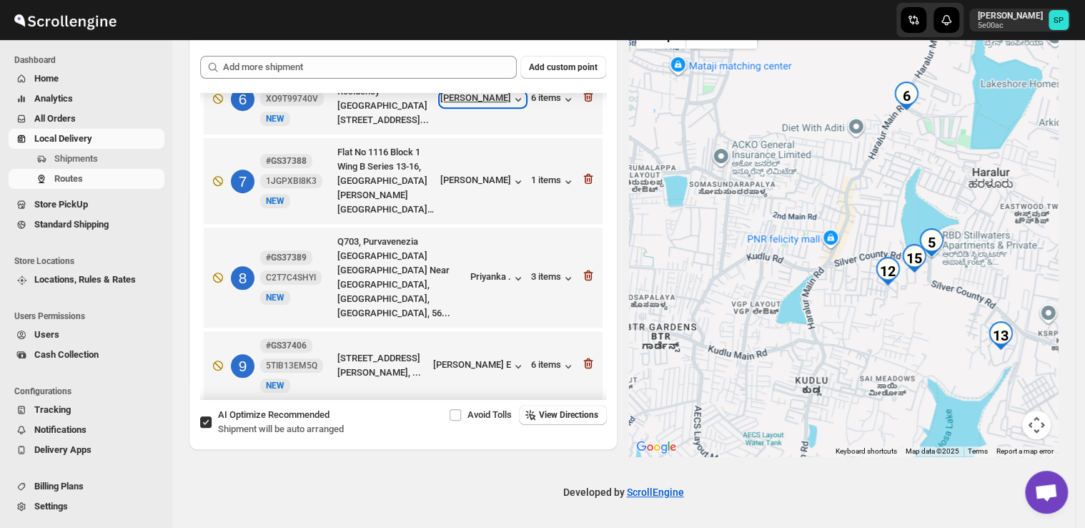
click at [476, 107] on div "[PERSON_NAME]" at bounding box center [482, 99] width 85 height 14
click at [581, 104] on icon "button" at bounding box center [588, 96] width 14 height 14
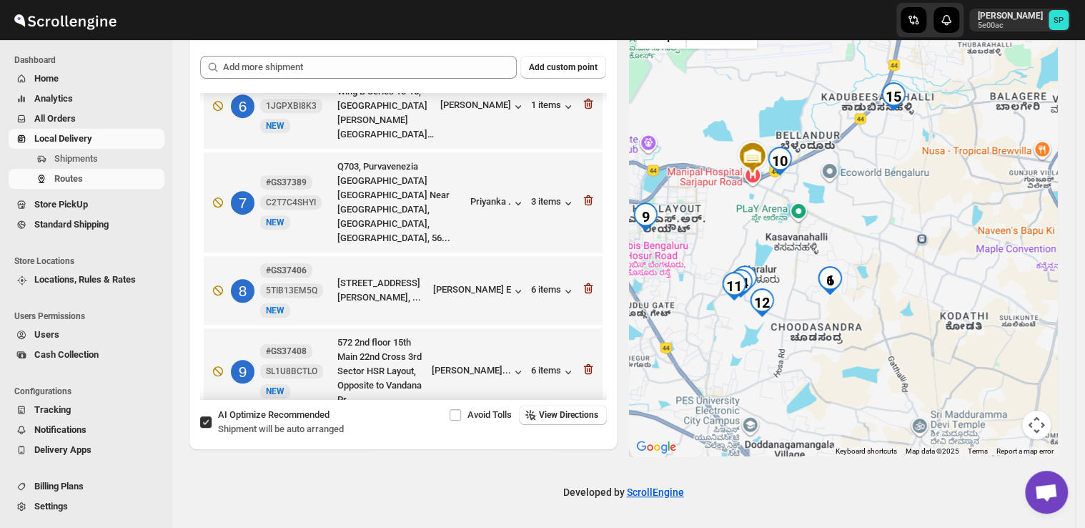
drag, startPoint x: 817, startPoint y: 350, endPoint x: 936, endPoint y: 261, distance: 148.5
click at [936, 261] on div at bounding box center [843, 234] width 429 height 443
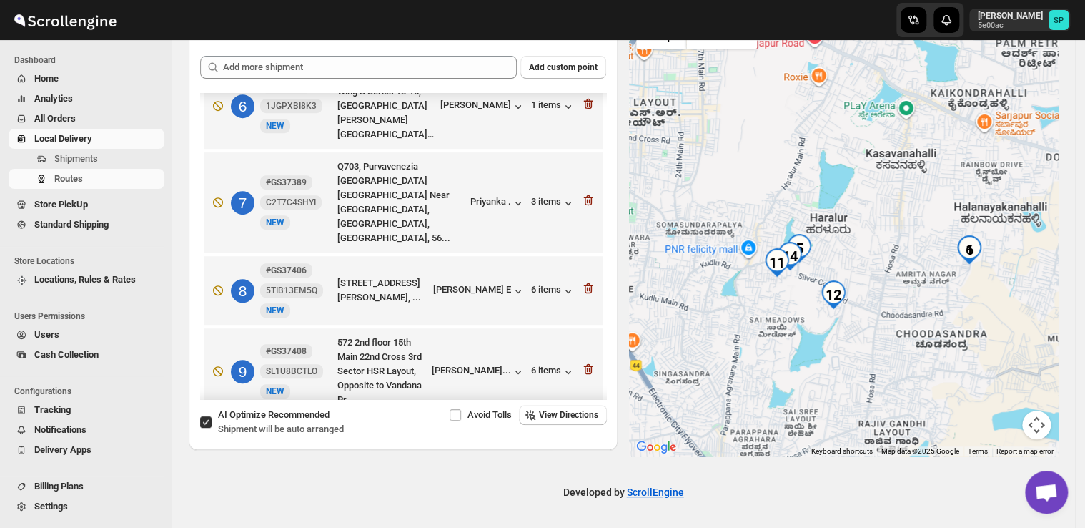
drag, startPoint x: 746, startPoint y: 267, endPoint x: 838, endPoint y: 253, distance: 93.9
click at [838, 253] on div at bounding box center [843, 234] width 429 height 443
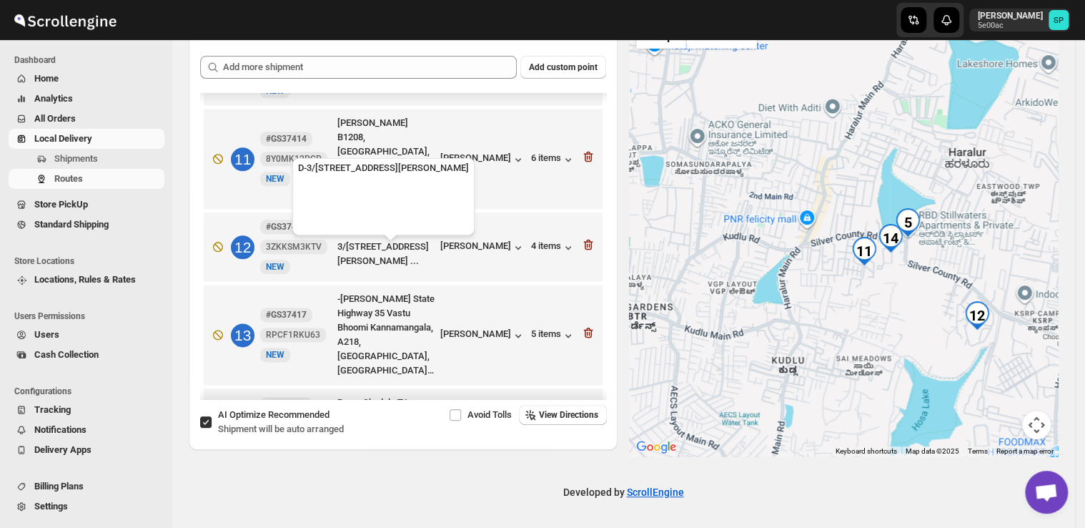
scroll to position [751, 0]
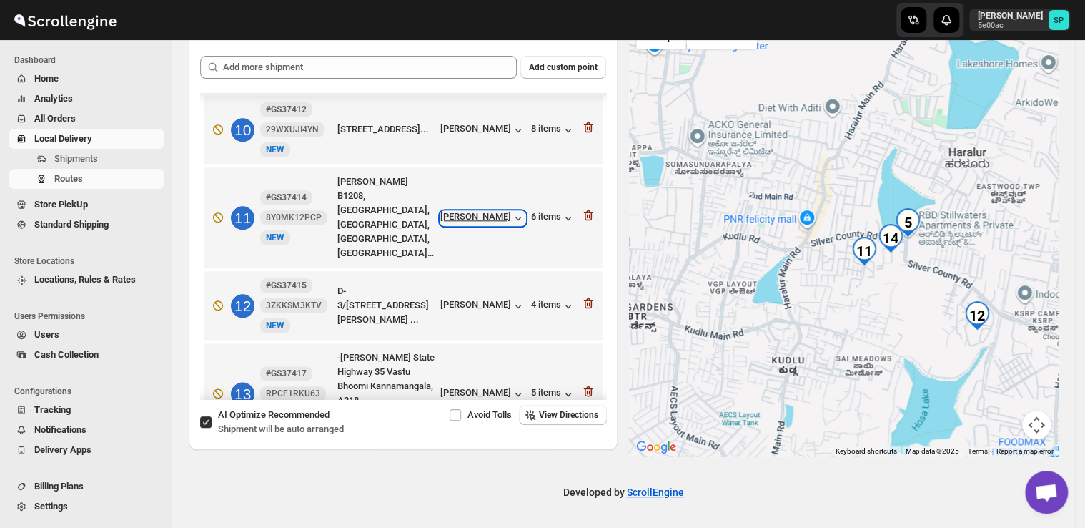
click at [489, 211] on div "[PERSON_NAME]" at bounding box center [482, 218] width 85 height 14
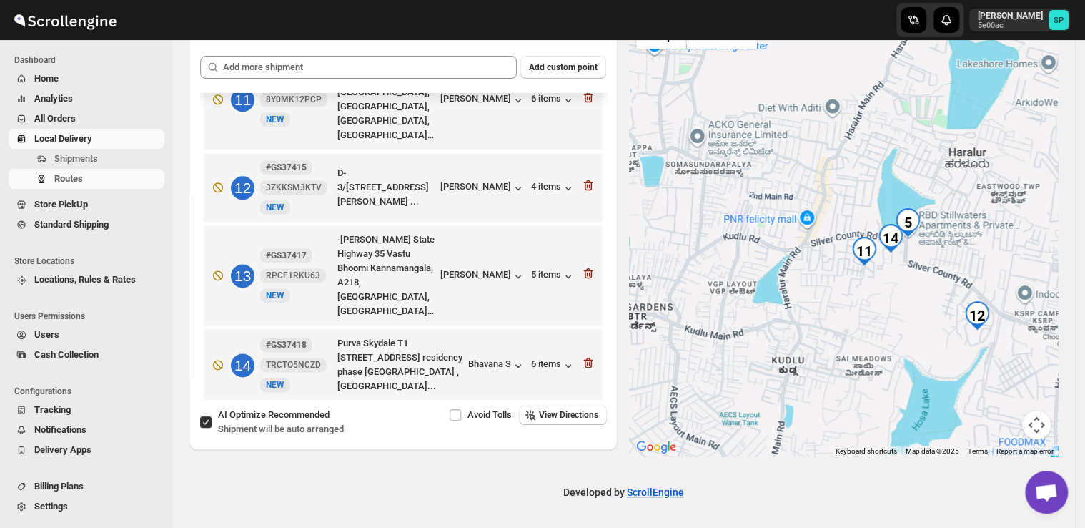
scroll to position [894, 0]
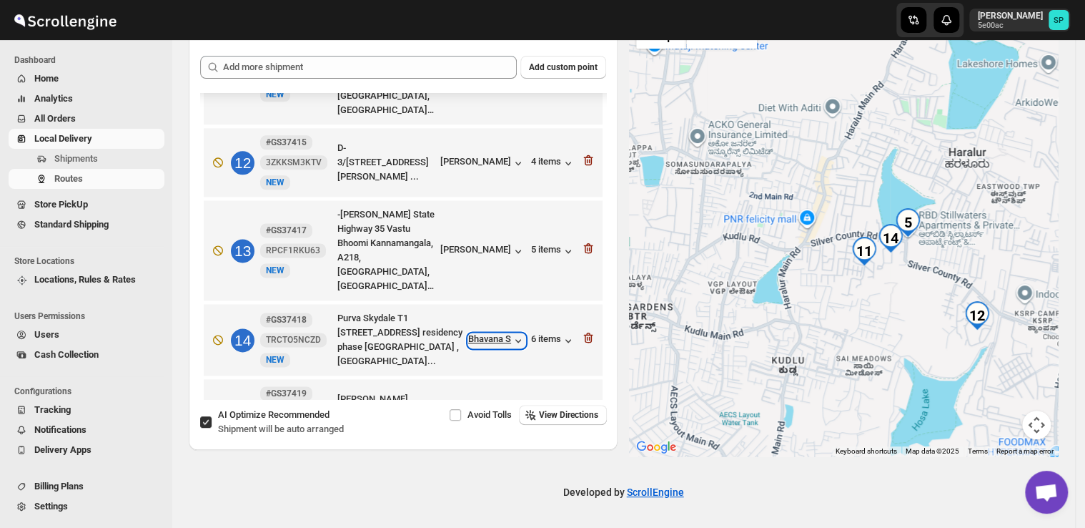
click at [499, 333] on div "Bhavana S" at bounding box center [496, 340] width 57 height 14
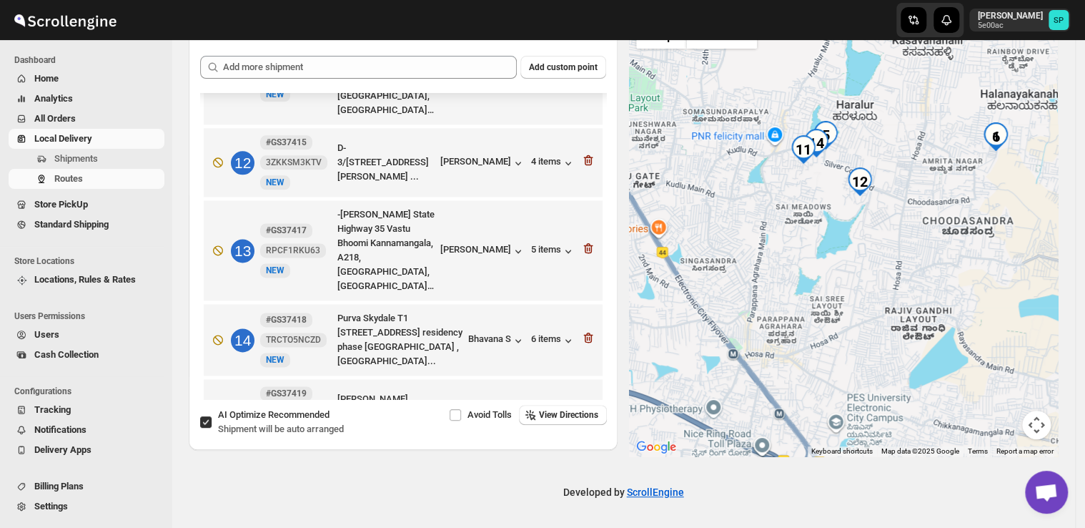
drag, startPoint x: 828, startPoint y: 215, endPoint x: 804, endPoint y: 264, distance: 55.0
click at [804, 264] on div at bounding box center [843, 234] width 429 height 443
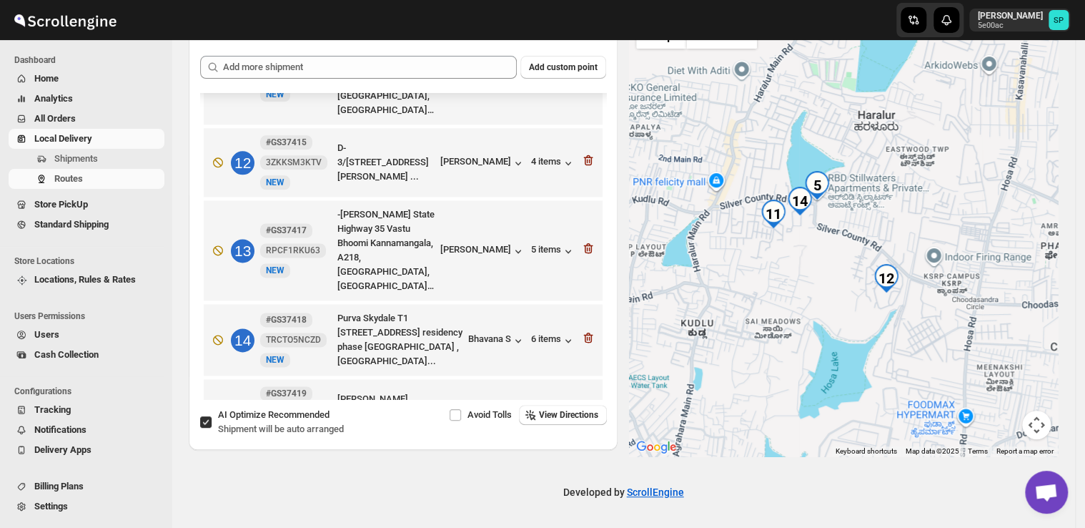
drag, startPoint x: 803, startPoint y: 261, endPoint x: 793, endPoint y: 280, distance: 21.7
click at [815, 271] on div at bounding box center [843, 234] width 429 height 443
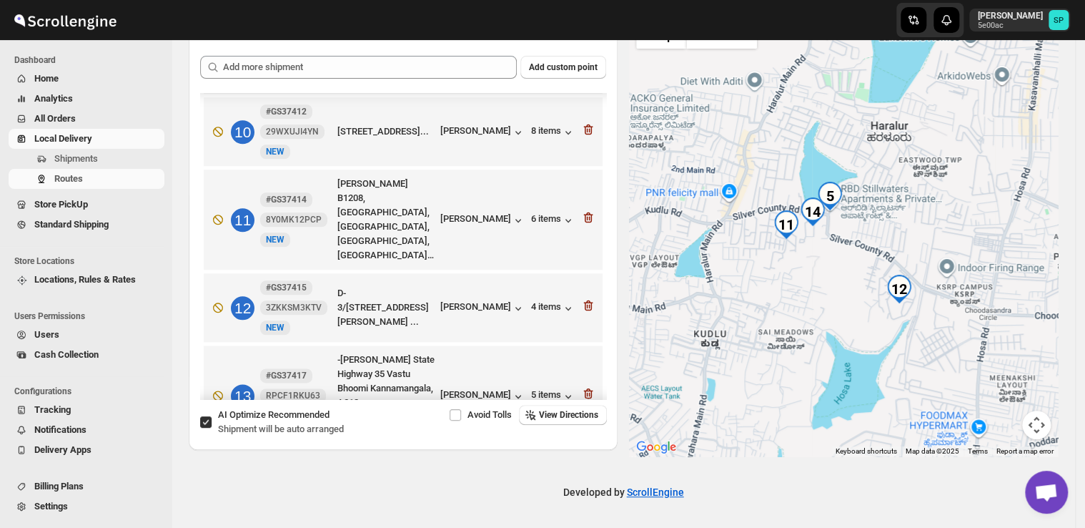
scroll to position [680, 0]
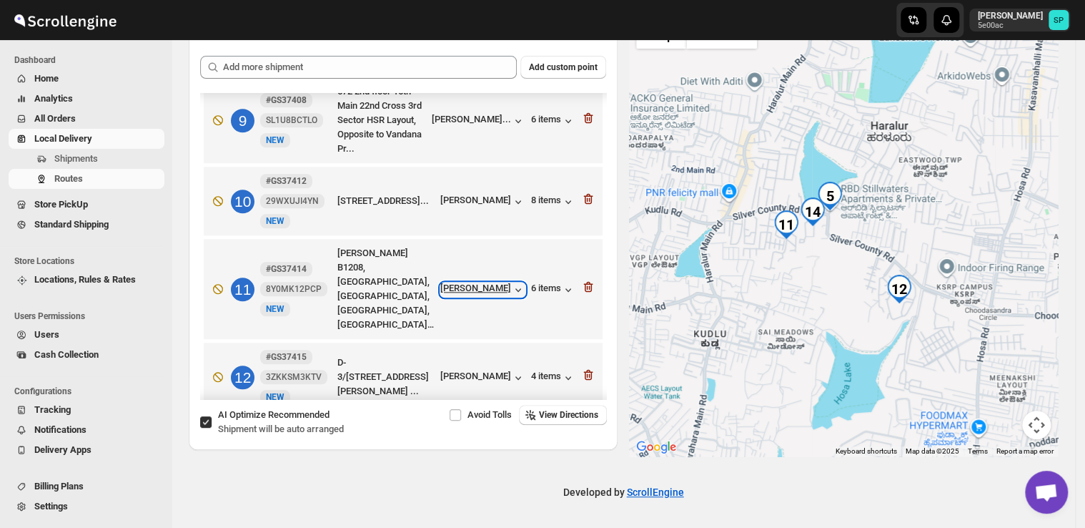
click at [472, 282] on div "[PERSON_NAME]" at bounding box center [482, 289] width 85 height 14
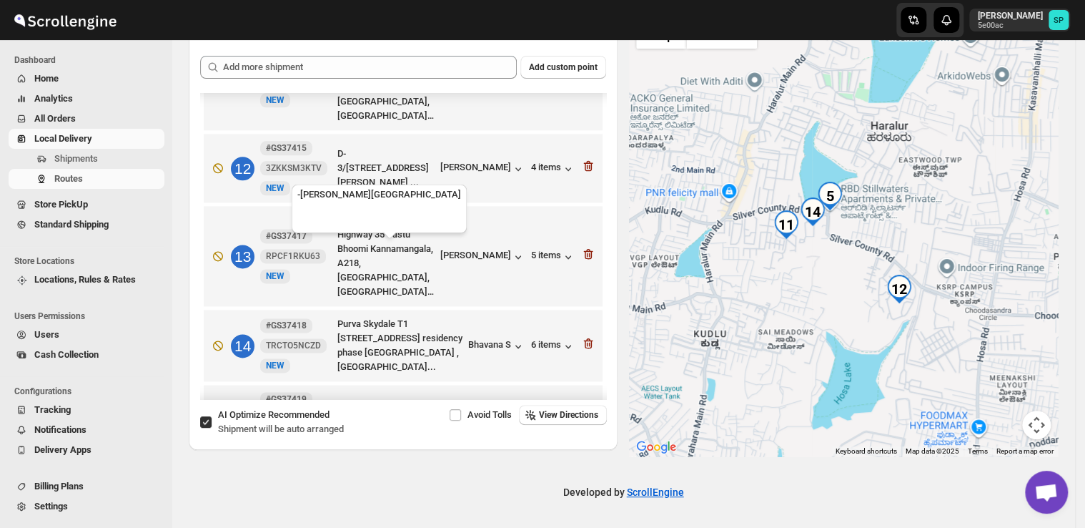
scroll to position [894, 0]
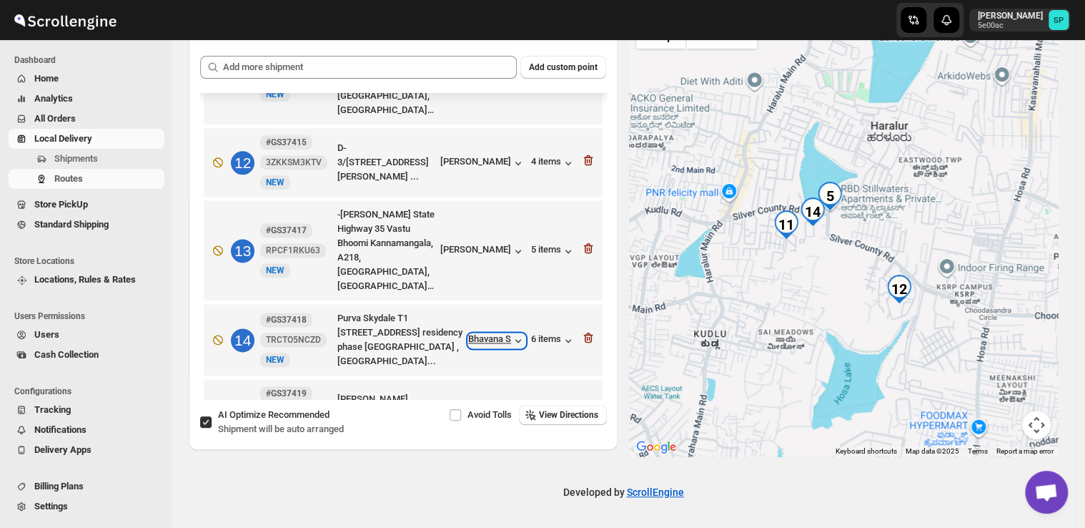
click at [511, 333] on icon "button" at bounding box center [518, 340] width 14 height 14
click at [586, 330] on icon "button" at bounding box center [588, 337] width 14 height 14
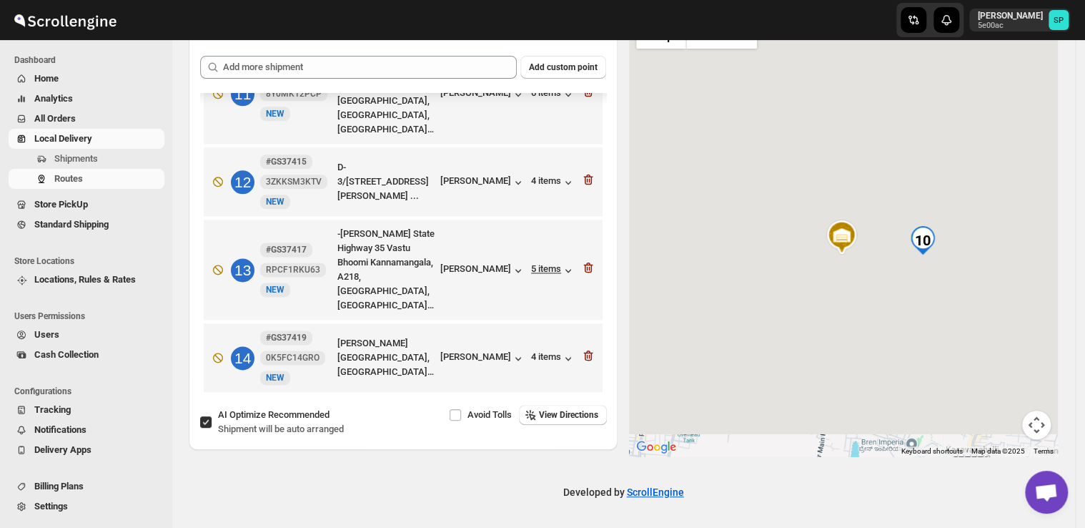
scroll to position [819, 0]
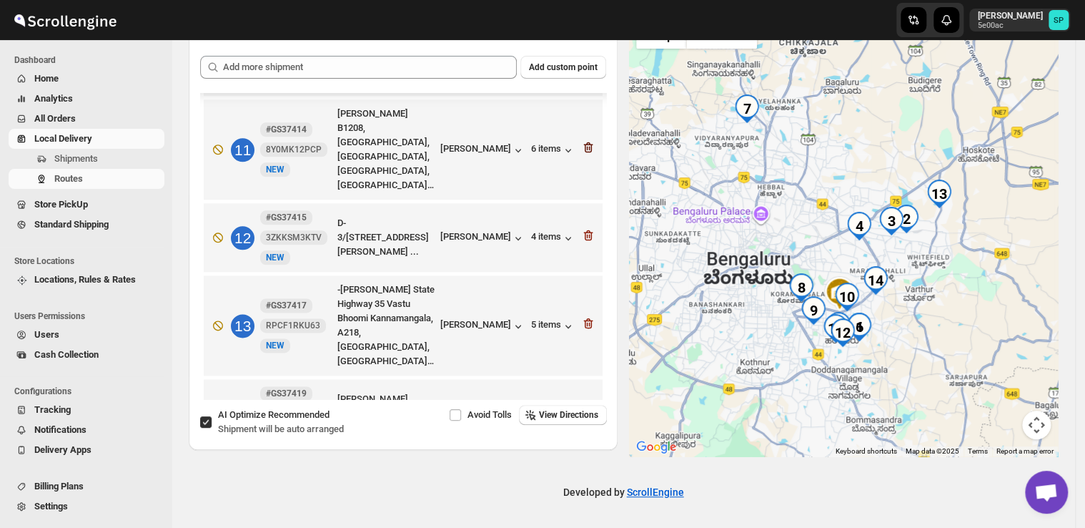
click at [585, 142] on icon "button" at bounding box center [588, 147] width 9 height 11
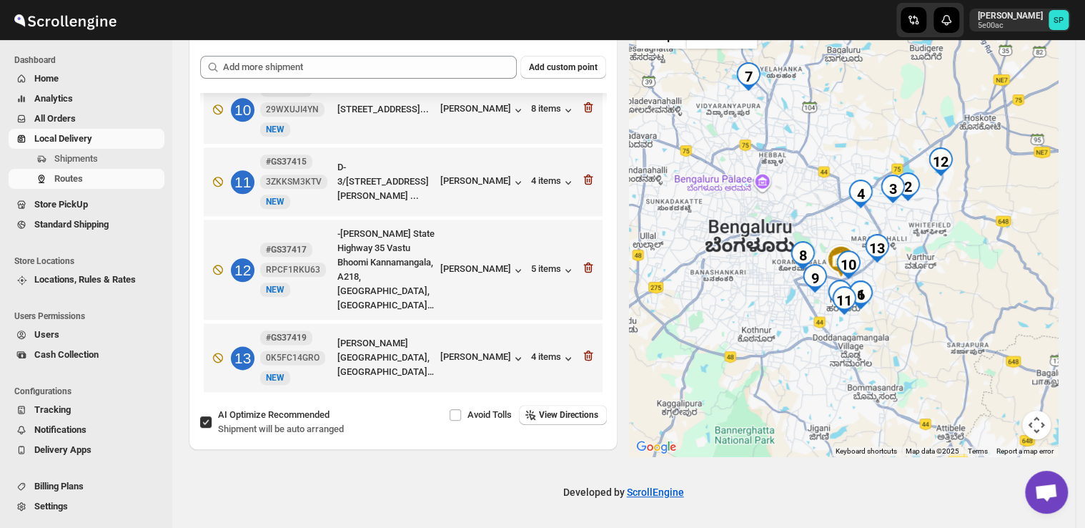
scroll to position [744, 0]
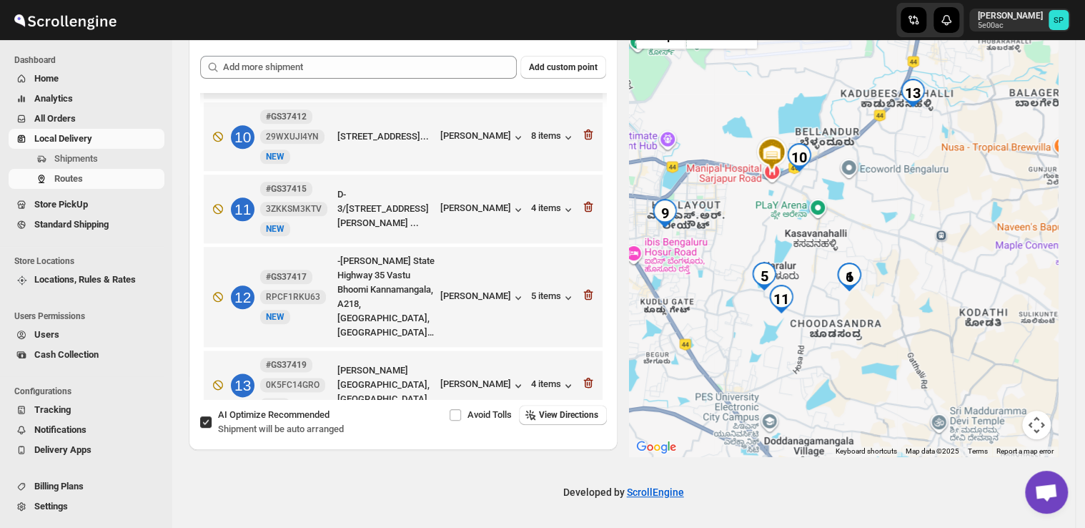
drag, startPoint x: 816, startPoint y: 339, endPoint x: 883, endPoint y: 338, distance: 66.5
click at [883, 338] on div at bounding box center [843, 234] width 429 height 443
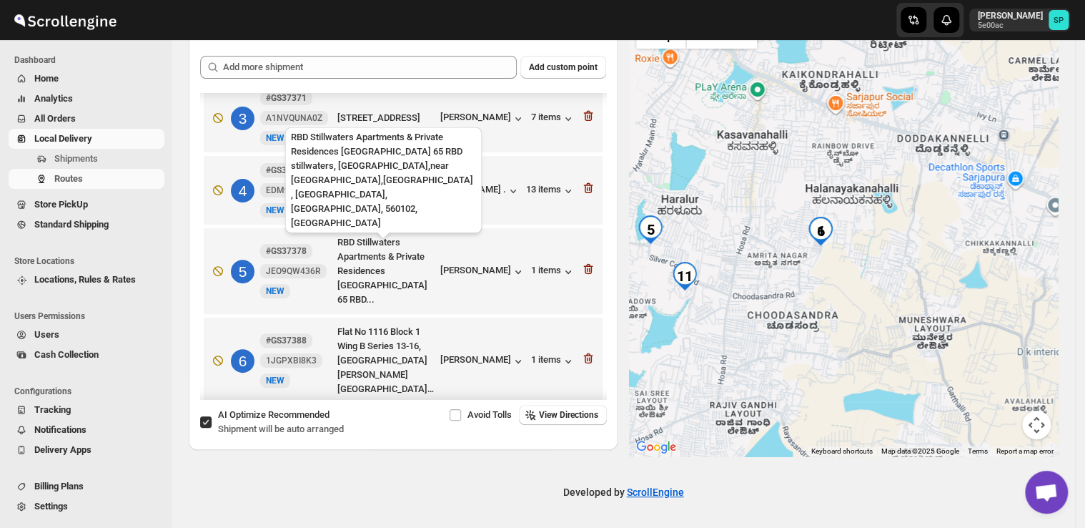
scroll to position [172, 0]
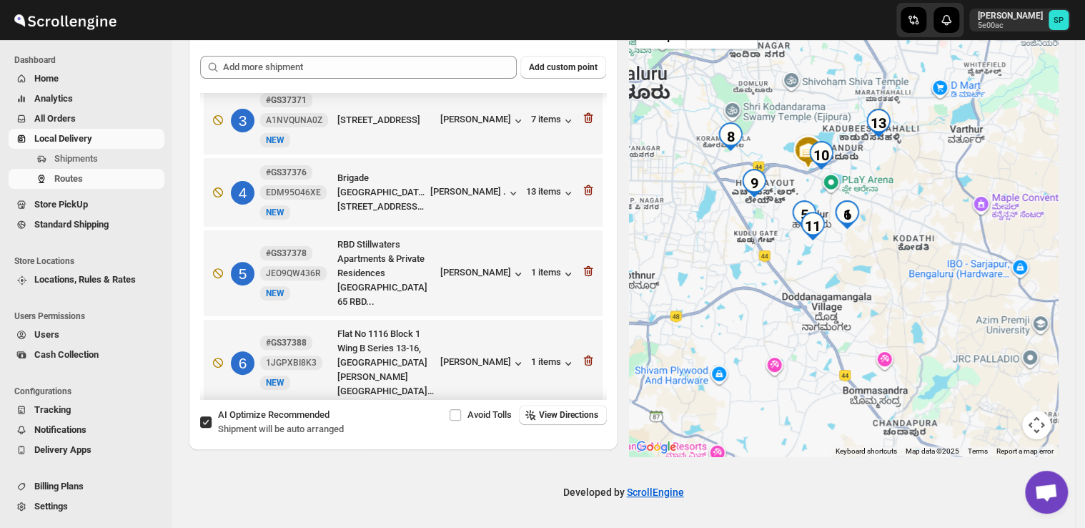
drag, startPoint x: 858, startPoint y: 282, endPoint x: 886, endPoint y: 289, distance: 29.5
click at [886, 289] on div at bounding box center [843, 234] width 429 height 443
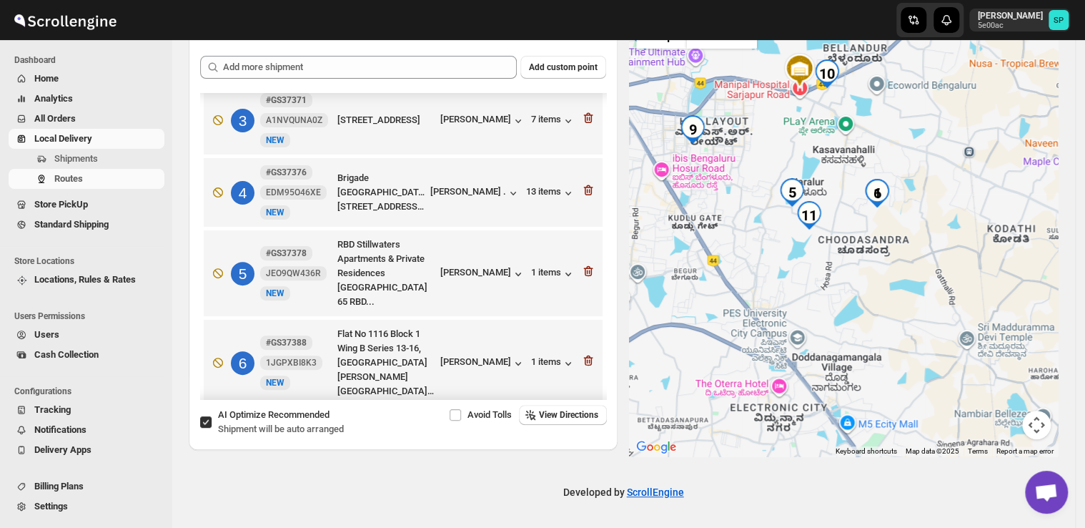
drag, startPoint x: 811, startPoint y: 267, endPoint x: 876, endPoint y: 287, distance: 67.4
click at [876, 287] on div at bounding box center [843, 234] width 429 height 443
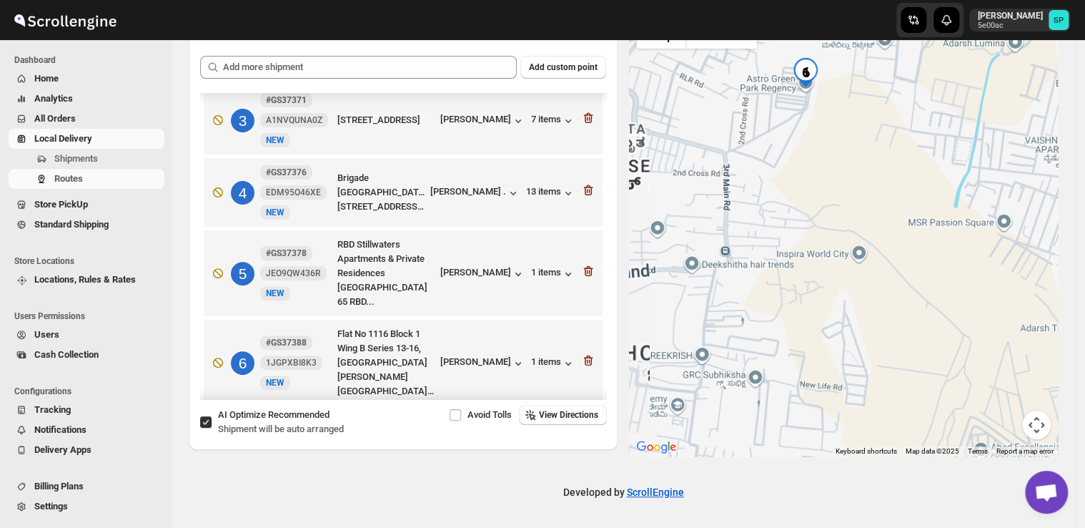
drag, startPoint x: 871, startPoint y: 222, endPoint x: 873, endPoint y: 234, distance: 12.3
click at [873, 234] on div at bounding box center [843, 234] width 429 height 443
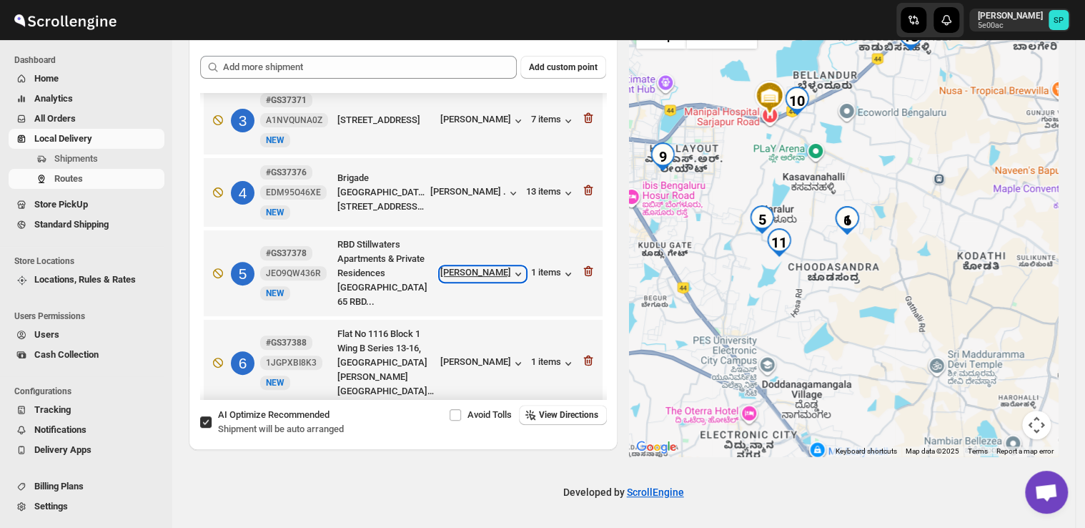
click at [497, 281] on div "[PERSON_NAME]" at bounding box center [482, 274] width 85 height 14
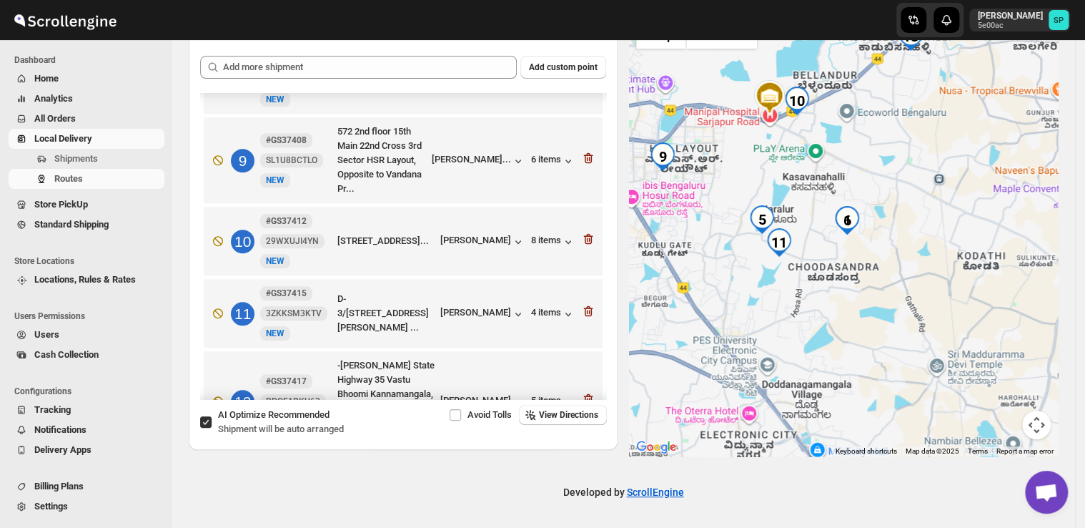
scroll to position [673, 0]
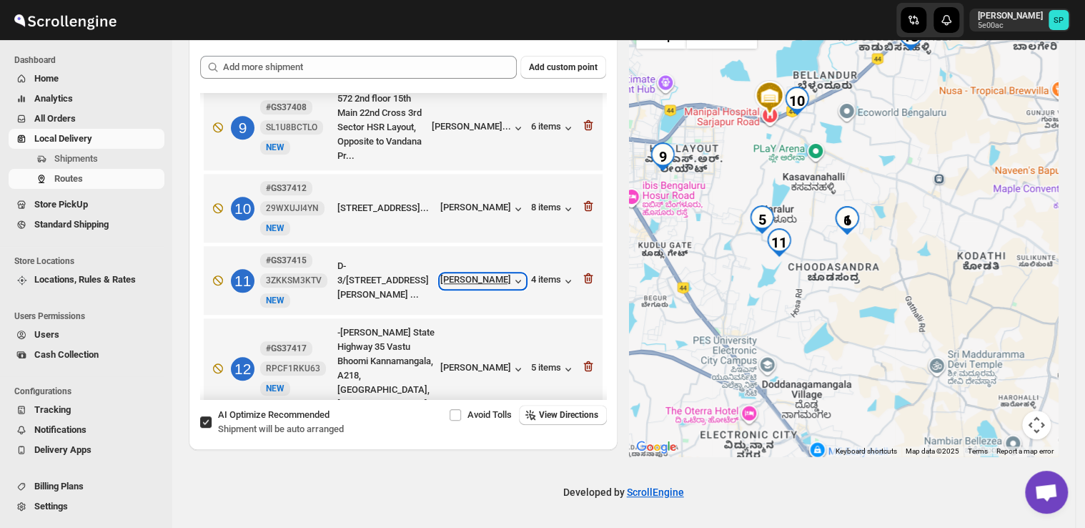
click at [502, 279] on div "[PERSON_NAME]" at bounding box center [482, 281] width 85 height 14
click at [585, 276] on icon "button" at bounding box center [588, 278] width 14 height 14
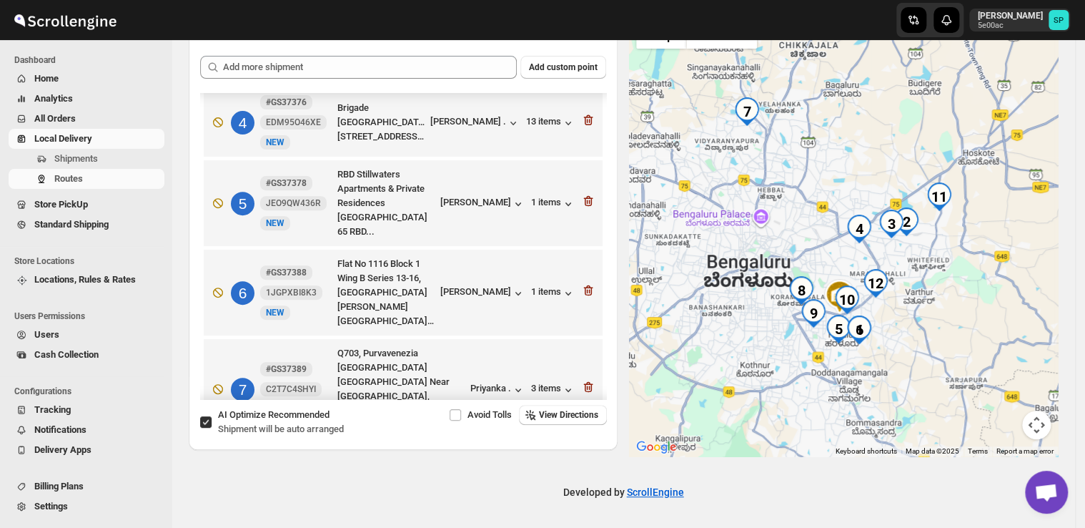
scroll to position [240, 0]
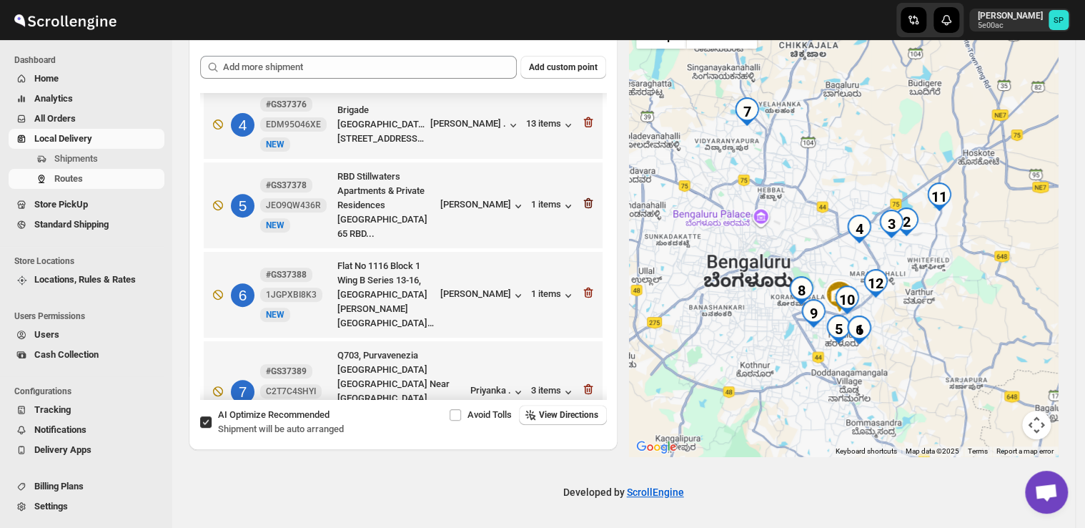
click at [583, 210] on icon "button" at bounding box center [588, 203] width 14 height 14
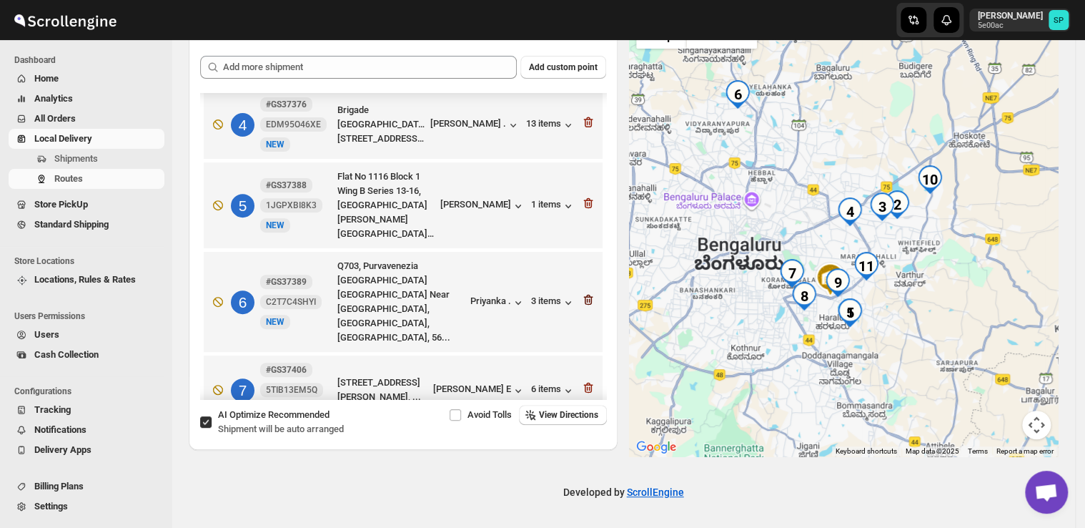
click at [584, 305] on icon "button" at bounding box center [588, 299] width 9 height 11
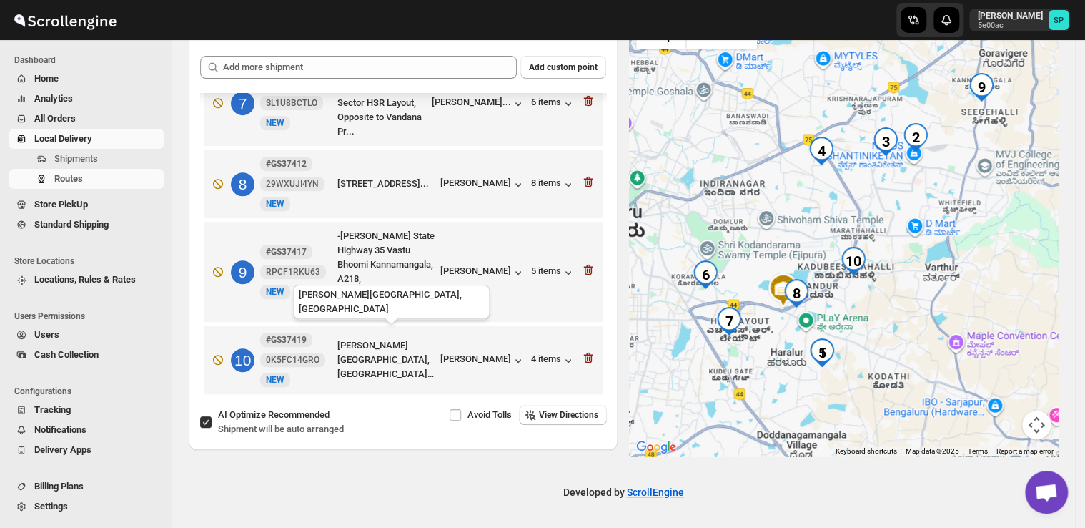
scroll to position [506, 0]
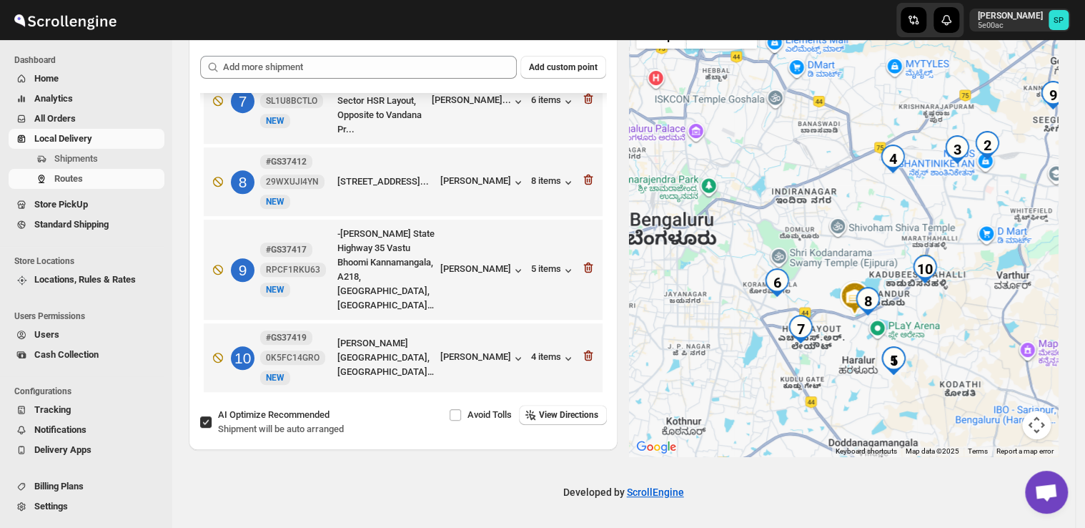
drag, startPoint x: 736, startPoint y: 273, endPoint x: 807, endPoint y: 281, distance: 71.9
click at [807, 281] on div at bounding box center [843, 234] width 429 height 443
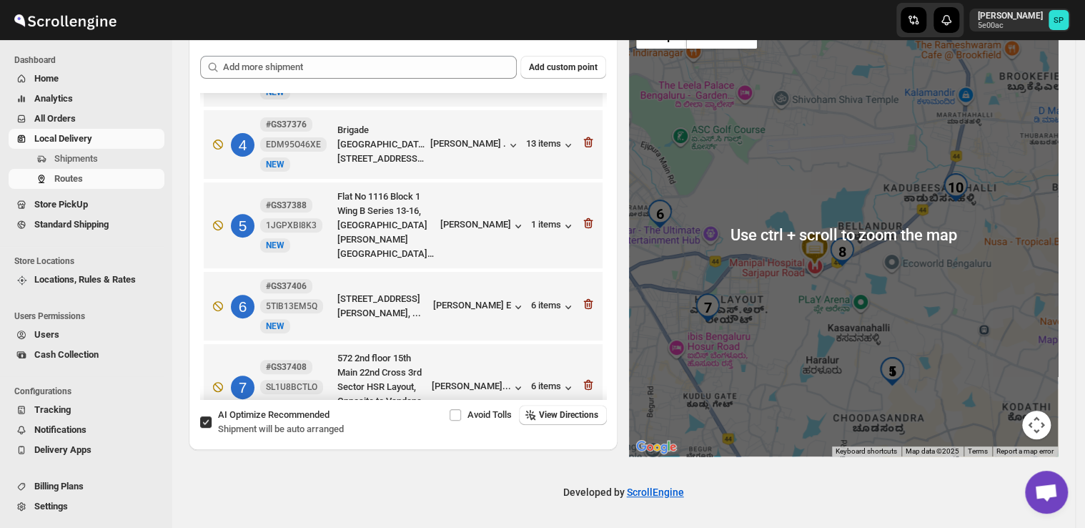
scroll to position [0, 0]
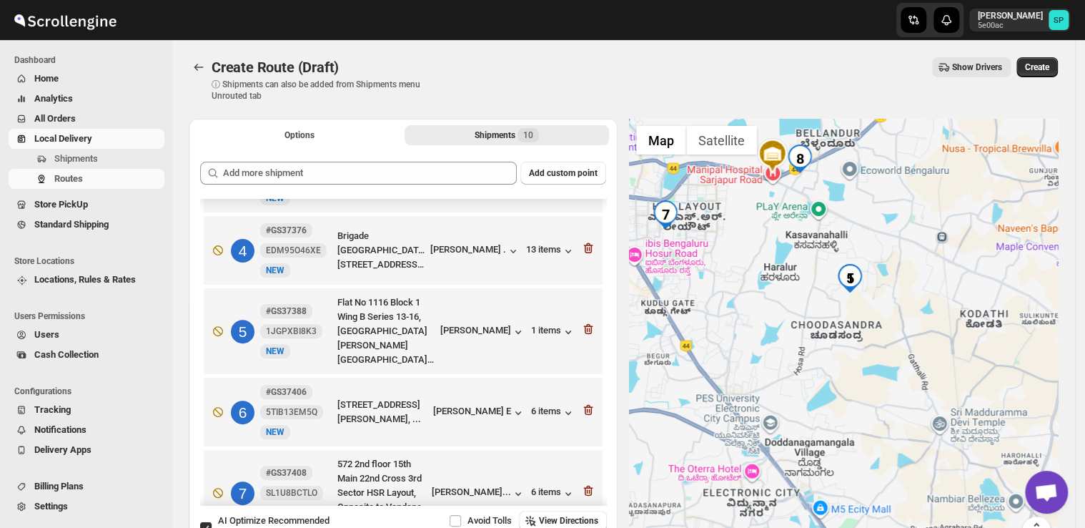
drag, startPoint x: 871, startPoint y: 232, endPoint x: 870, endPoint y: 207, distance: 25.0
click at [870, 207] on div at bounding box center [843, 340] width 429 height 443
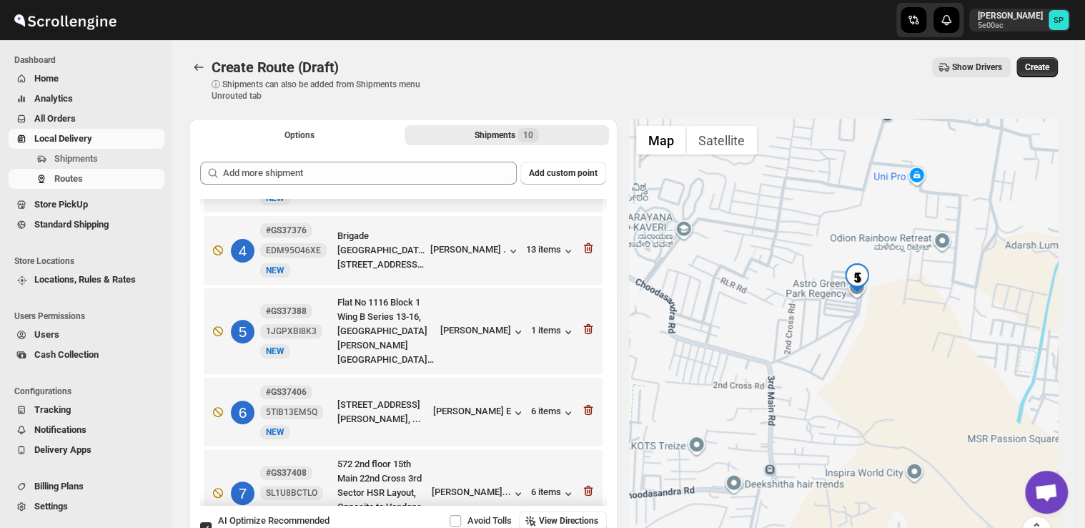
click at [866, 340] on div at bounding box center [843, 340] width 429 height 443
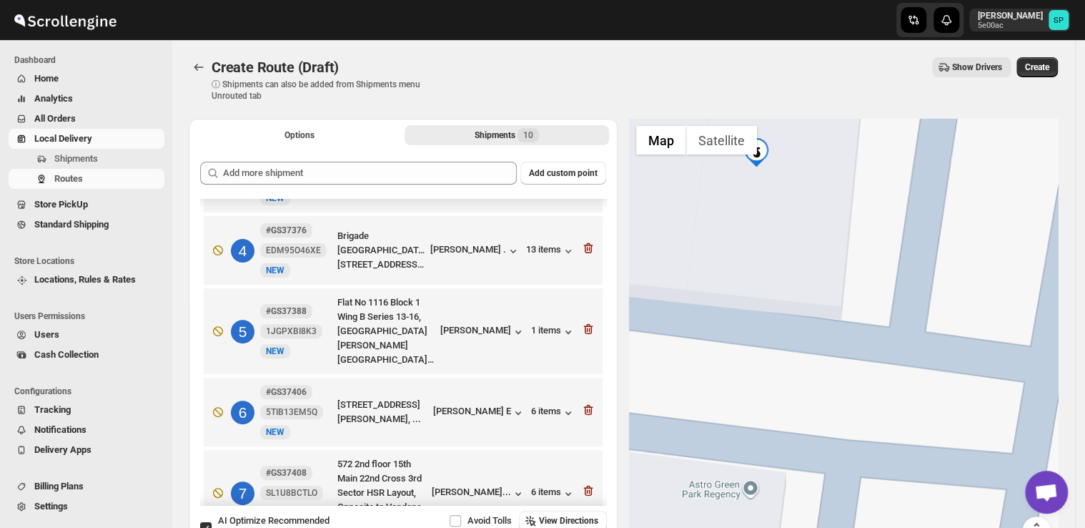
drag, startPoint x: 848, startPoint y: 249, endPoint x: 903, endPoint y: 350, distance: 115.2
click at [851, 264] on div at bounding box center [843, 340] width 429 height 443
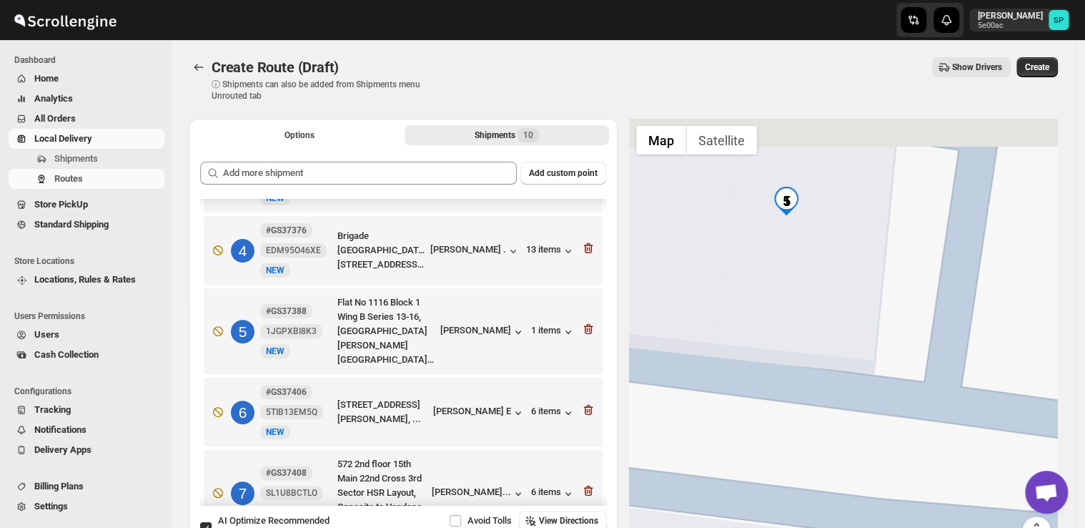
drag, startPoint x: 903, startPoint y: 350, endPoint x: 915, endPoint y: 366, distance: 19.4
click at [915, 366] on div at bounding box center [843, 340] width 429 height 443
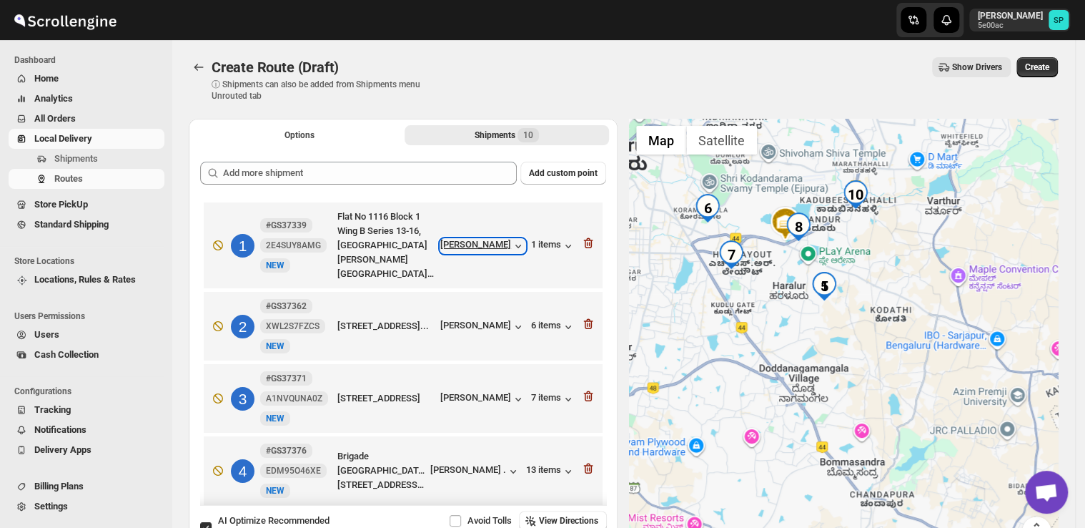
click at [500, 249] on div "[PERSON_NAME]" at bounding box center [482, 246] width 85 height 14
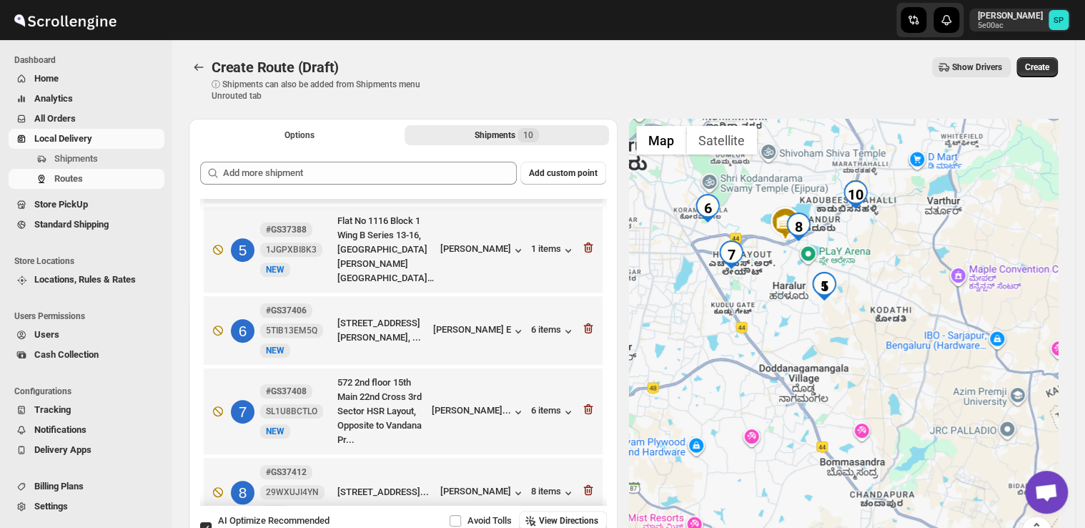
scroll to position [286, 0]
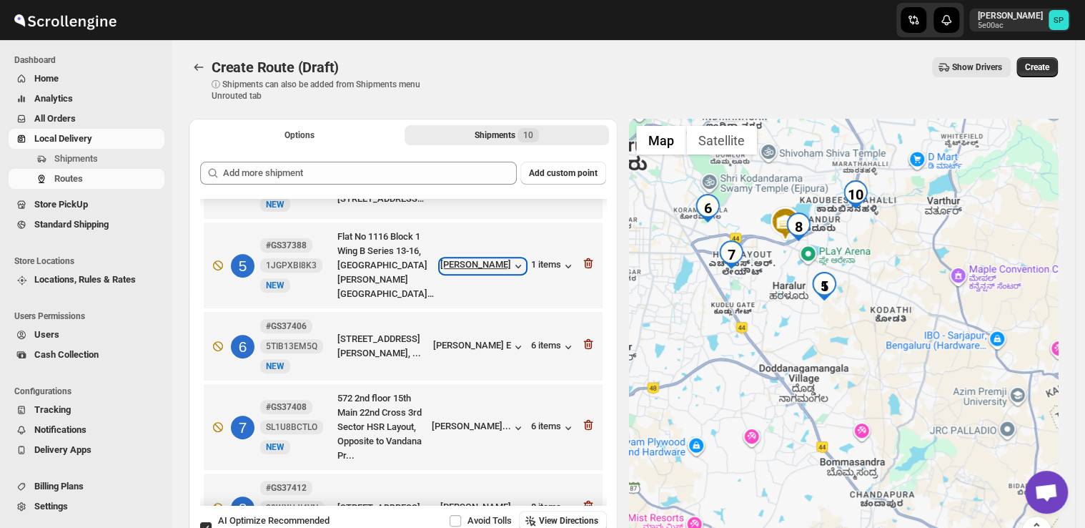
click at [511, 273] on icon "button" at bounding box center [518, 266] width 14 height 14
click at [589, 266] on icon "button" at bounding box center [589, 264] width 1 height 4
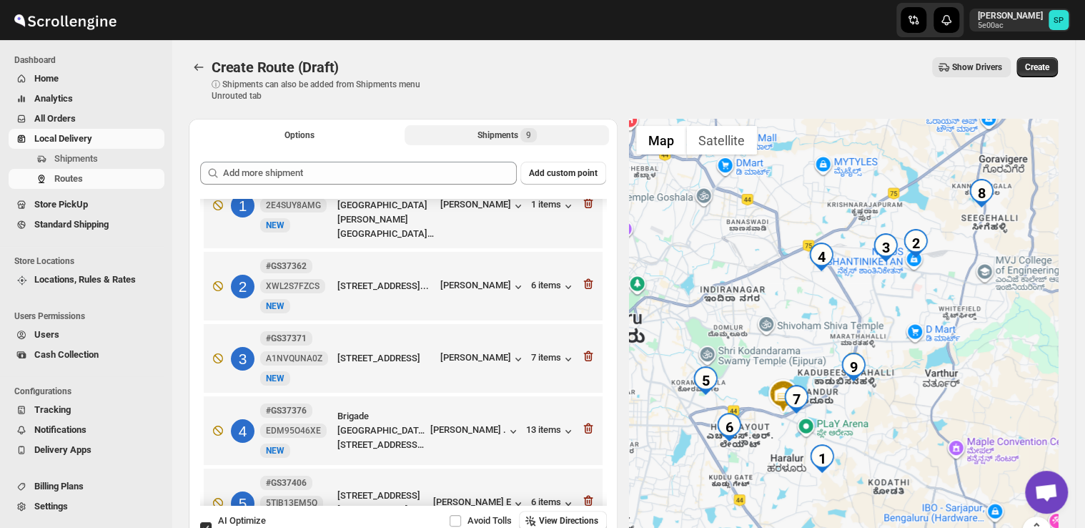
scroll to position [0, 0]
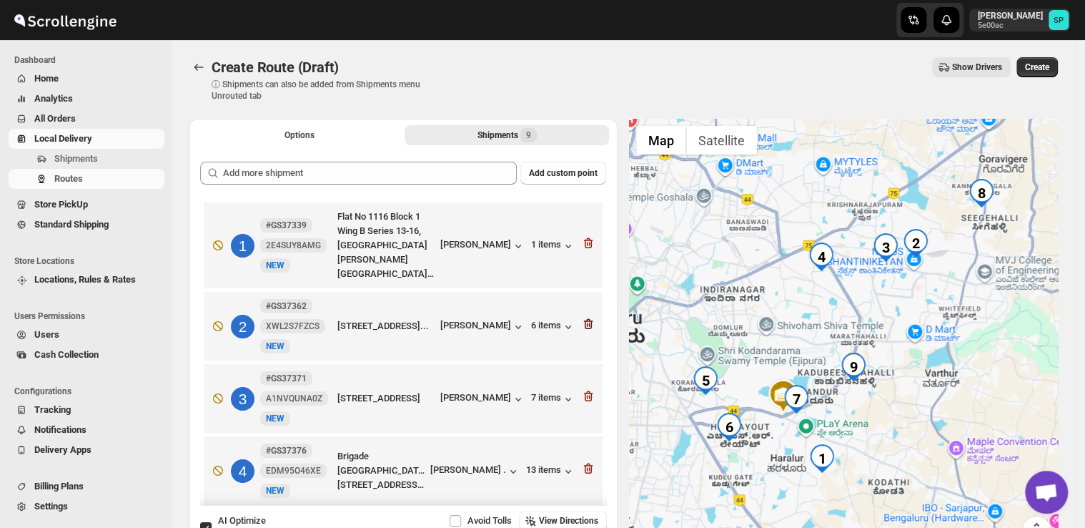
click at [581, 239] on icon "button" at bounding box center [588, 243] width 14 height 14
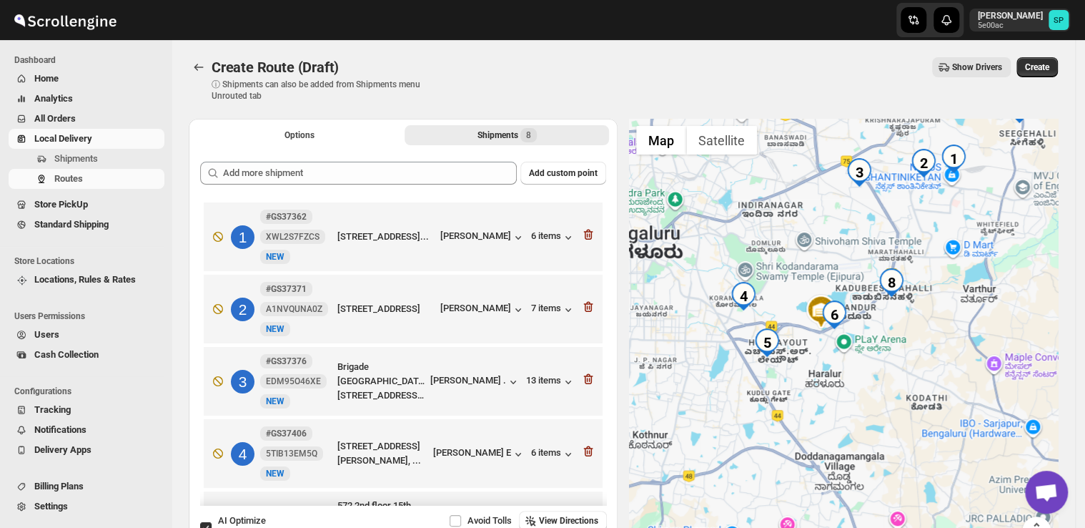
drag, startPoint x: 883, startPoint y: 444, endPoint x: 922, endPoint y: 342, distance: 109.3
click at [922, 341] on div at bounding box center [843, 340] width 429 height 443
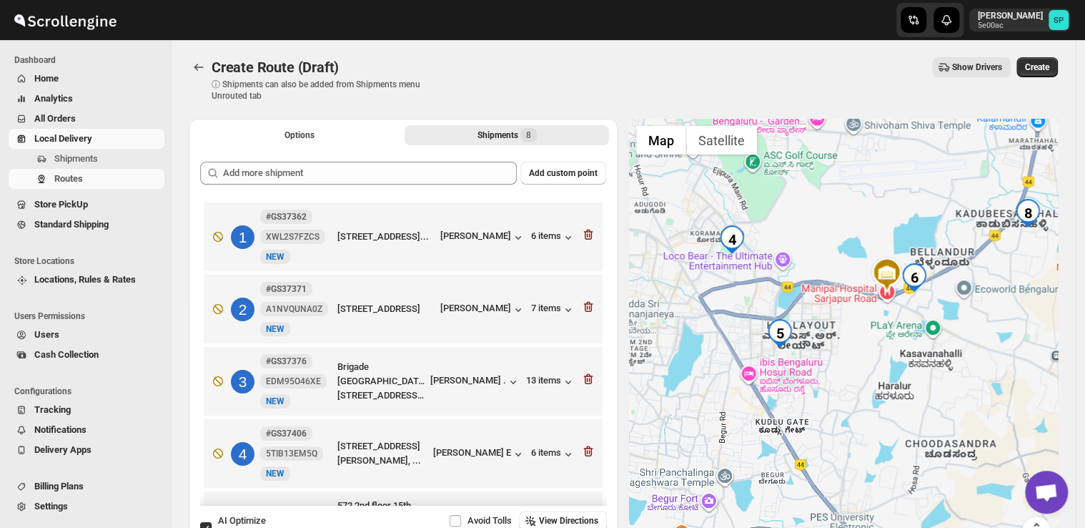
click at [941, 402] on div at bounding box center [843, 340] width 429 height 443
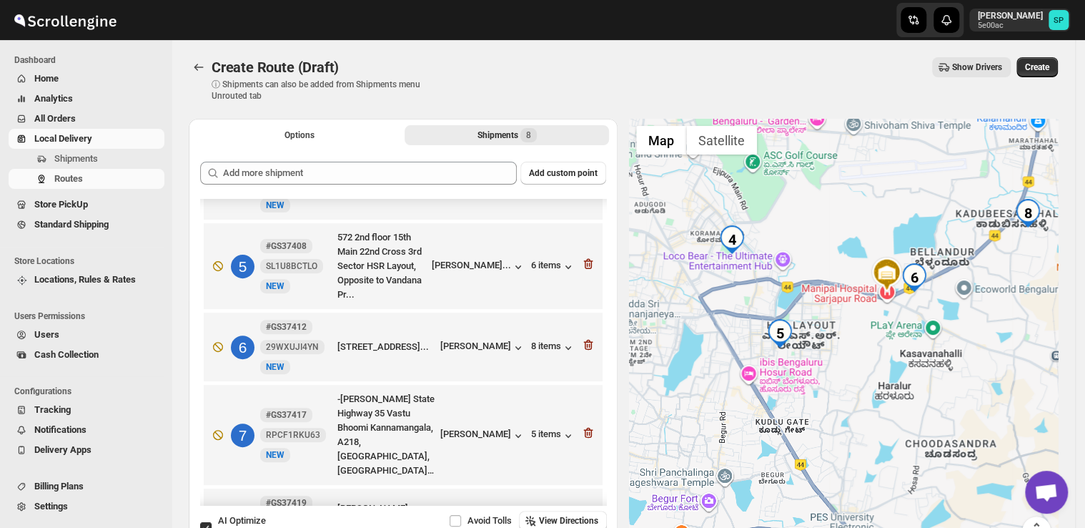
scroll to position [185, 0]
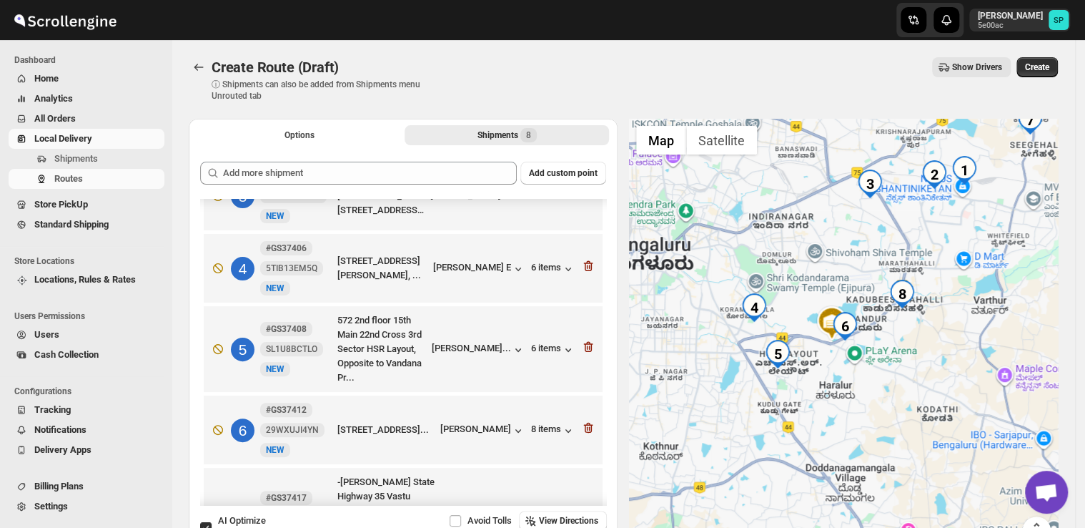
drag, startPoint x: 956, startPoint y: 316, endPoint x: 899, endPoint y: 365, distance: 75.0
click at [899, 365] on div at bounding box center [843, 340] width 429 height 443
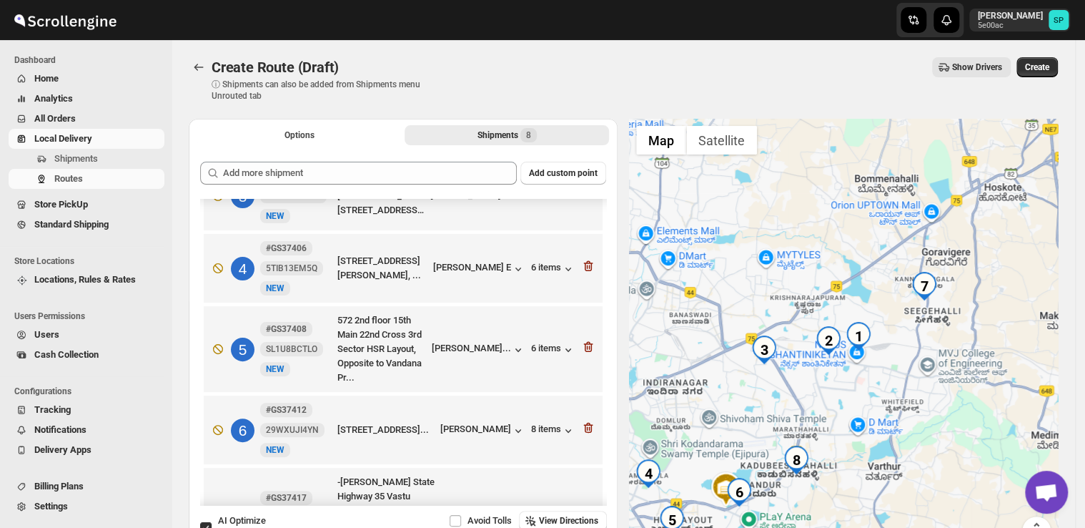
drag, startPoint x: 920, startPoint y: 380, endPoint x: 823, endPoint y: 510, distance: 162.0
click at [823, 510] on div at bounding box center [843, 340] width 429 height 443
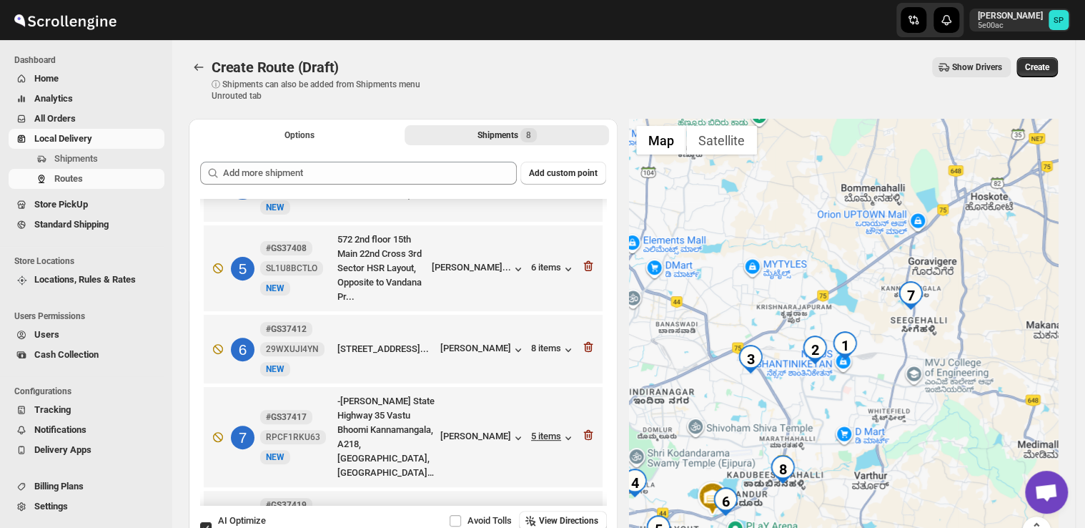
scroll to position [328, 0]
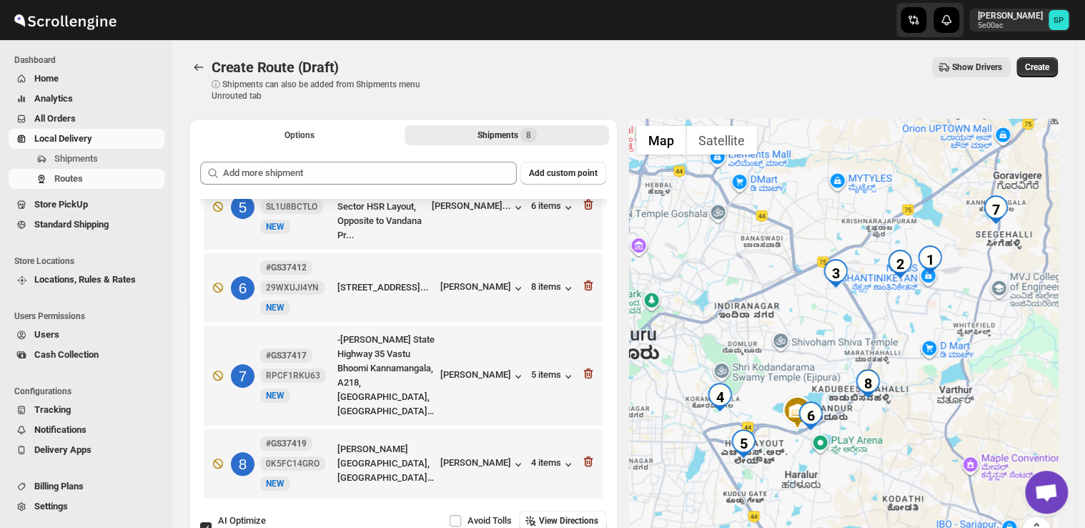
drag, startPoint x: 863, startPoint y: 413, endPoint x: 949, endPoint y: 333, distance: 116.8
click at [949, 333] on div at bounding box center [843, 340] width 429 height 443
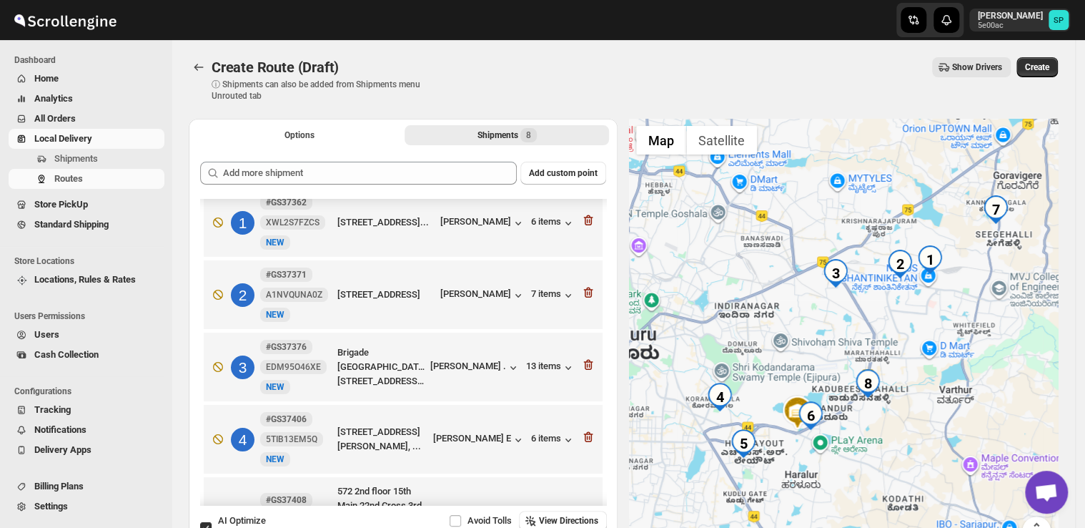
scroll to position [0, 0]
